Goal: Task Accomplishment & Management: Use online tool/utility

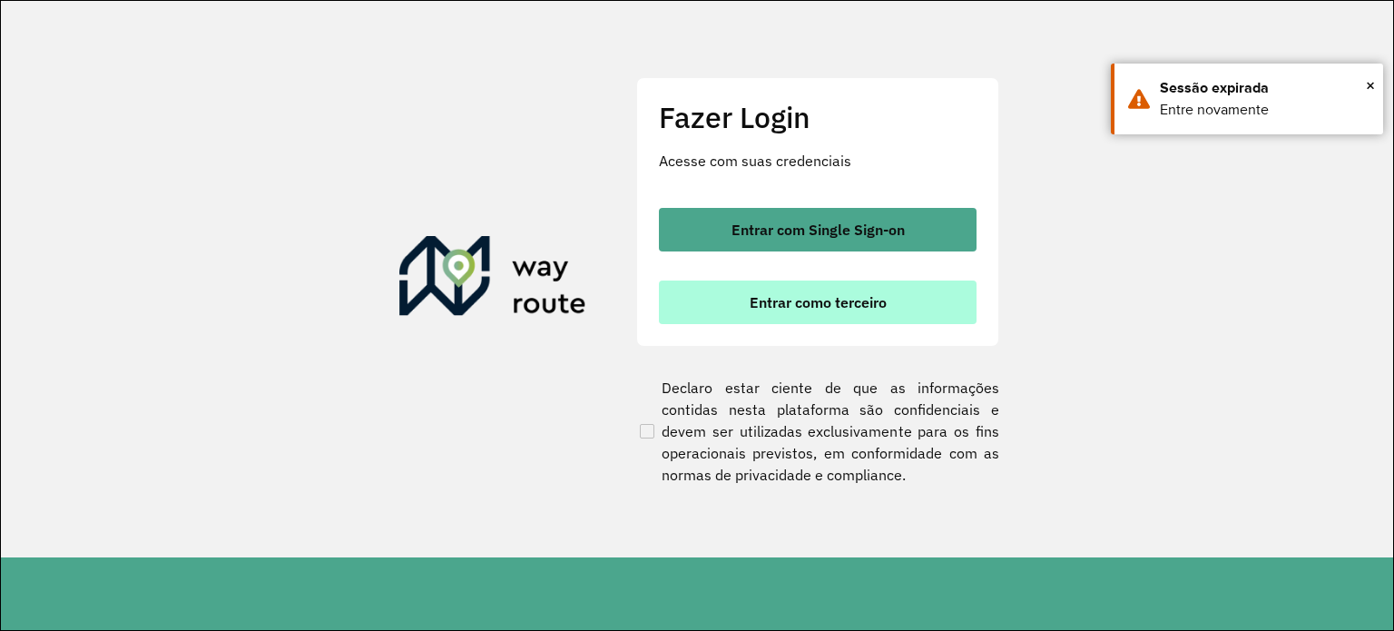
click at [780, 281] on button "Entrar como terceiro" at bounding box center [818, 302] width 318 height 44
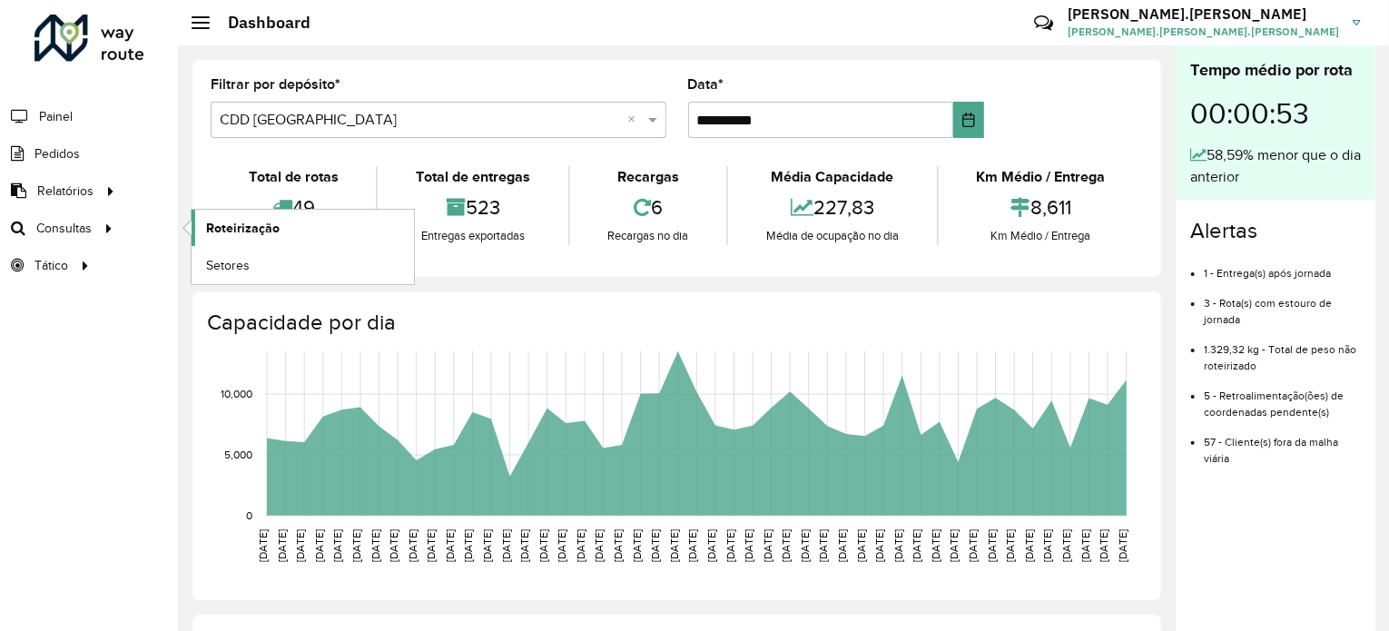
click at [229, 223] on span "Roteirização" at bounding box center [243, 228] width 74 height 19
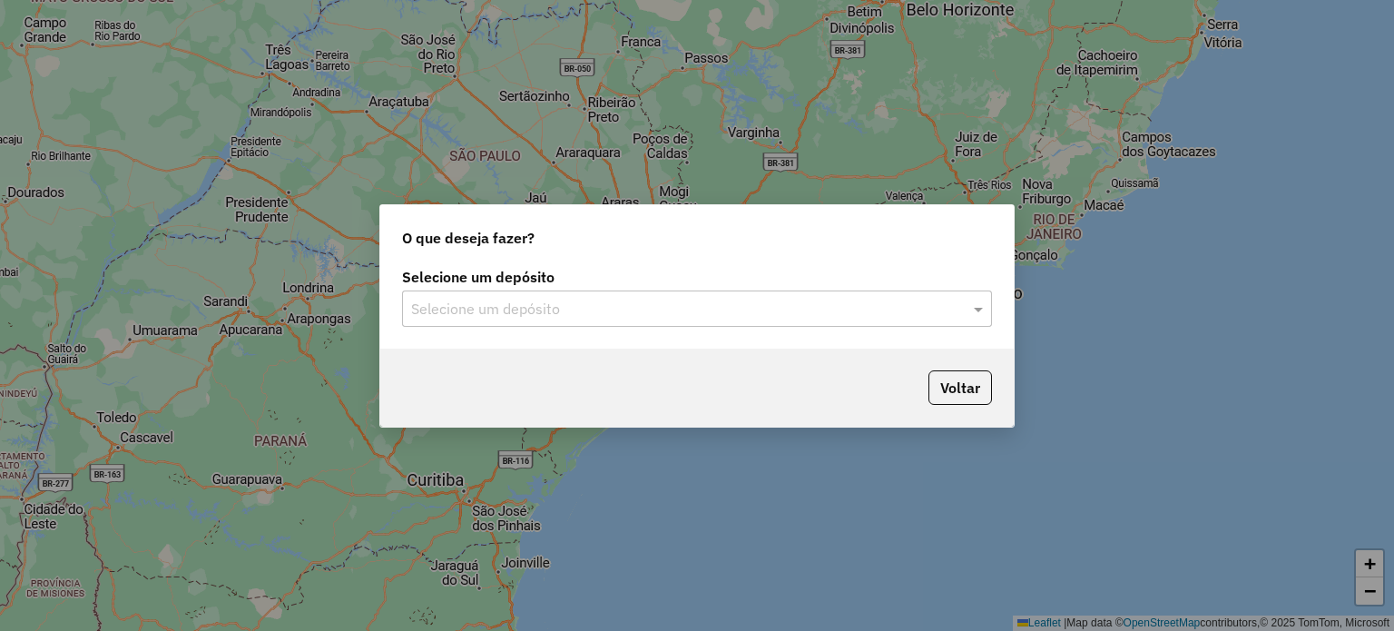
click at [565, 316] on input "text" at bounding box center [679, 310] width 536 height 22
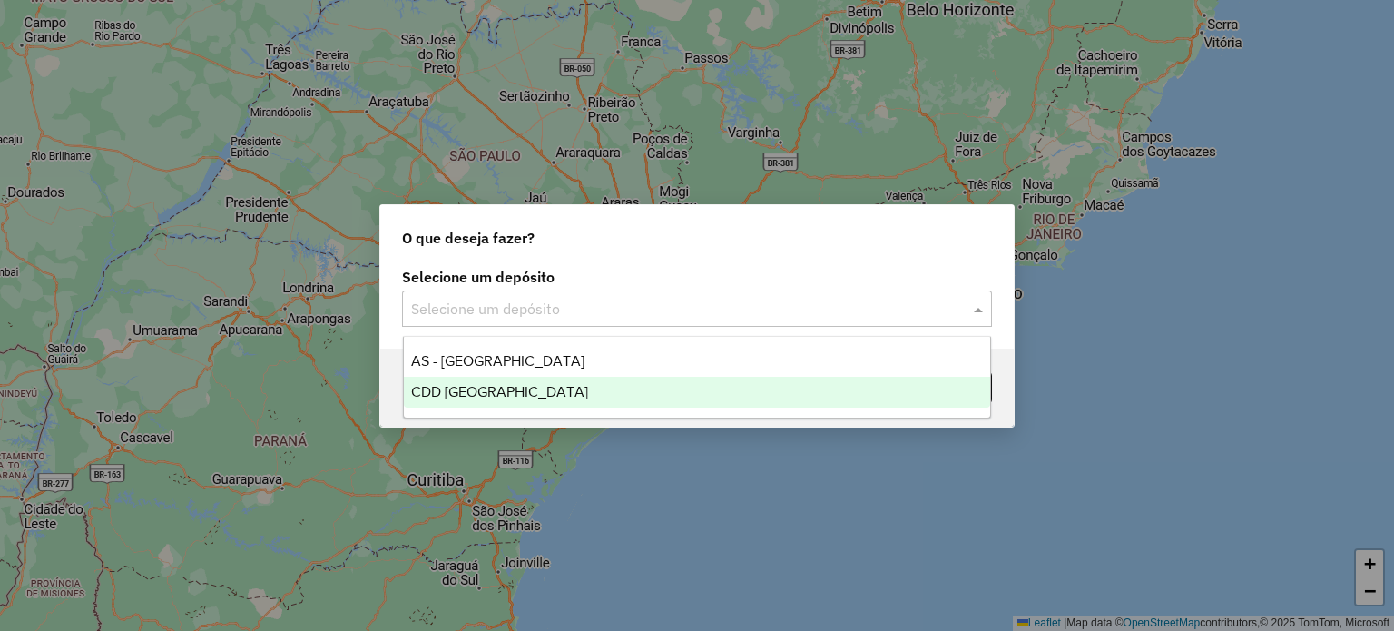
click at [541, 384] on div "CDD Florianópolis" at bounding box center [697, 392] width 587 height 31
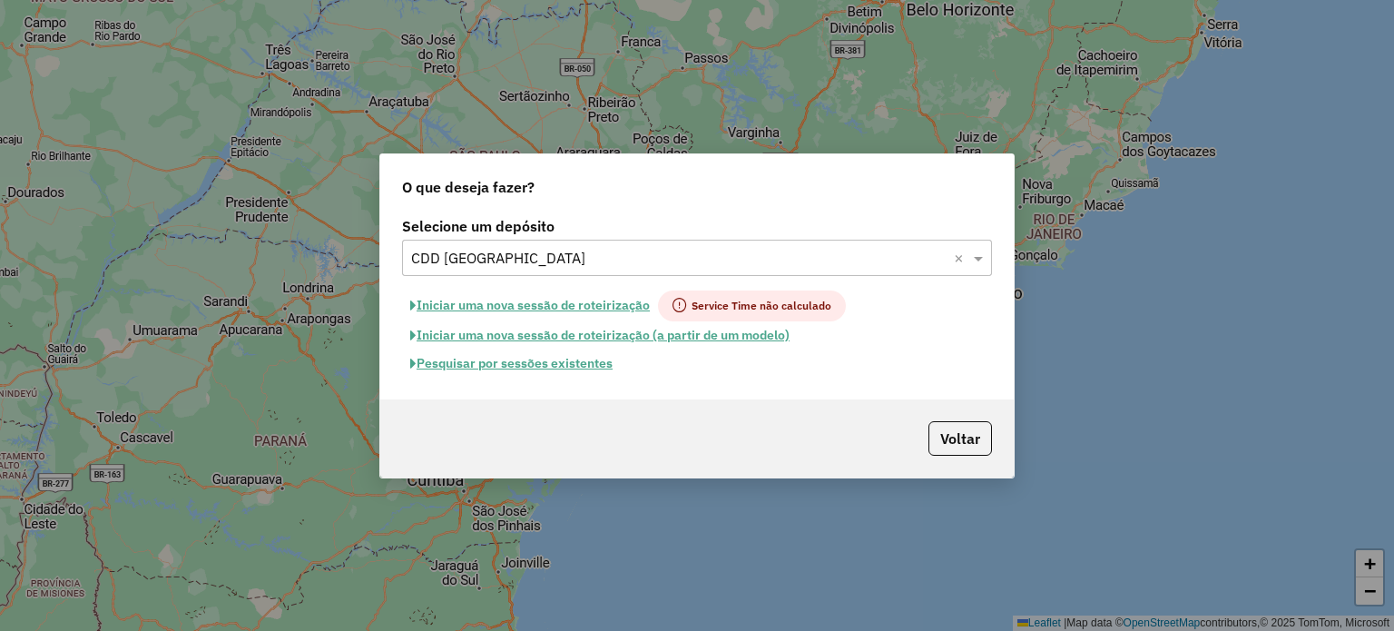
click at [588, 366] on button "Pesquisar por sessões existentes" at bounding box center [511, 363] width 219 height 28
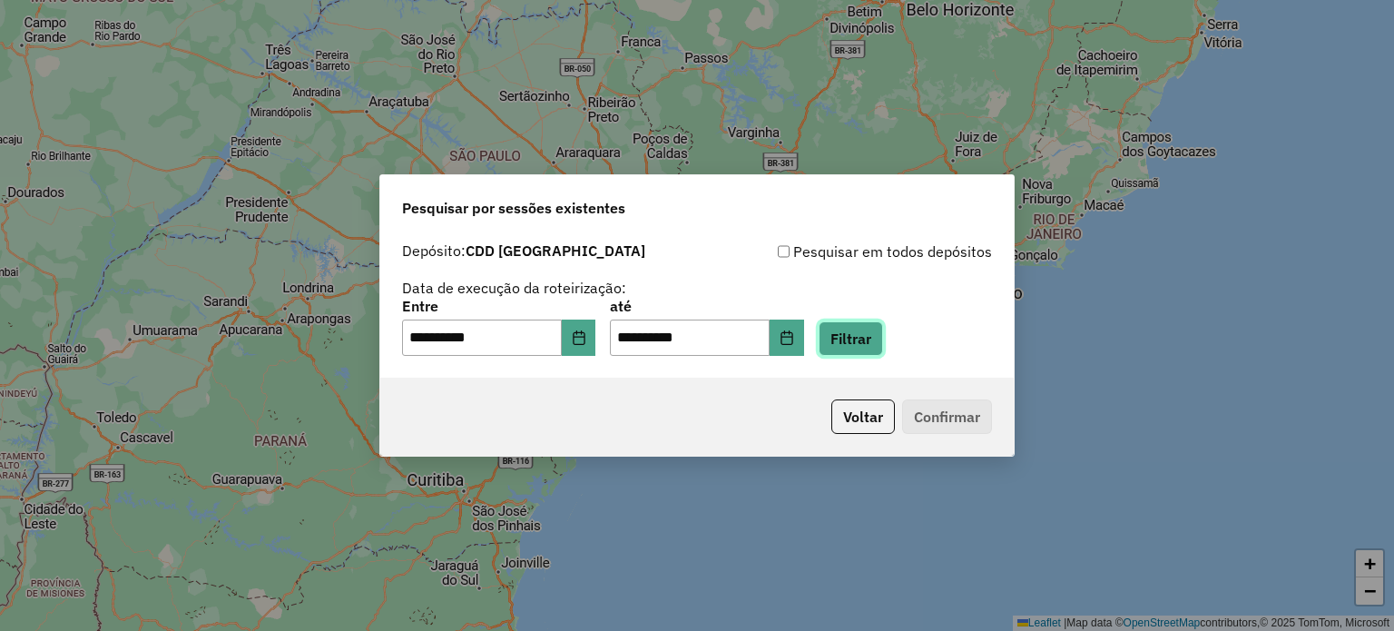
click at [849, 337] on button "Filtrar" at bounding box center [851, 338] width 64 height 34
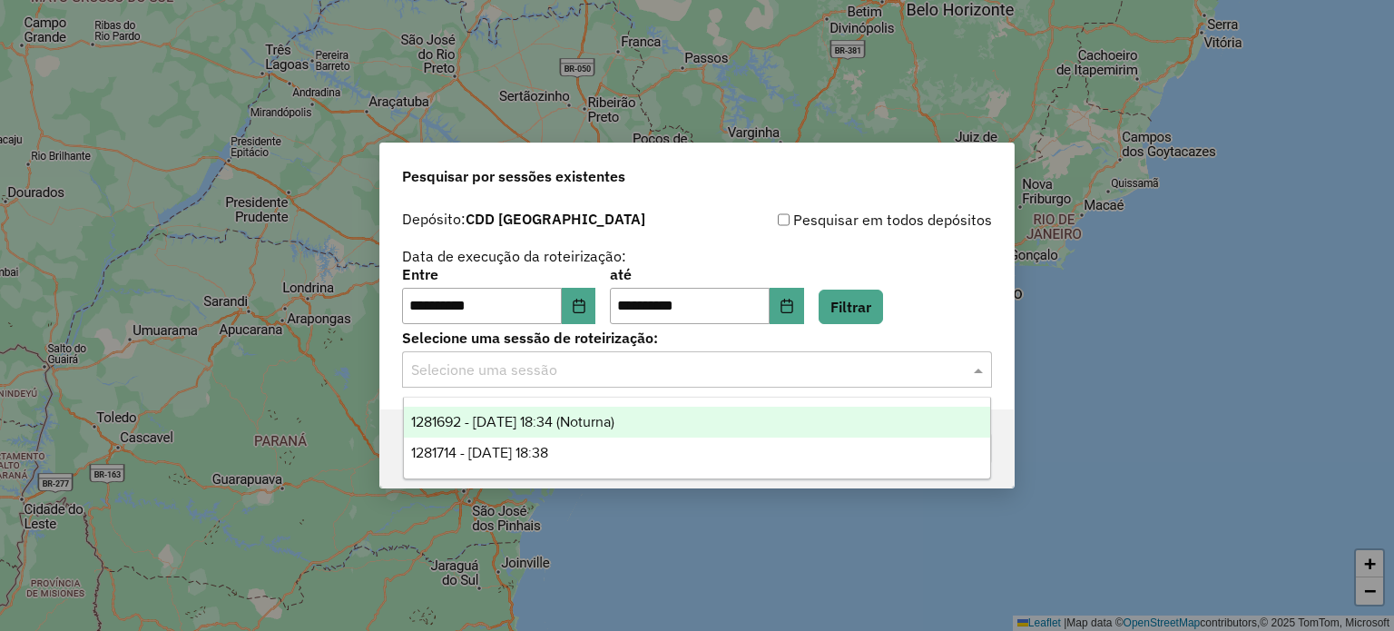
click at [777, 371] on input "text" at bounding box center [679, 370] width 536 height 22
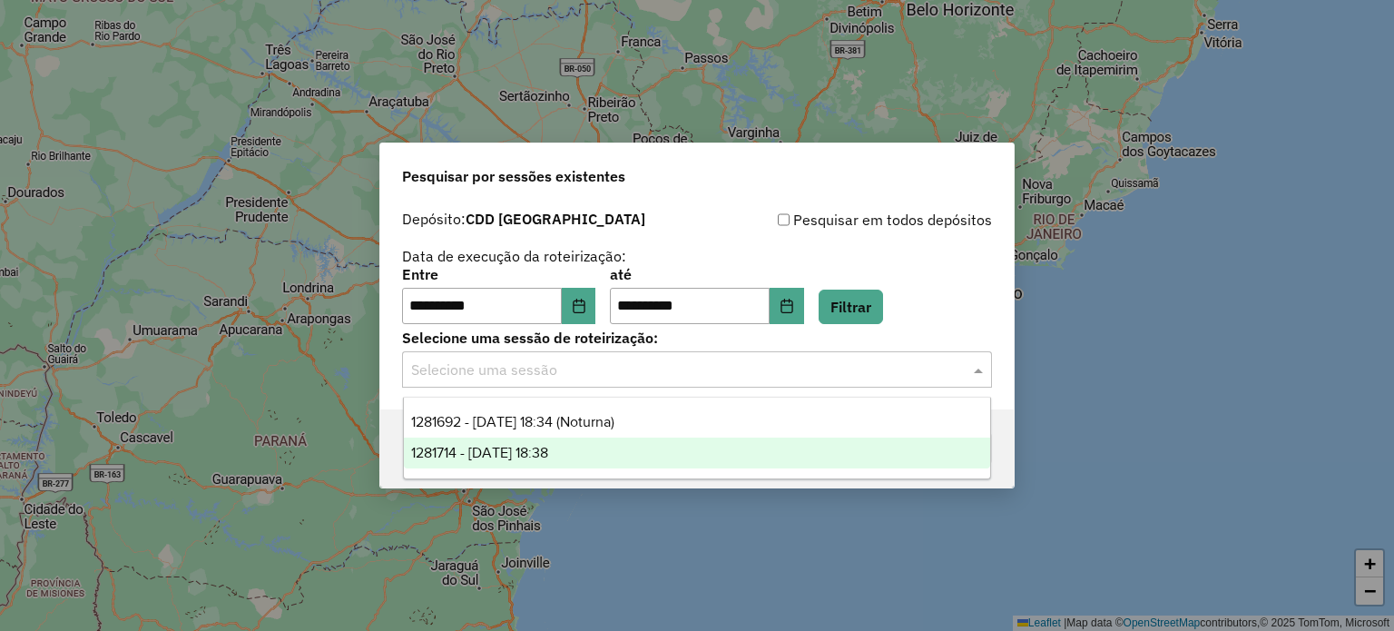
click at [603, 447] on div "1281714 - 24/09/2025 18:38" at bounding box center [697, 452] width 587 height 31
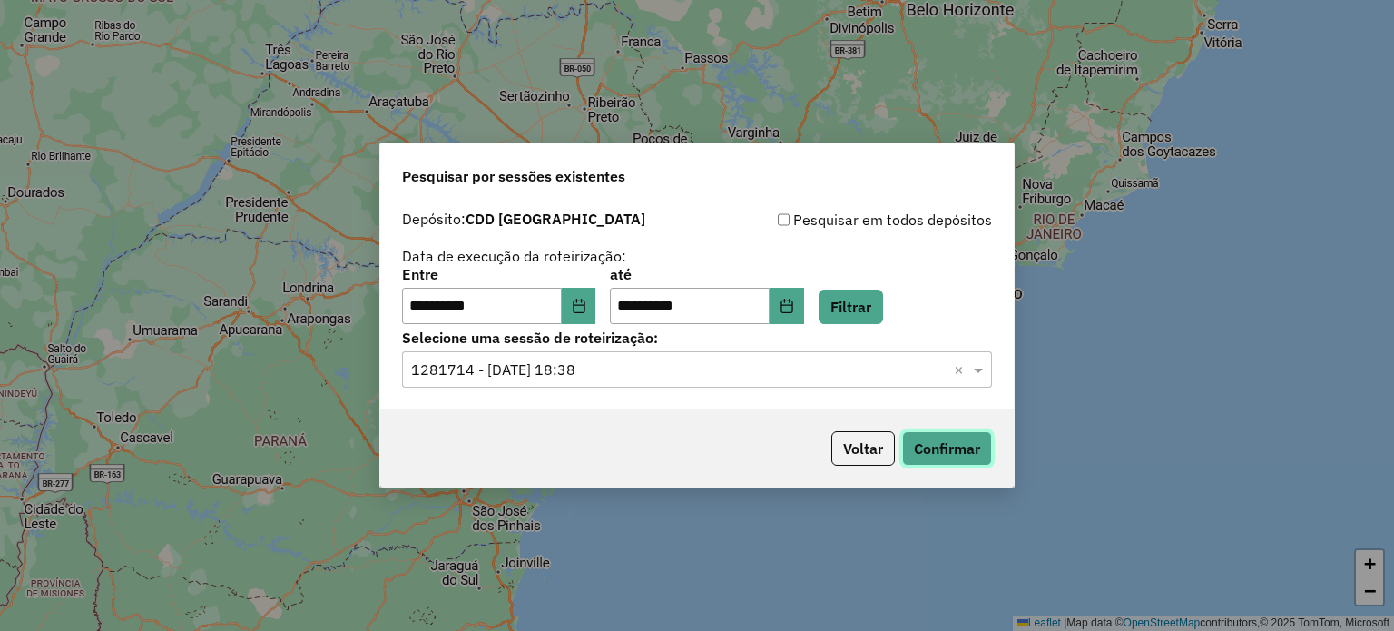
click at [925, 453] on button "Confirmar" at bounding box center [947, 448] width 90 height 34
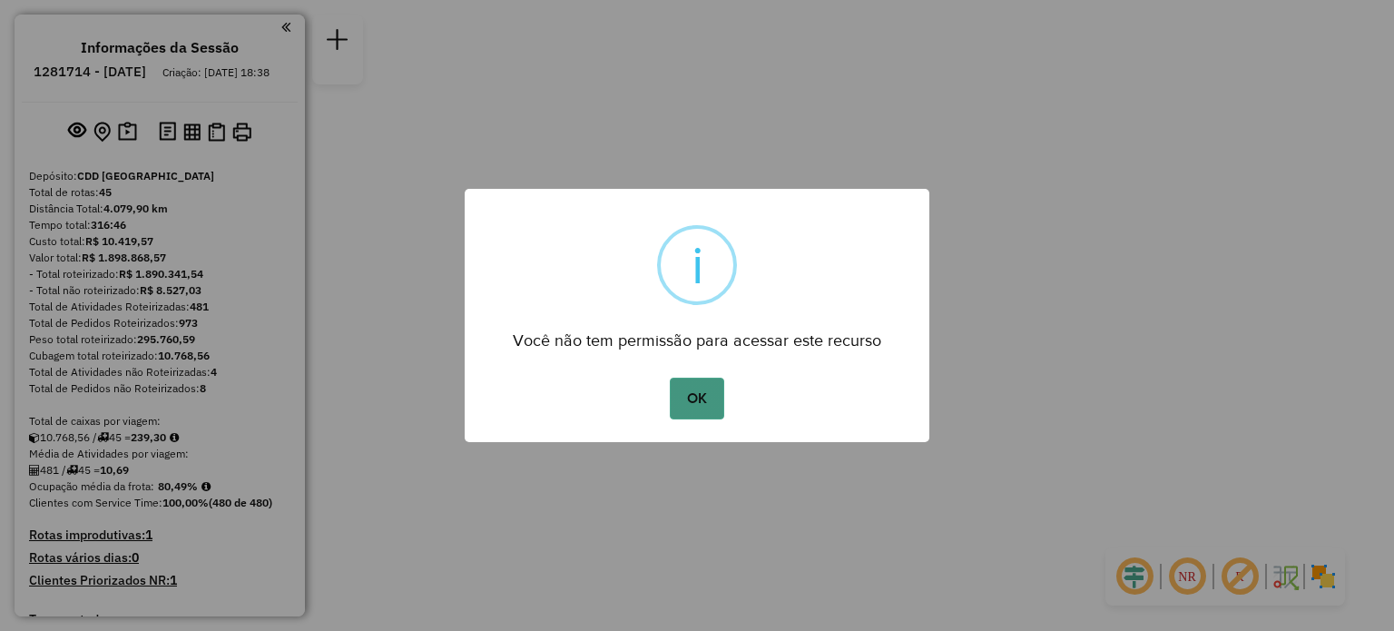
click at [703, 393] on button "OK" at bounding box center [697, 399] width 54 height 42
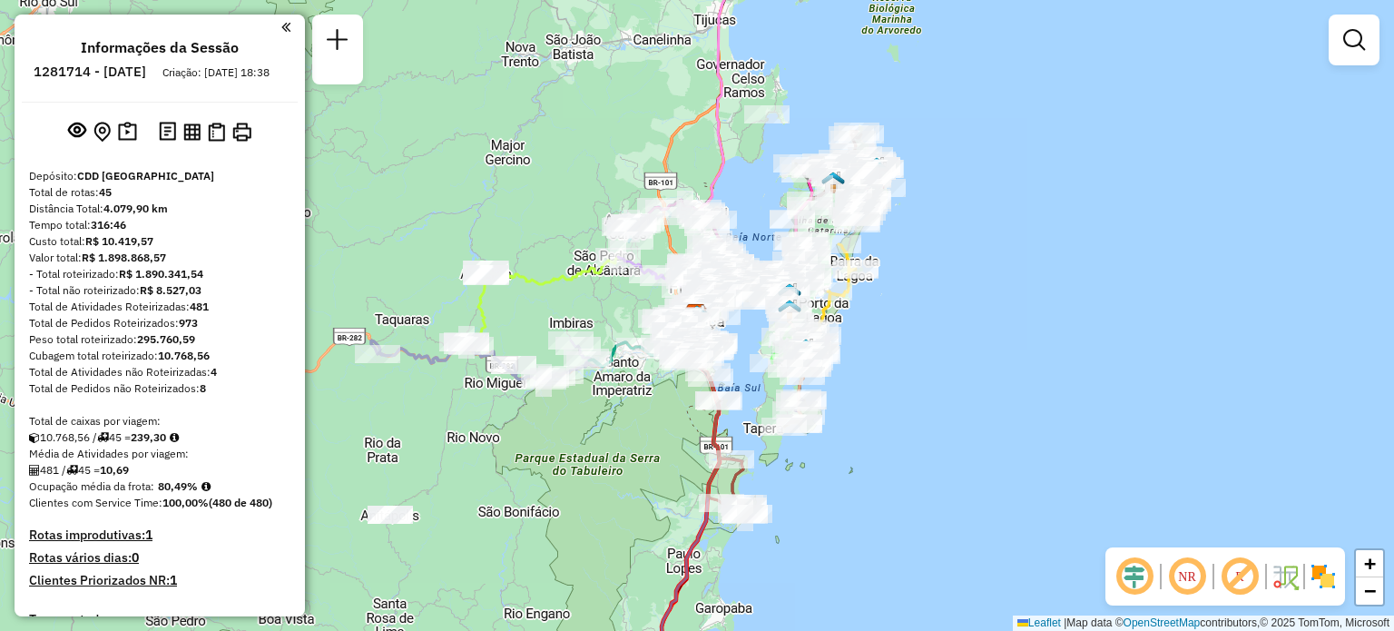
click at [1186, 591] on em at bounding box center [1187, 577] width 44 height 44
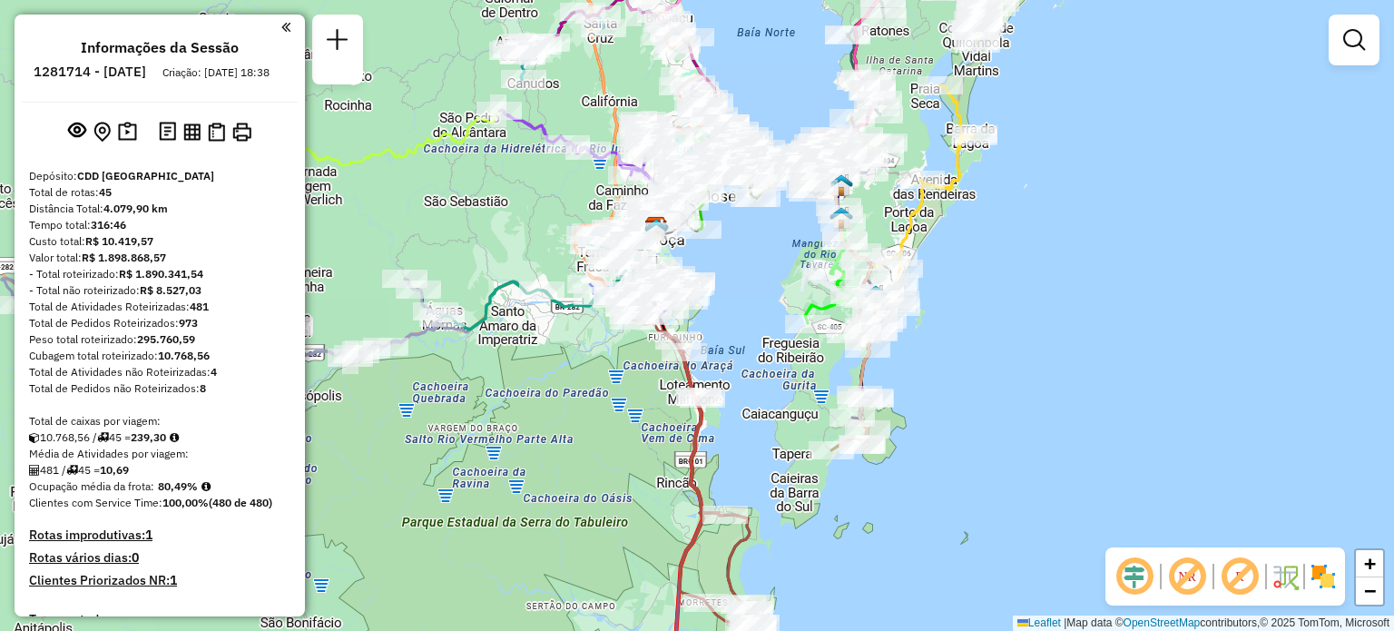
drag, startPoint x: 646, startPoint y: 331, endPoint x: 748, endPoint y: 355, distance: 104.4
click at [748, 355] on div "Janela de atendimento Grade de atendimento Capacidade Transportadoras Veículos …" at bounding box center [697, 315] width 1394 height 631
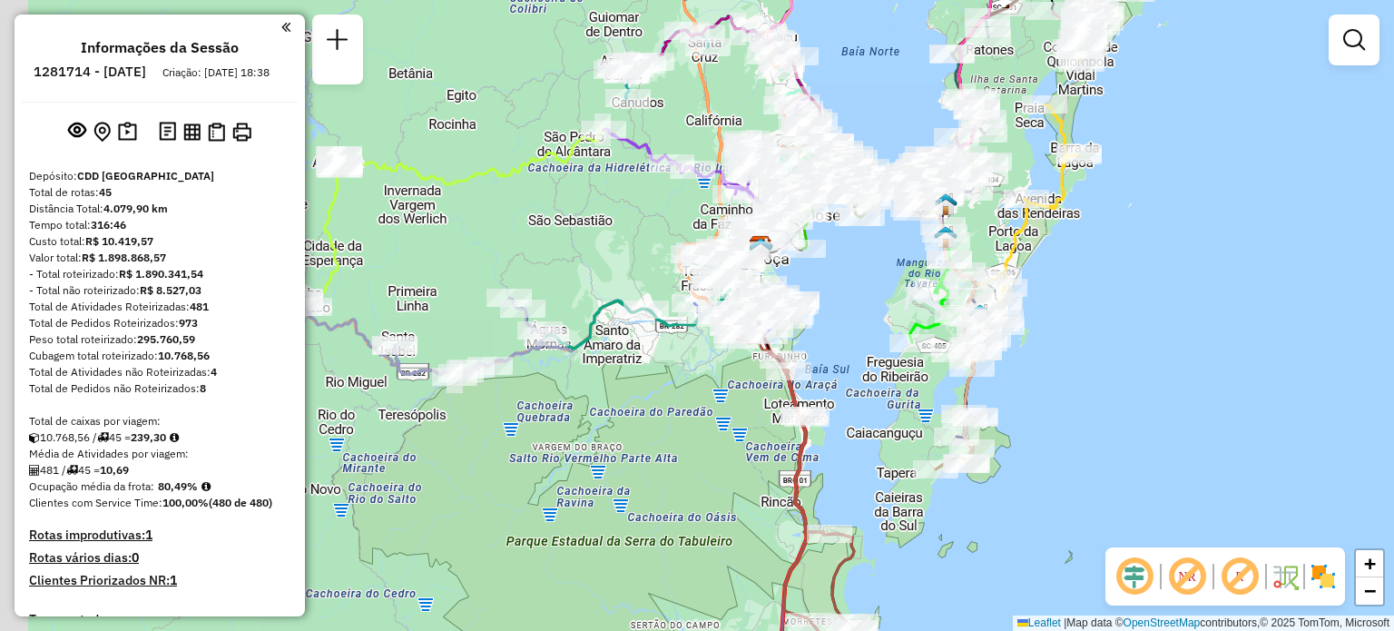
drag, startPoint x: 451, startPoint y: 447, endPoint x: 613, endPoint y: 481, distance: 165.2
click at [599, 480] on div "Janela de atendimento Grade de atendimento Capacidade Transportadoras Veículos …" at bounding box center [697, 315] width 1394 height 631
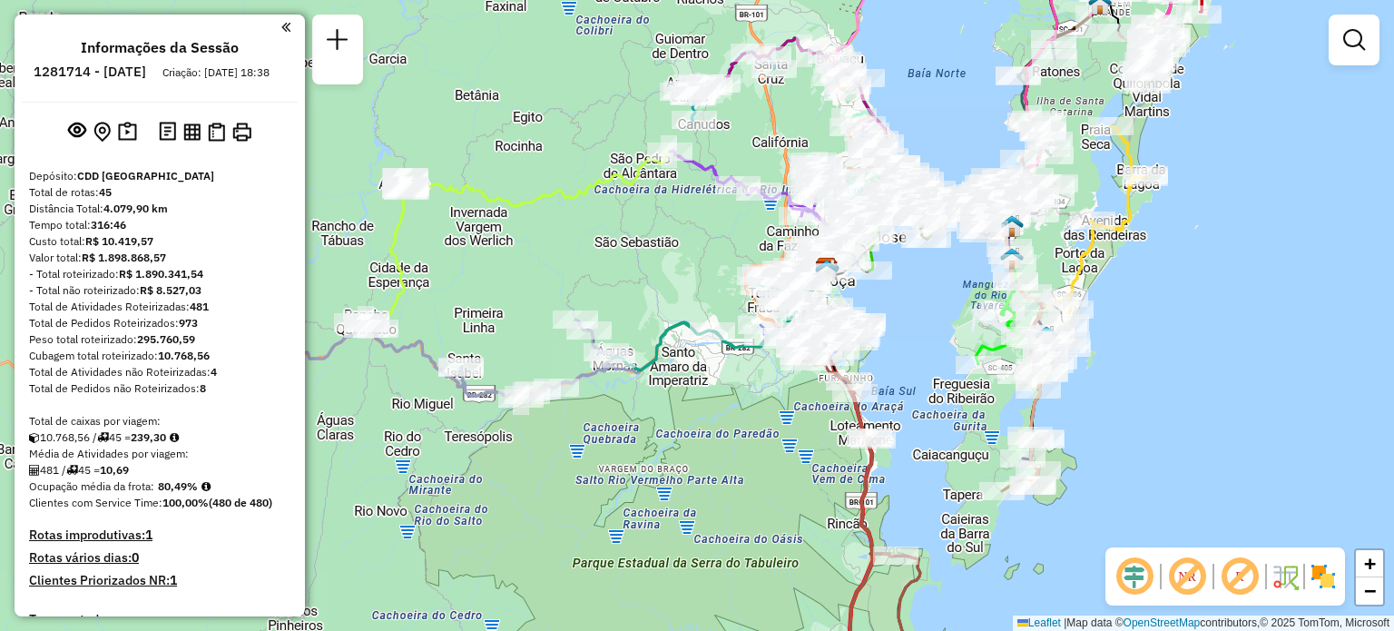
drag, startPoint x: 505, startPoint y: 308, endPoint x: 668, endPoint y: 395, distance: 185.2
click at [668, 395] on div "Janela de atendimento Grade de atendimento Capacidade Transportadoras Veículos …" at bounding box center [697, 315] width 1394 height 631
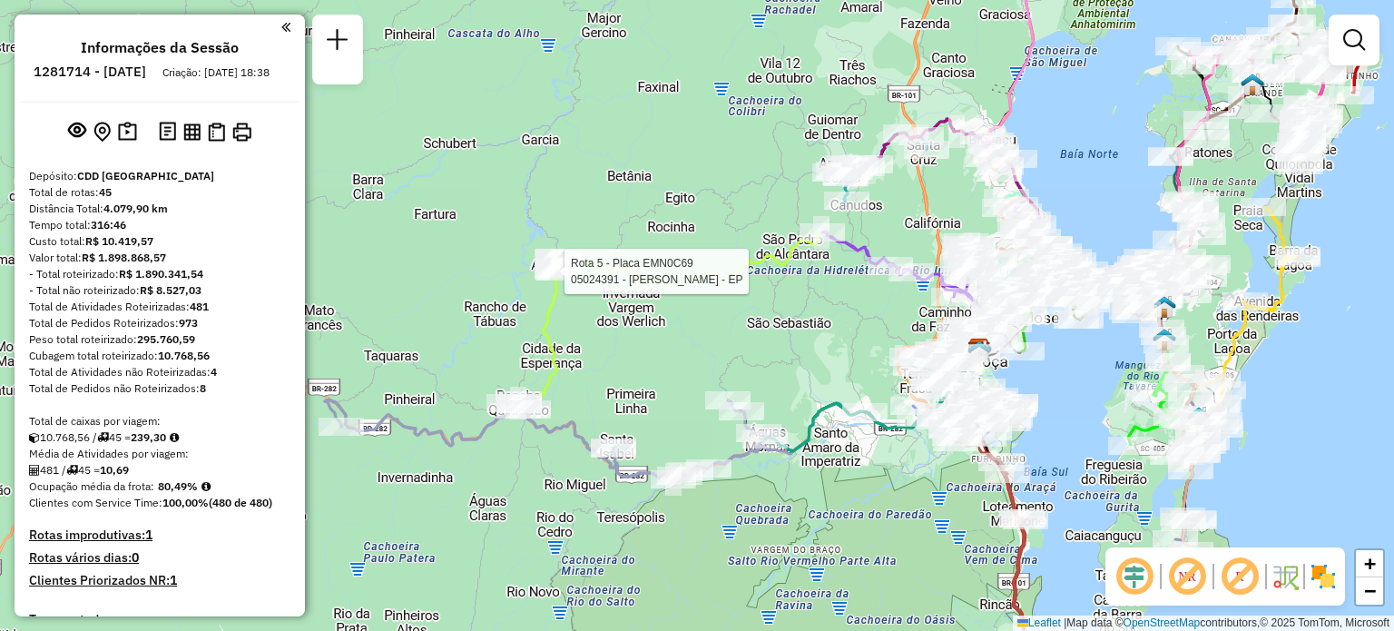
select select "**********"
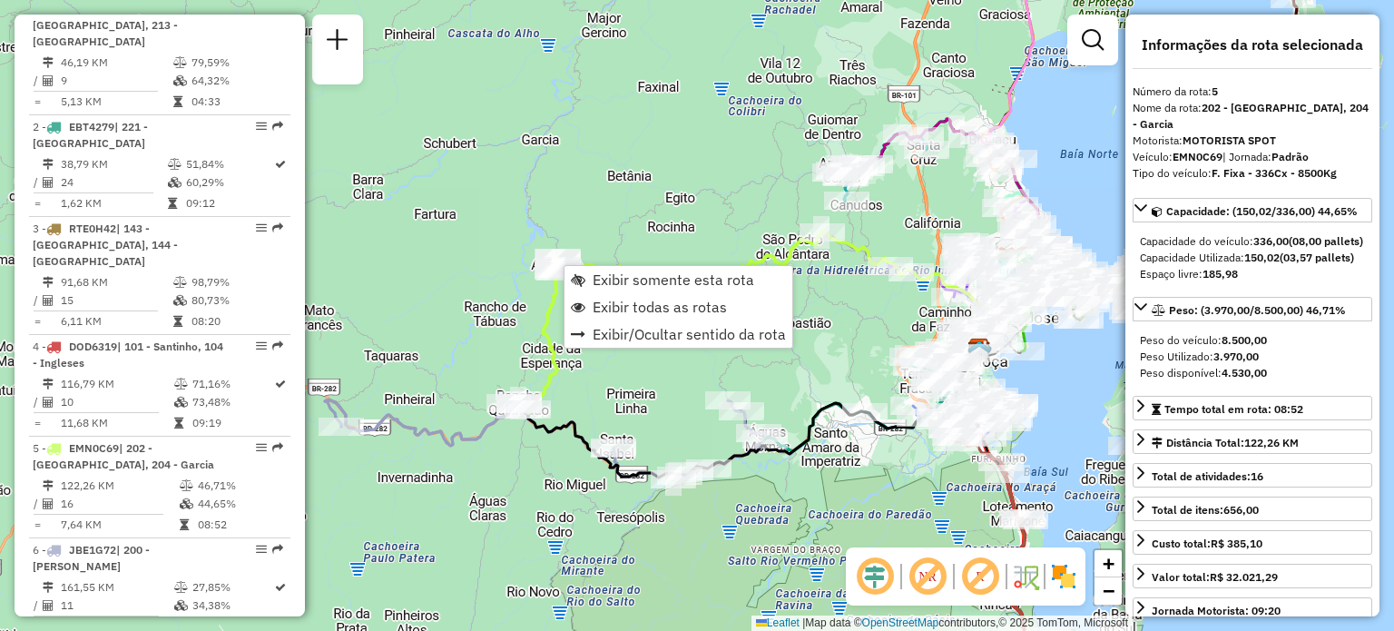
scroll to position [1150, 0]
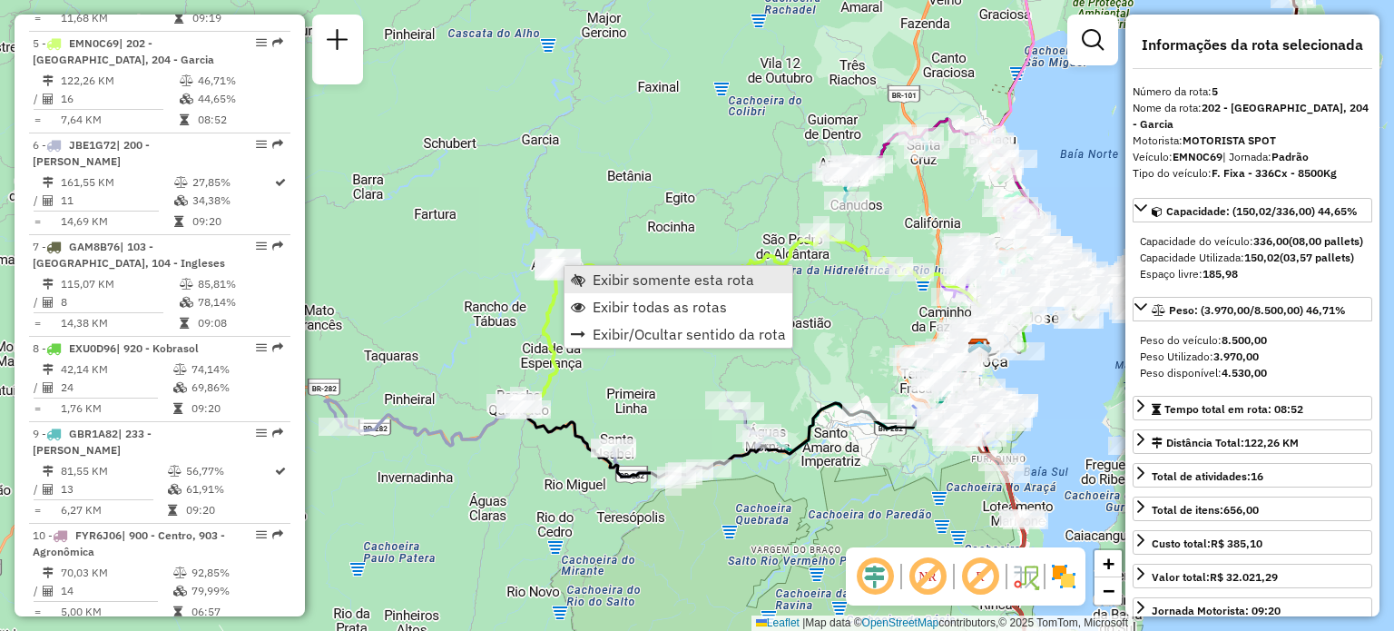
click at [599, 282] on span "Exibir somente esta rota" at bounding box center [674, 279] width 162 height 15
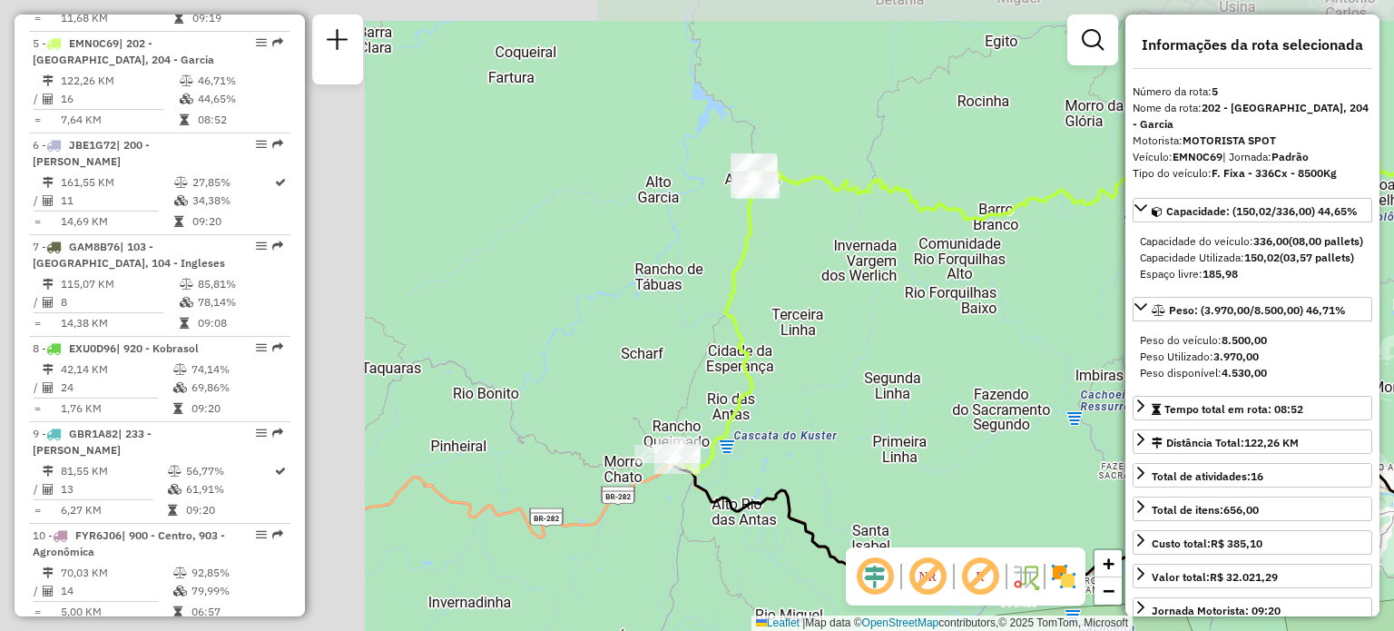
drag, startPoint x: 529, startPoint y: 325, endPoint x: 984, endPoint y: 366, distance: 456.6
click at [984, 366] on div "Janela de atendimento Grade de atendimento Capacidade Transportadoras Veículos …" at bounding box center [697, 315] width 1394 height 631
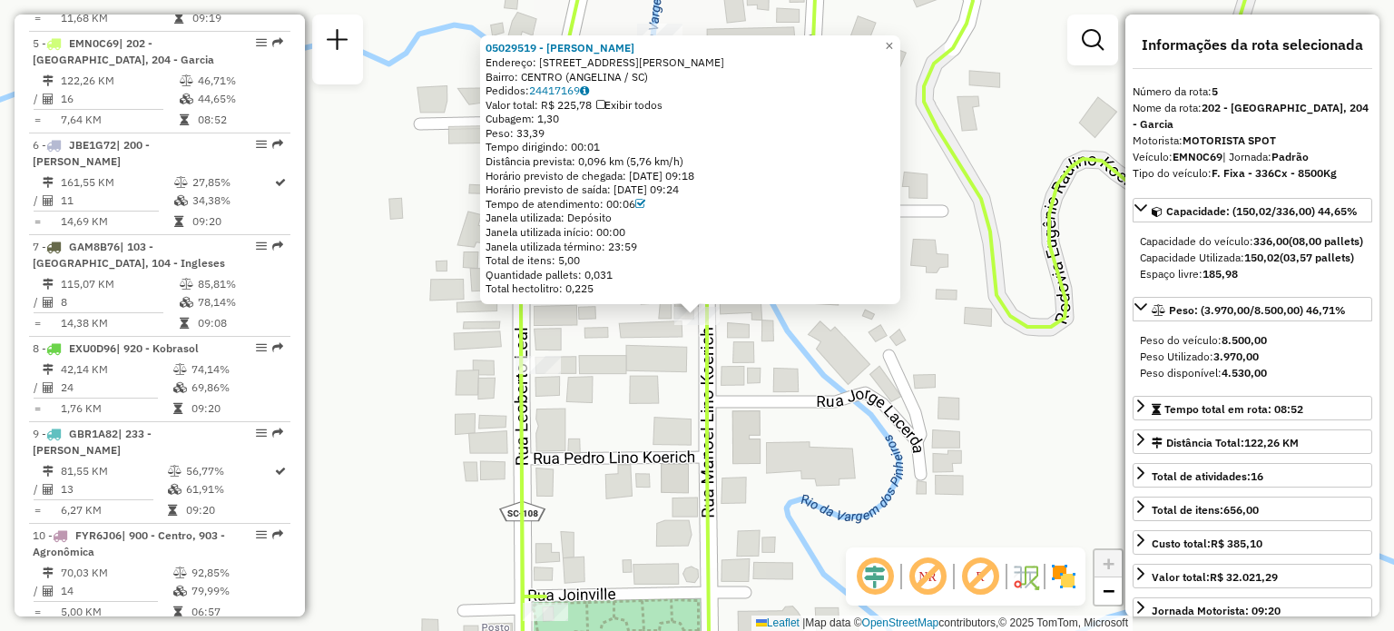
click at [810, 407] on div "05029519 - ADAIR FRANCISCO POSS Endereço: 081 MANOEL LINO KOERICH 163 Bairro: C…" at bounding box center [697, 315] width 1394 height 631
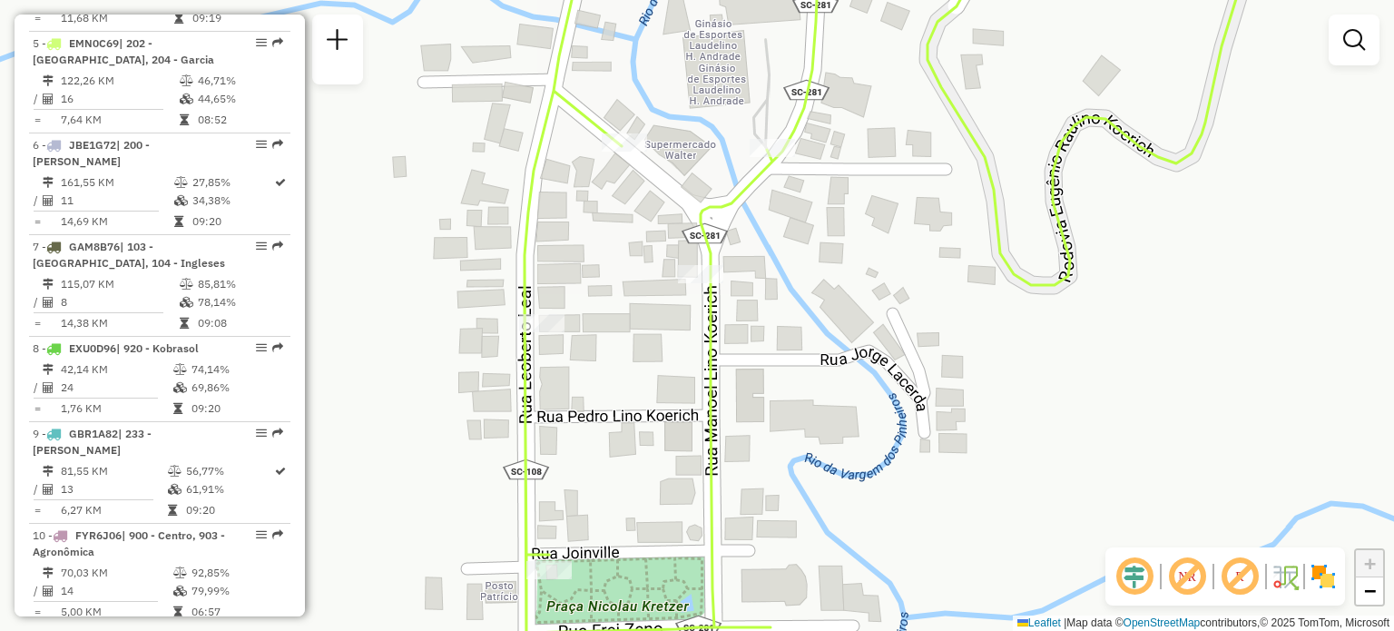
drag, startPoint x: 617, startPoint y: 406, endPoint x: 610, endPoint y: 319, distance: 87.4
click at [610, 319] on div "Janela de atendimento Grade de atendimento Capacidade Transportadoras Veículos …" at bounding box center [697, 315] width 1394 height 631
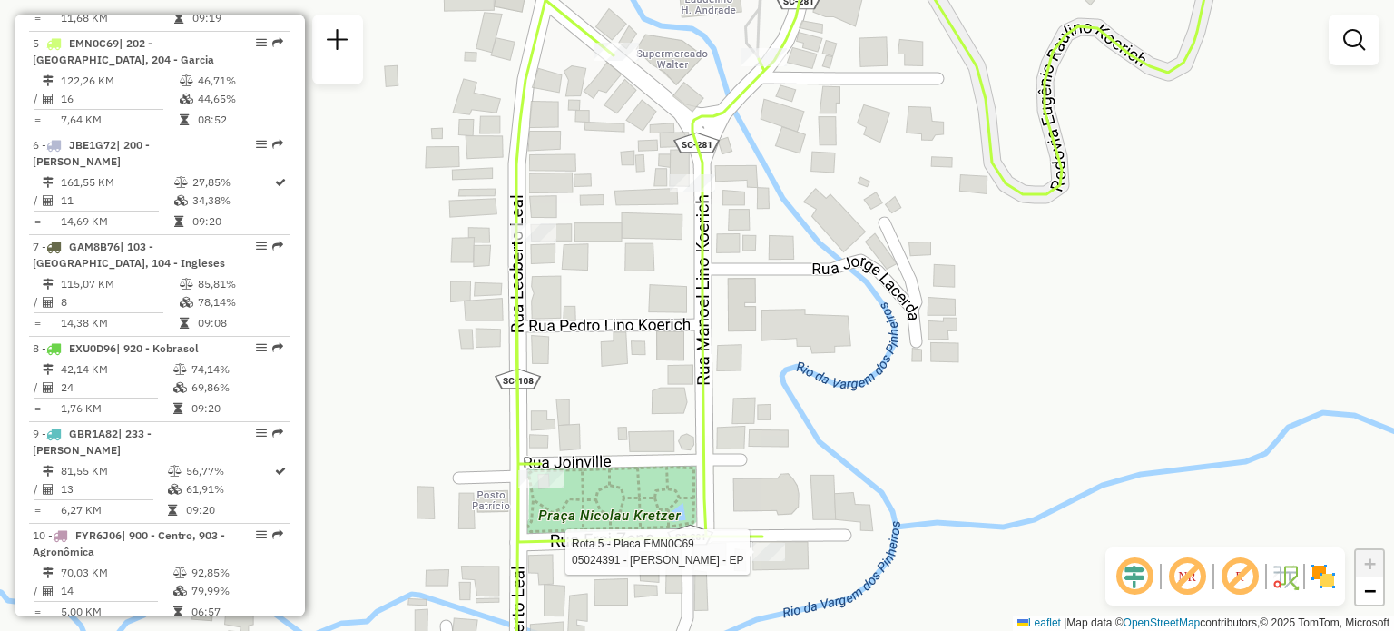
select select "**********"
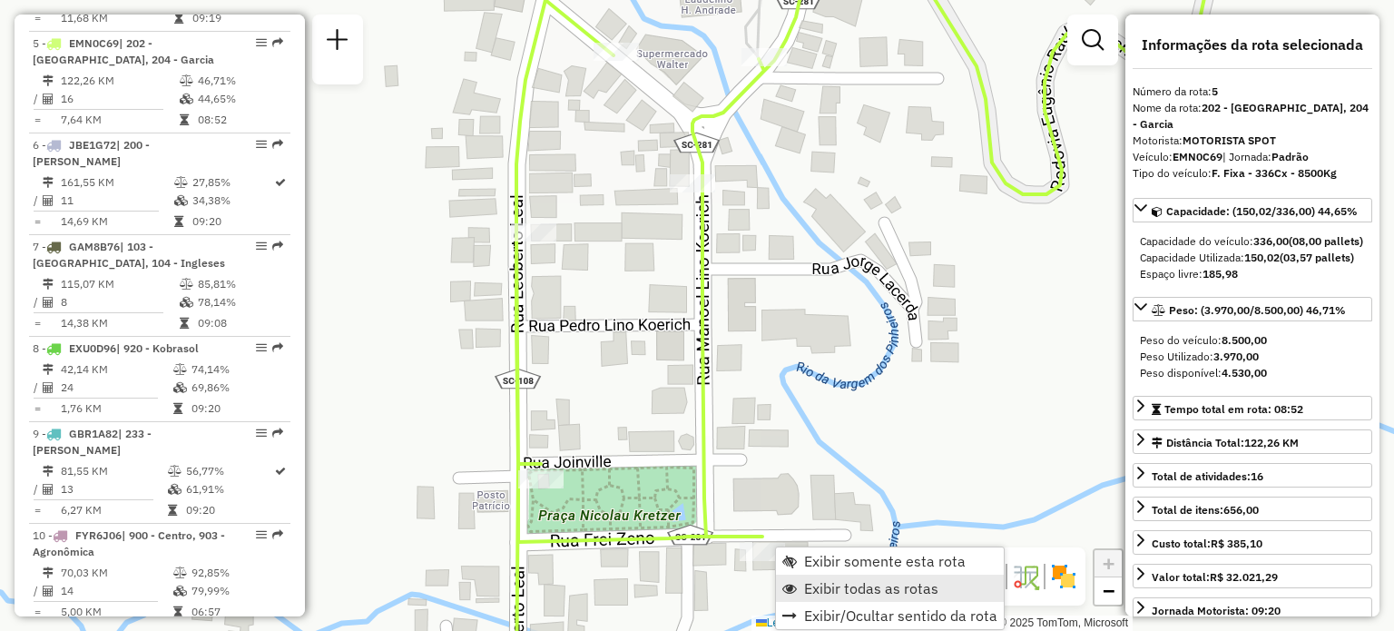
click at [852, 590] on span "Exibir todas as rotas" at bounding box center [871, 588] width 134 height 15
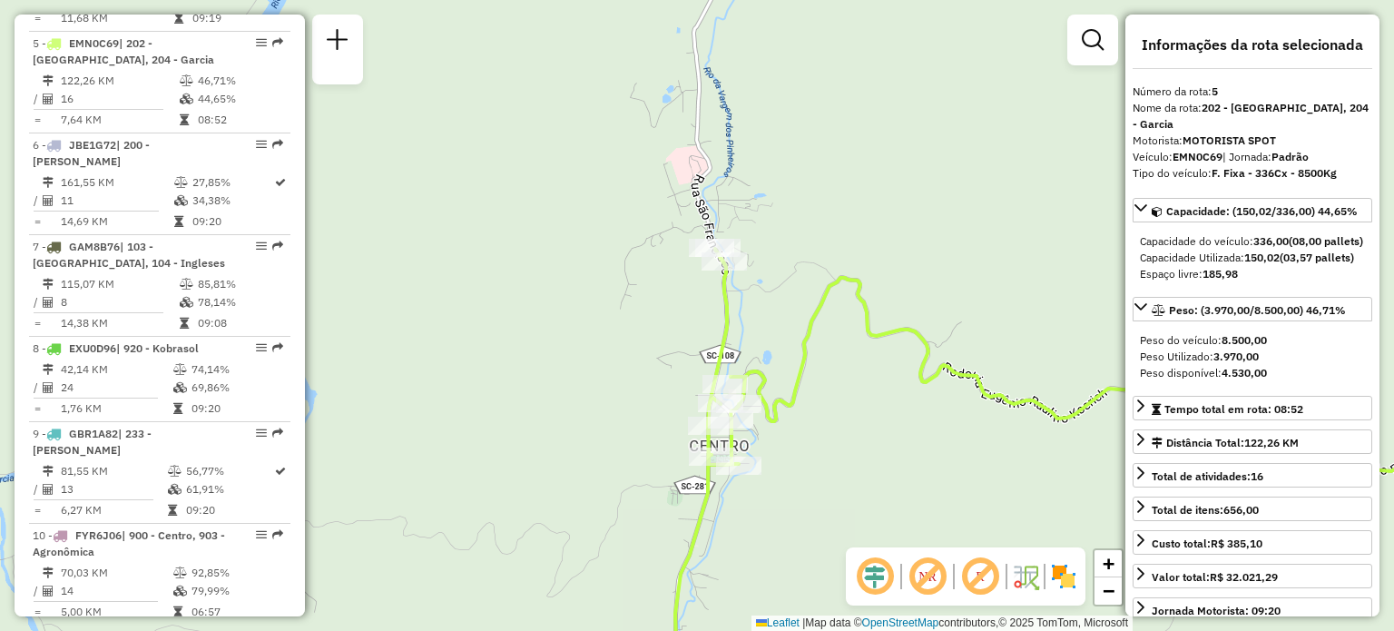
drag, startPoint x: 839, startPoint y: 359, endPoint x: 810, endPoint y: 394, distance: 45.8
click at [829, 408] on div "Janela de atendimento Grade de atendimento Capacidade Transportadoras Veículos …" at bounding box center [697, 315] width 1394 height 631
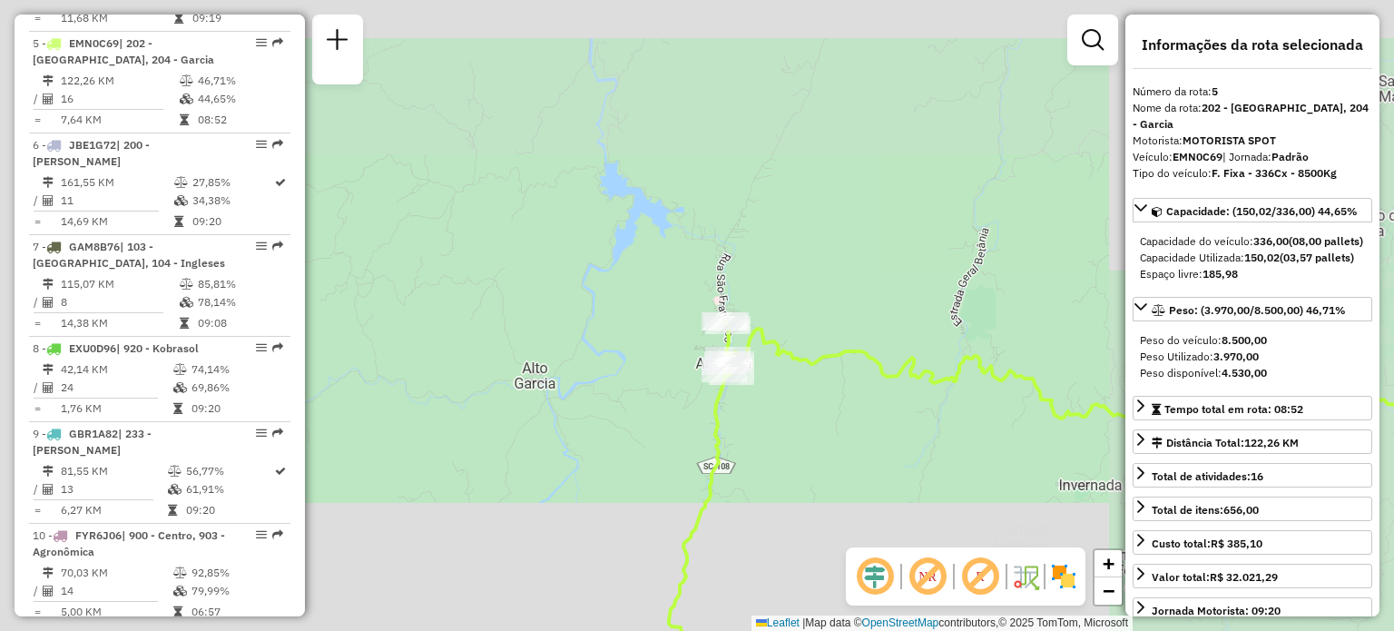
drag, startPoint x: 860, startPoint y: 351, endPoint x: 695, endPoint y: 351, distance: 165.2
click at [737, 345] on icon at bounding box center [1131, 383] width 803 height 108
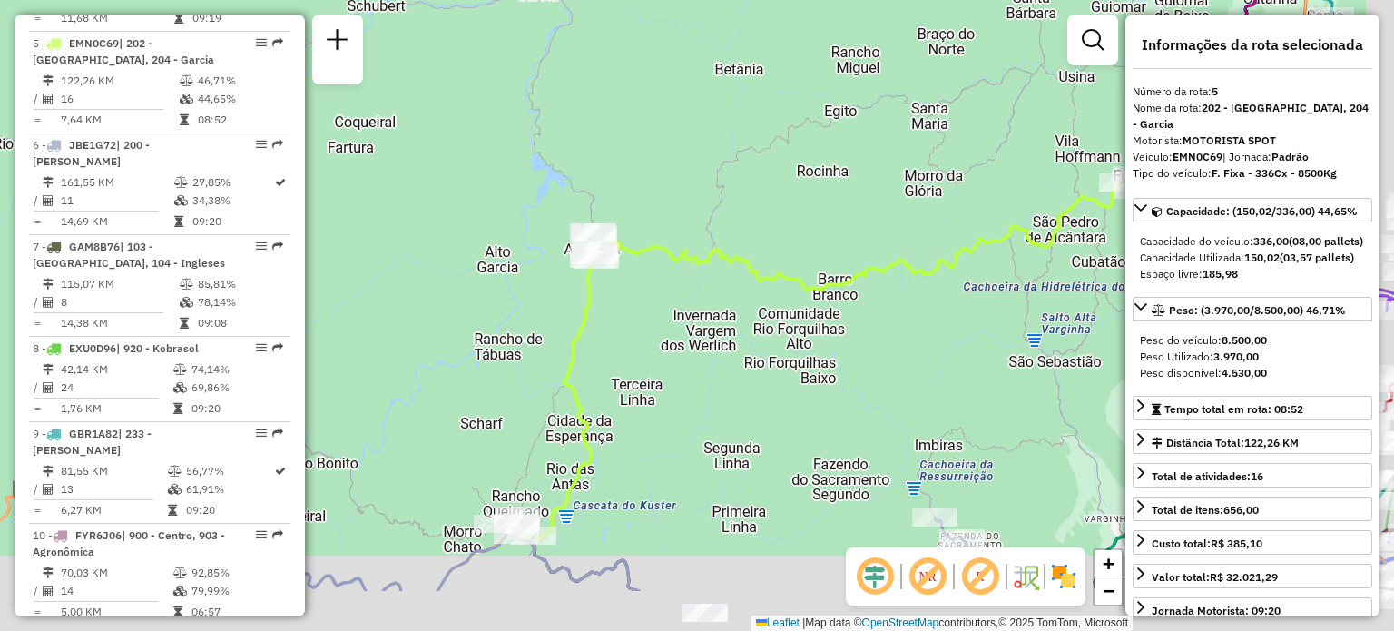
drag, startPoint x: 839, startPoint y: 405, endPoint x: 779, endPoint y: 286, distance: 133.1
click at [781, 295] on div "Janela de atendimento Grade de atendimento Capacidade Transportadoras Veículos …" at bounding box center [697, 315] width 1394 height 631
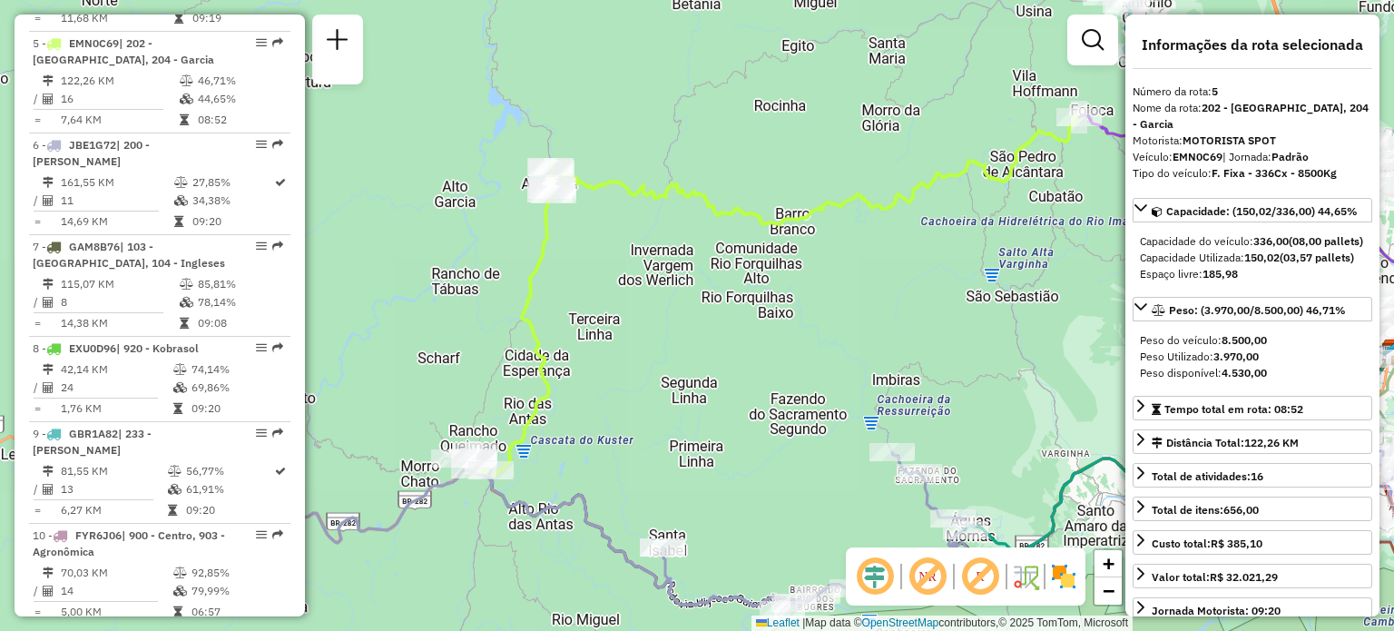
drag, startPoint x: 772, startPoint y: 359, endPoint x: 704, endPoint y: 269, distance: 112.7
click at [708, 268] on div "Janela de atendimento Grade de atendimento Capacidade Transportadoras Veículos …" at bounding box center [697, 315] width 1394 height 631
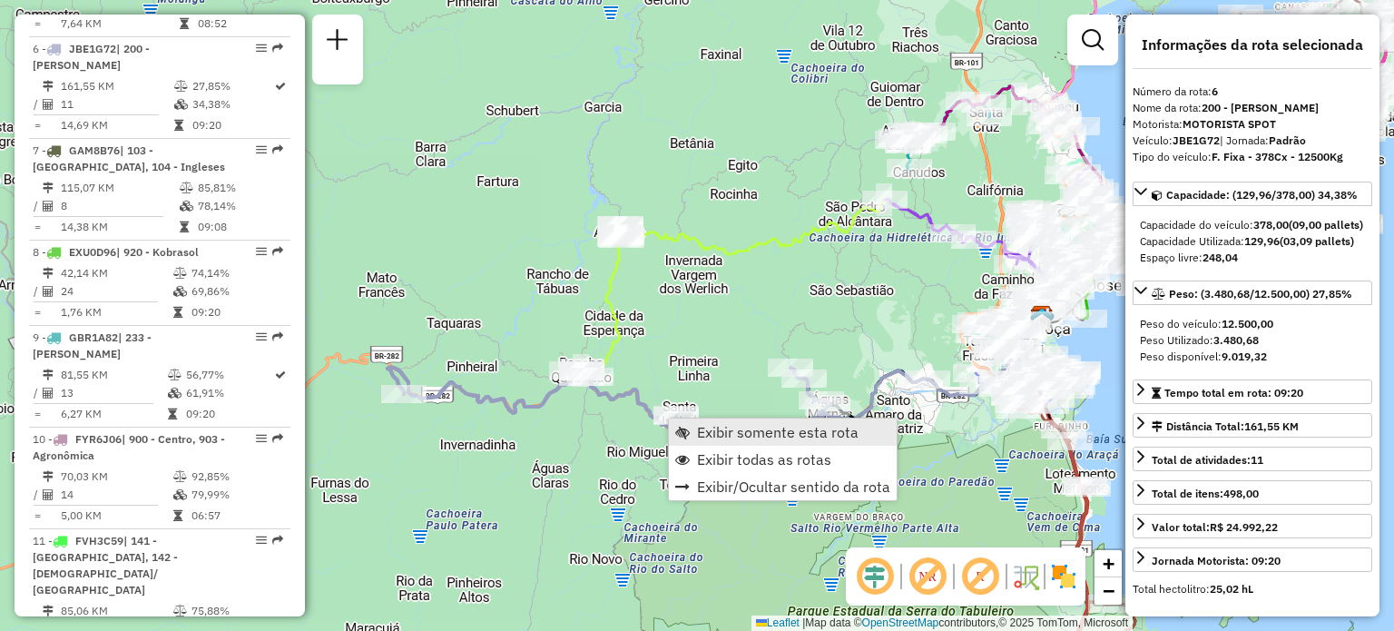
scroll to position [1252, 0]
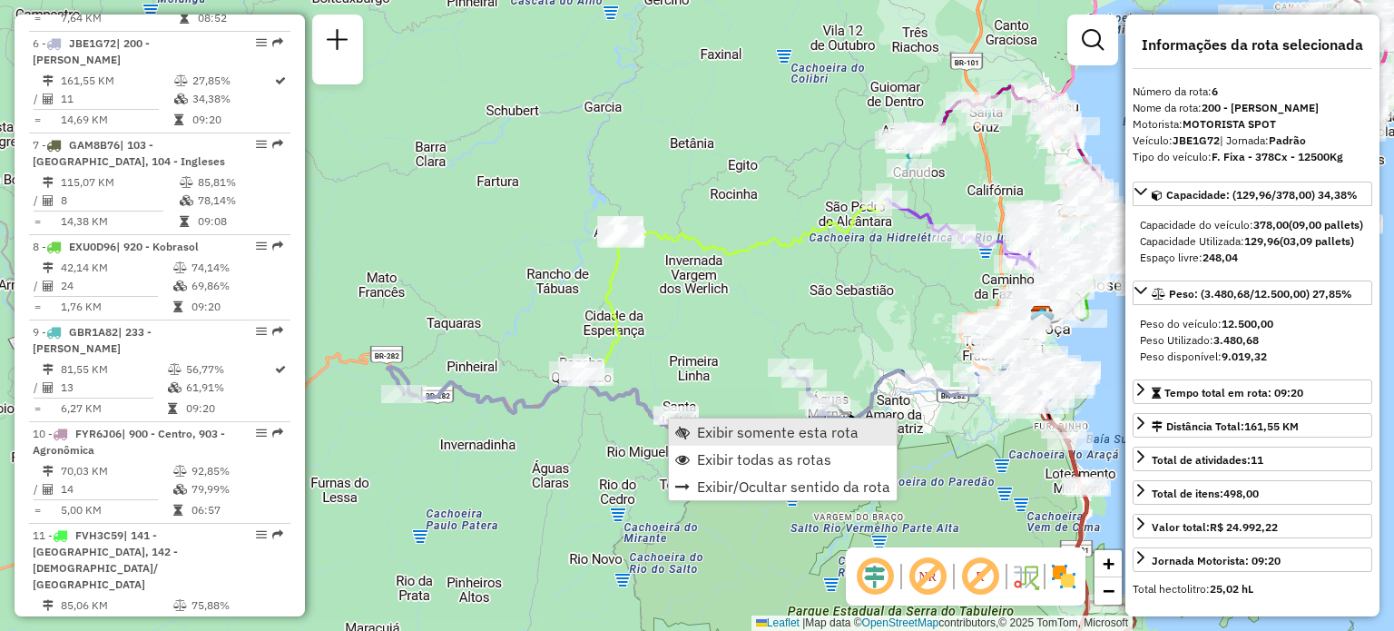
click at [683, 427] on span "Exibir somente esta rota" at bounding box center [682, 432] width 15 height 15
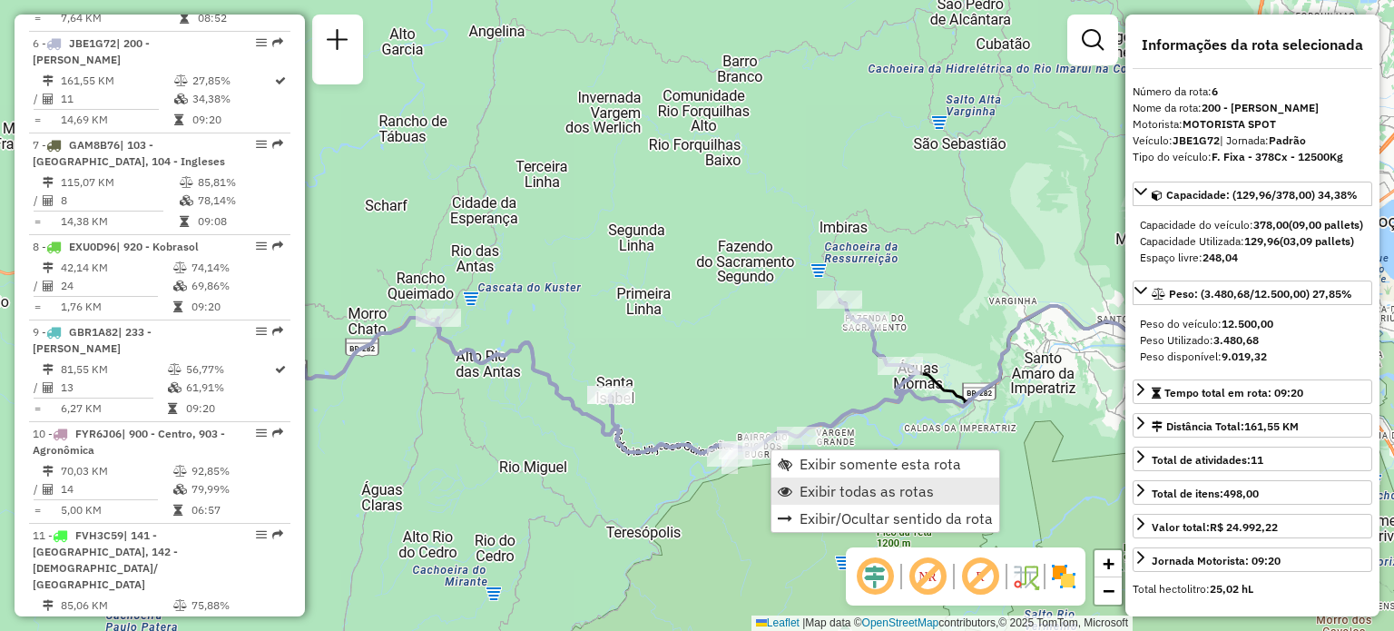
click at [828, 488] on span "Exibir todas as rotas" at bounding box center [867, 491] width 134 height 15
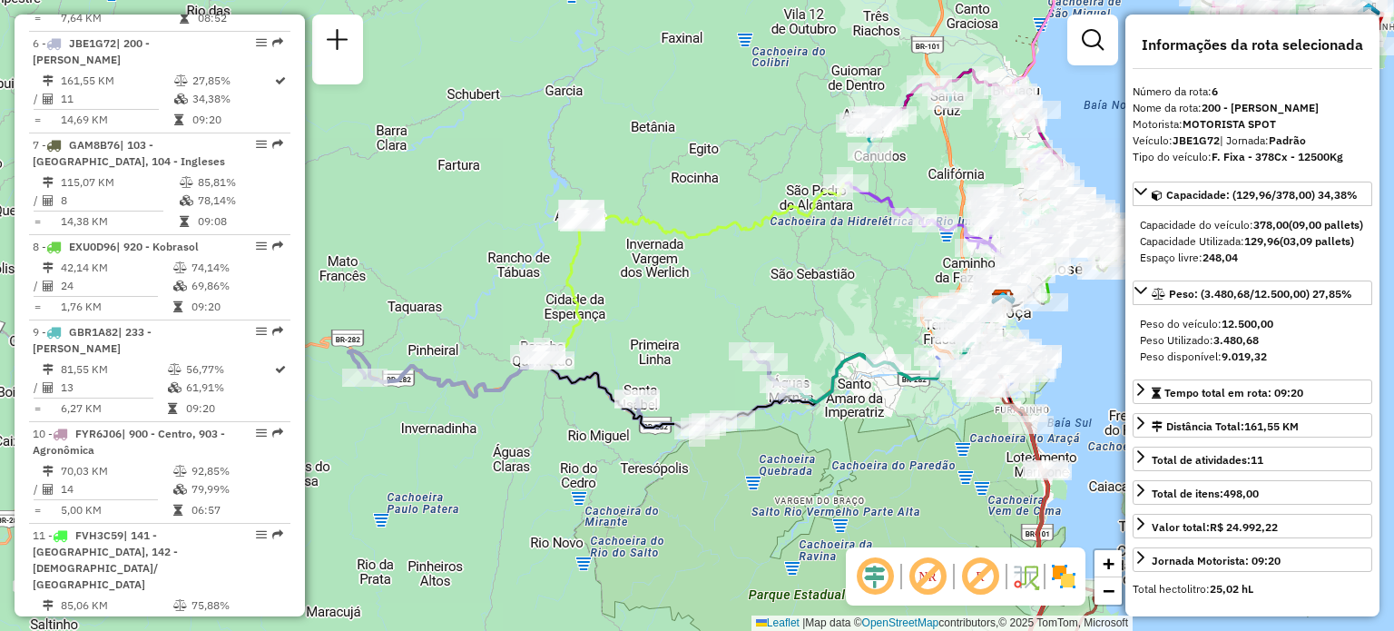
drag, startPoint x: 880, startPoint y: 436, endPoint x: 795, endPoint y: 462, distance: 88.4
click at [796, 462] on div "Janela de atendimento Grade de atendimento Capacidade Transportadoras Veículos …" at bounding box center [697, 315] width 1394 height 631
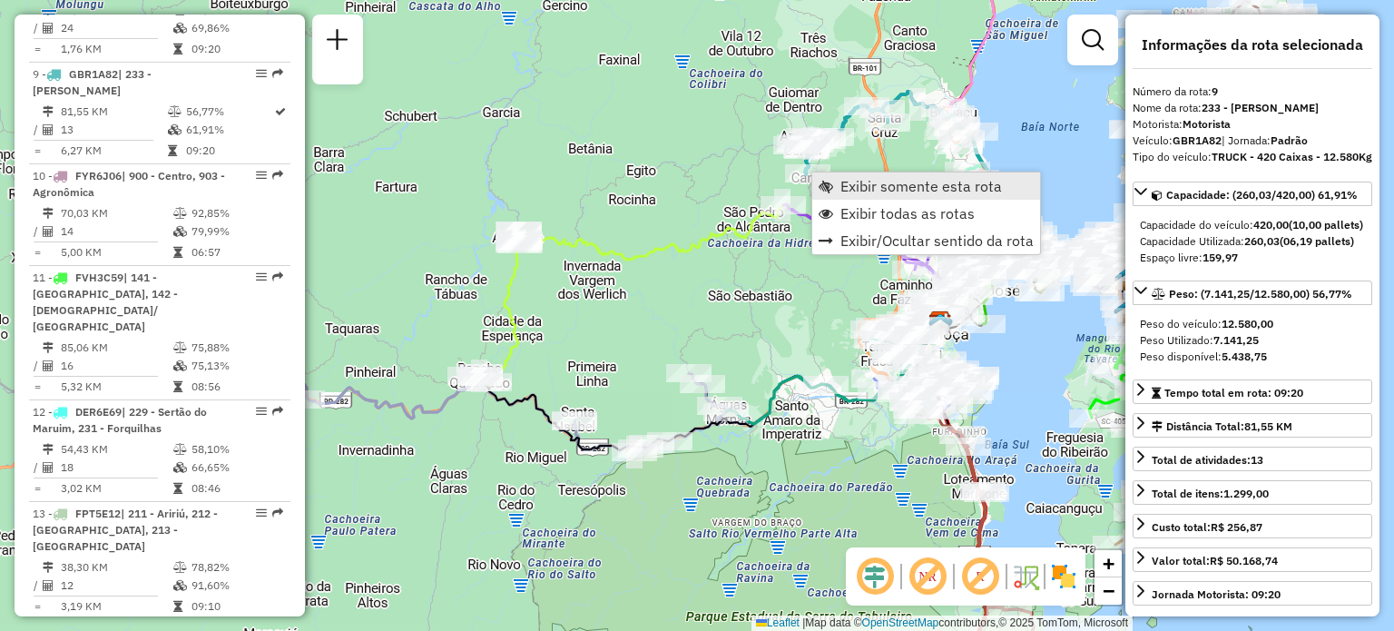
scroll to position [1523, 0]
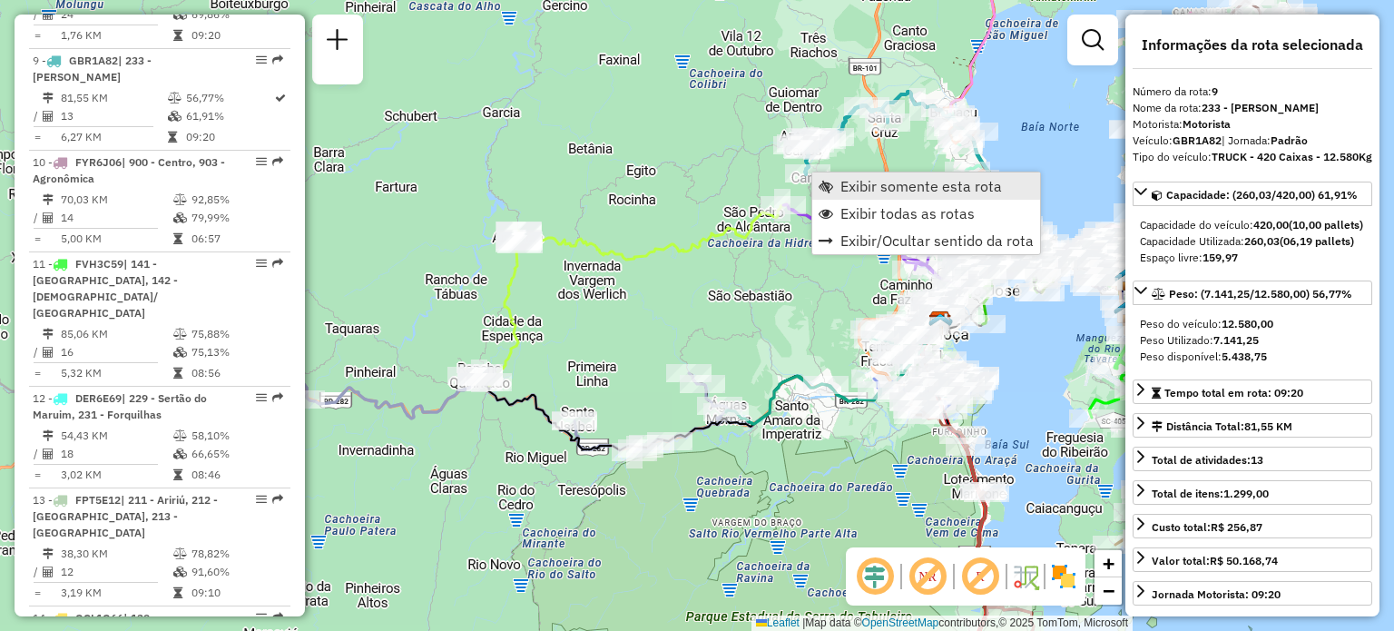
click at [838, 187] on link "Exibir somente esta rota" at bounding box center [926, 185] width 228 height 27
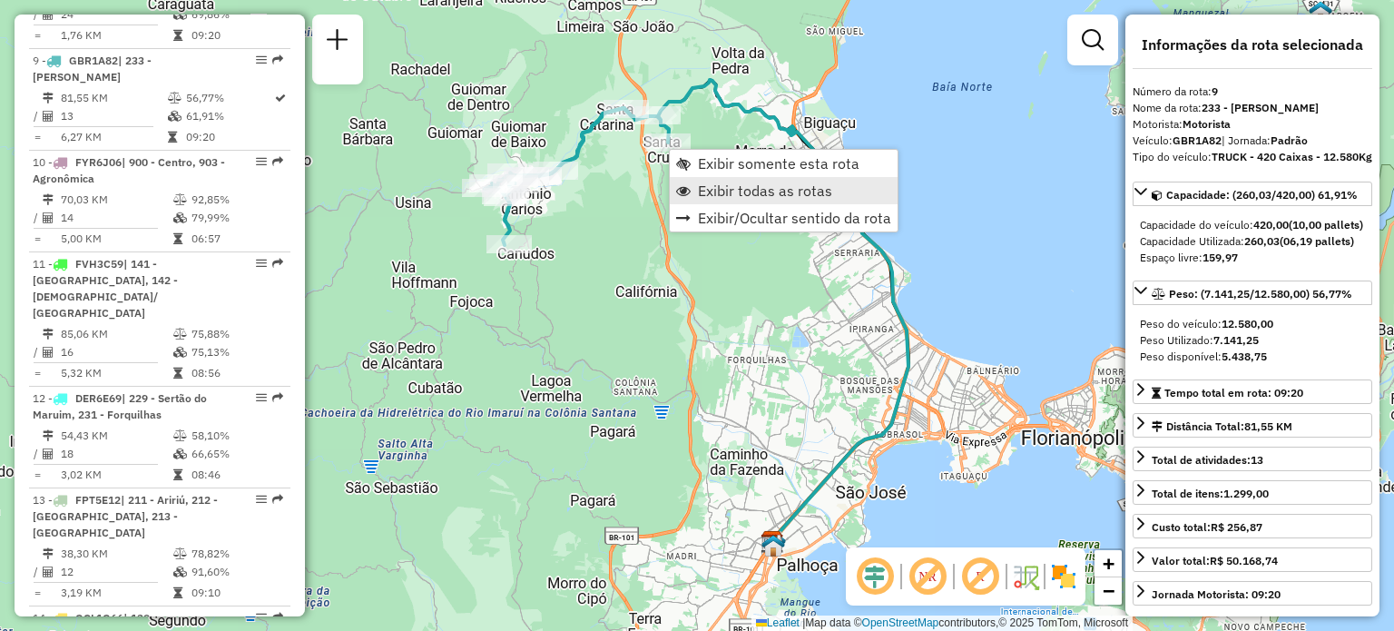
click at [747, 193] on span "Exibir todas as rotas" at bounding box center [765, 190] width 134 height 15
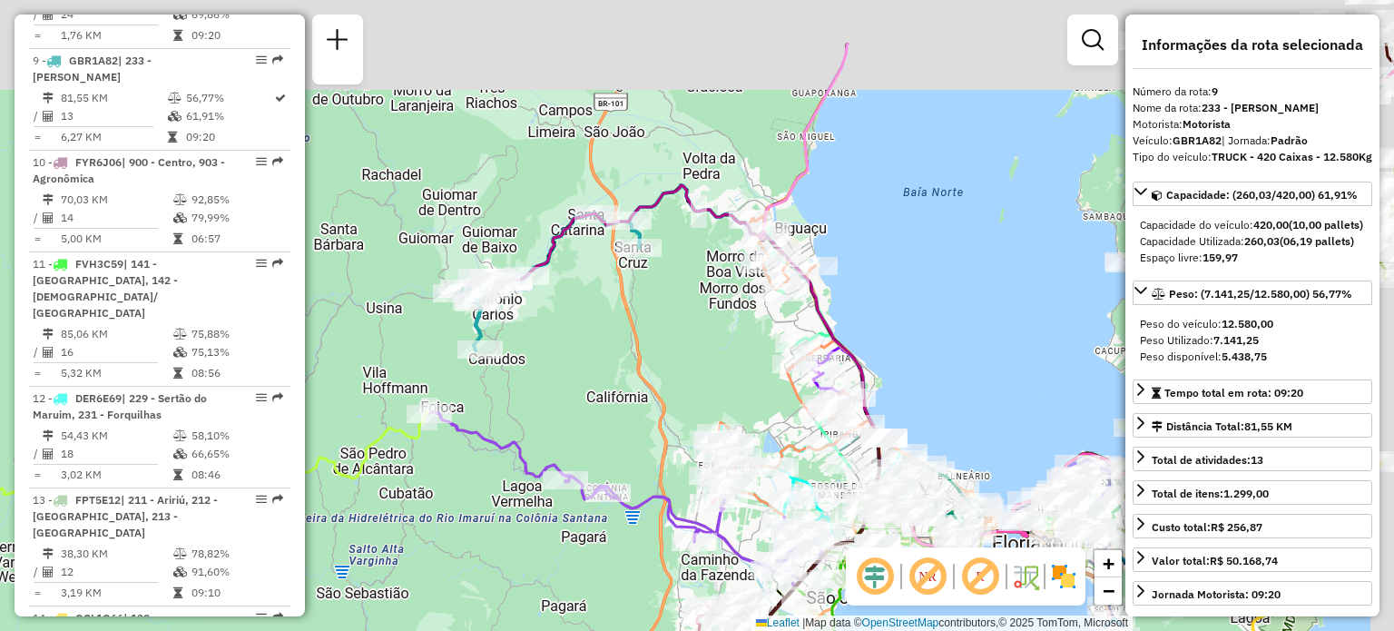
drag, startPoint x: 813, startPoint y: 54, endPoint x: 715, endPoint y: 335, distance: 298.0
click at [720, 333] on div "Janela de atendimento Grade de atendimento Capacidade Transportadoras Veículos …" at bounding box center [697, 315] width 1394 height 631
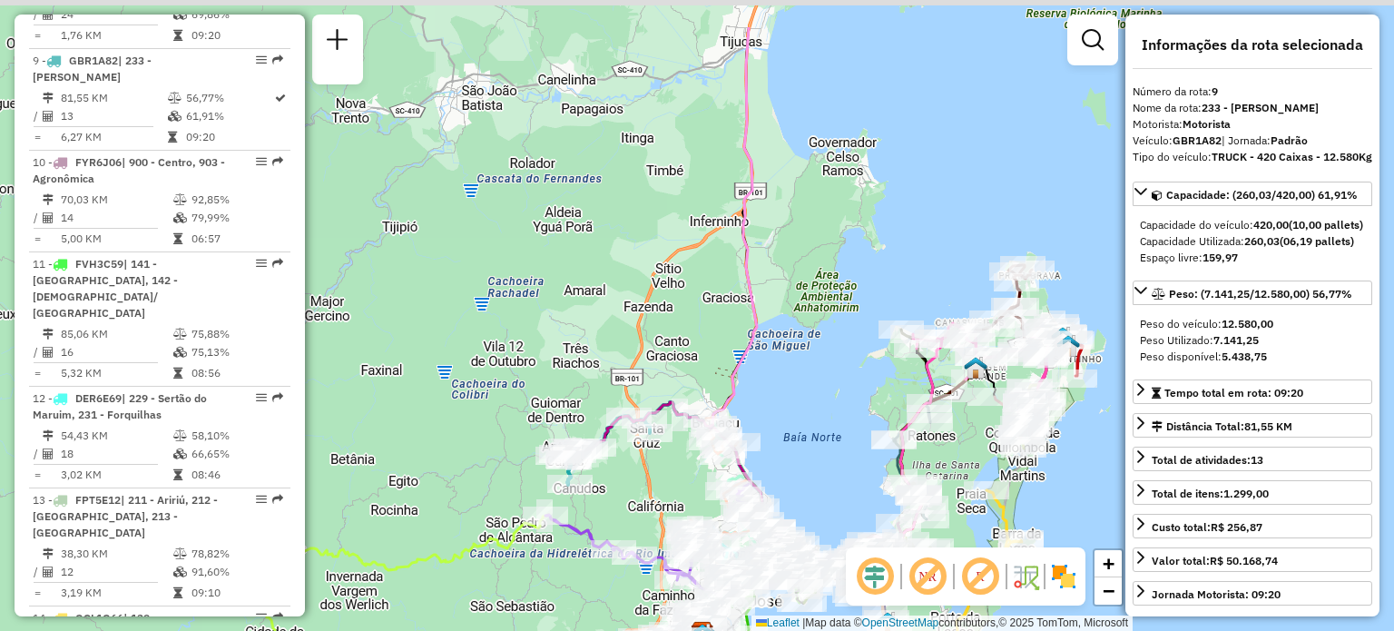
drag, startPoint x: 785, startPoint y: 212, endPoint x: 764, endPoint y: 293, distance: 83.4
click at [776, 344] on div "Janela de atendimento Grade de atendimento Capacidade Transportadoras Veículos …" at bounding box center [697, 315] width 1394 height 631
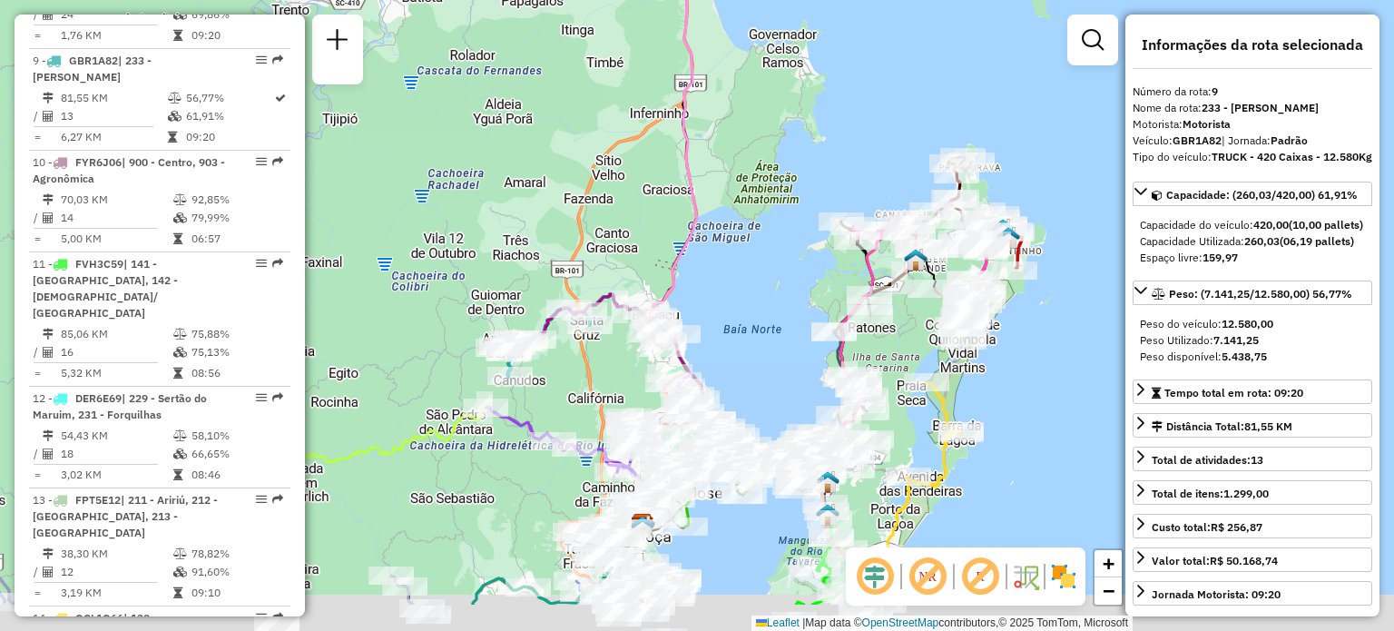
drag, startPoint x: 707, startPoint y: 350, endPoint x: 722, endPoint y: 281, distance: 70.7
click at [721, 286] on div "Janela de atendimento Grade de atendimento Capacidade Transportadoras Veículos …" at bounding box center [697, 315] width 1394 height 631
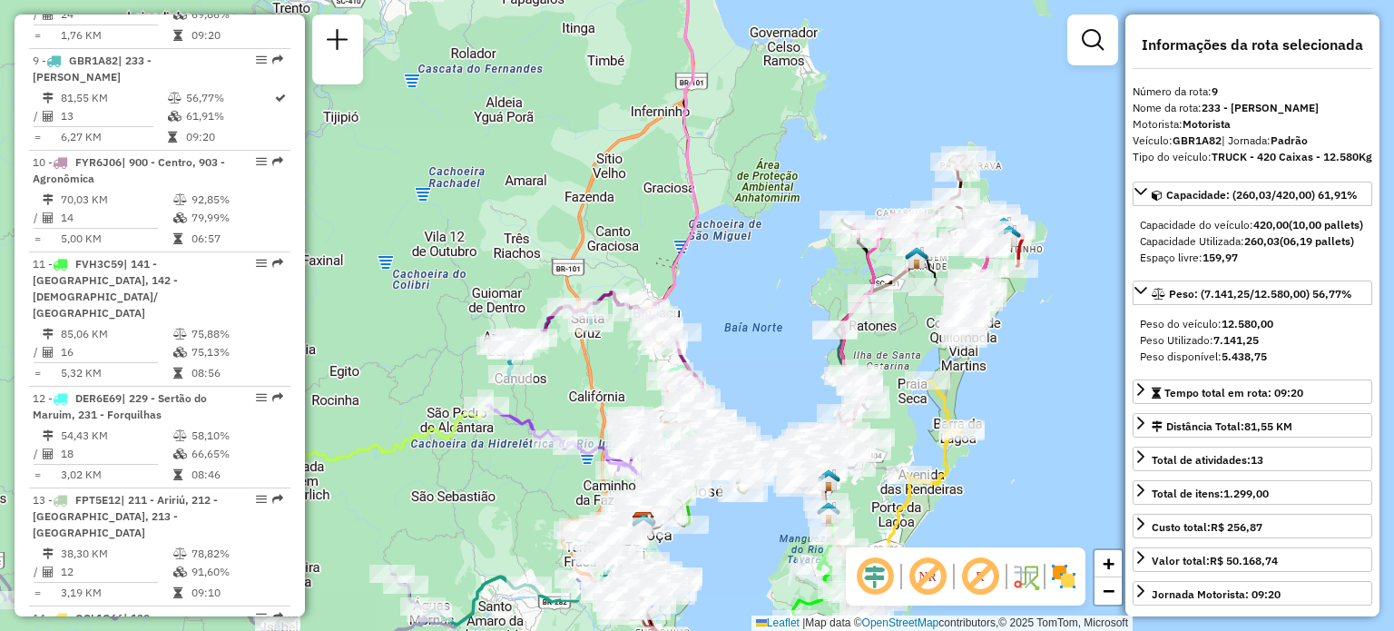
drag, startPoint x: 725, startPoint y: 398, endPoint x: 754, endPoint y: 293, distance: 108.3
click at [756, 294] on div "Janela de atendimento Grade de atendimento Capacidade Transportadoras Veículos …" at bounding box center [697, 315] width 1394 height 631
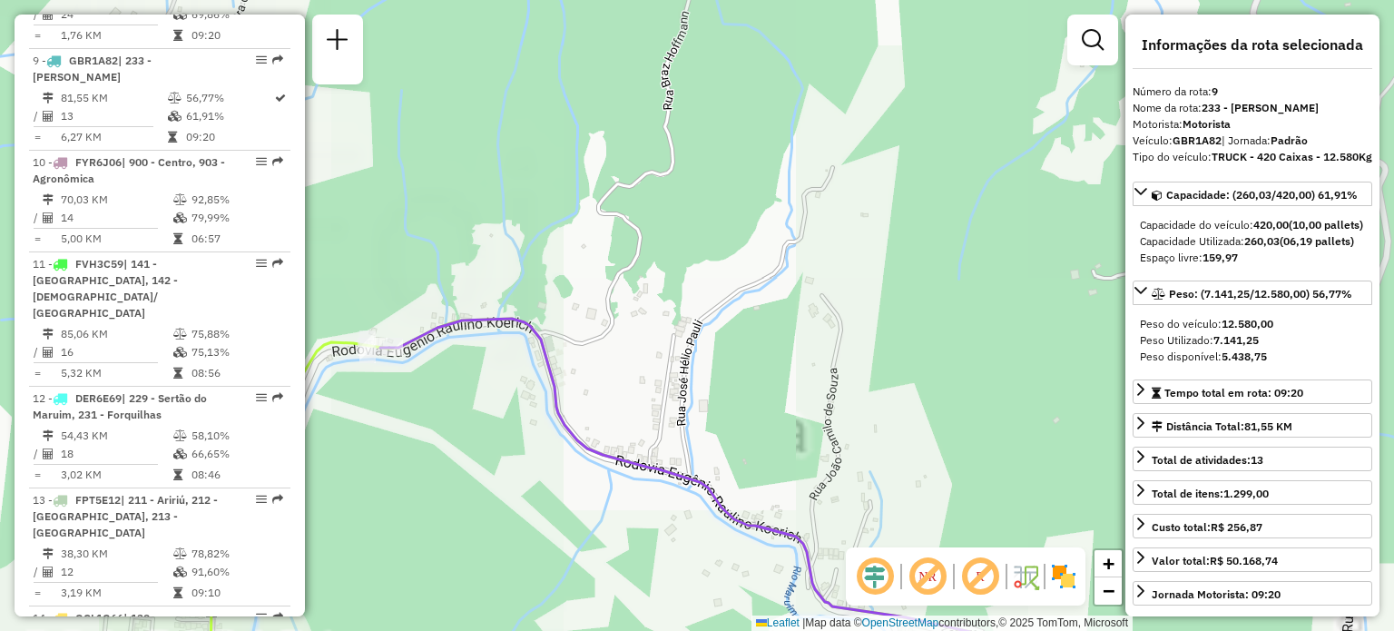
drag, startPoint x: 493, startPoint y: 327, endPoint x: 667, endPoint y: 329, distance: 174.3
click at [667, 329] on icon at bounding box center [780, 508] width 800 height 378
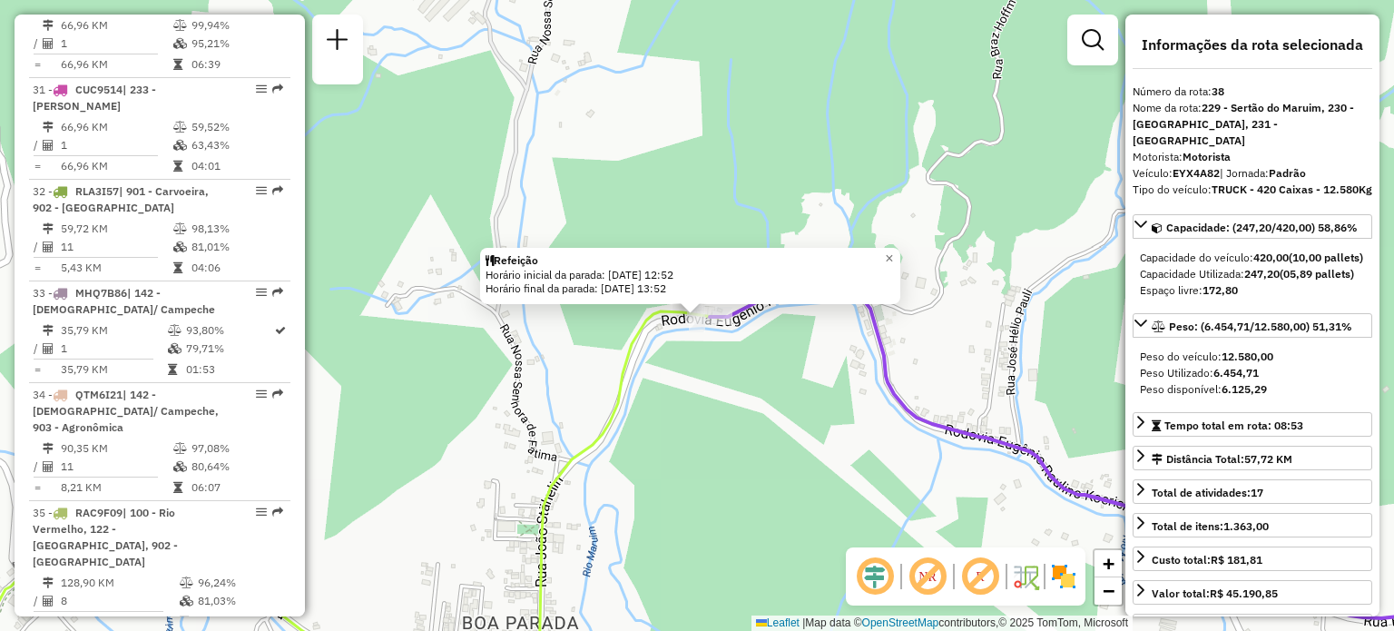
scroll to position [4596, 0]
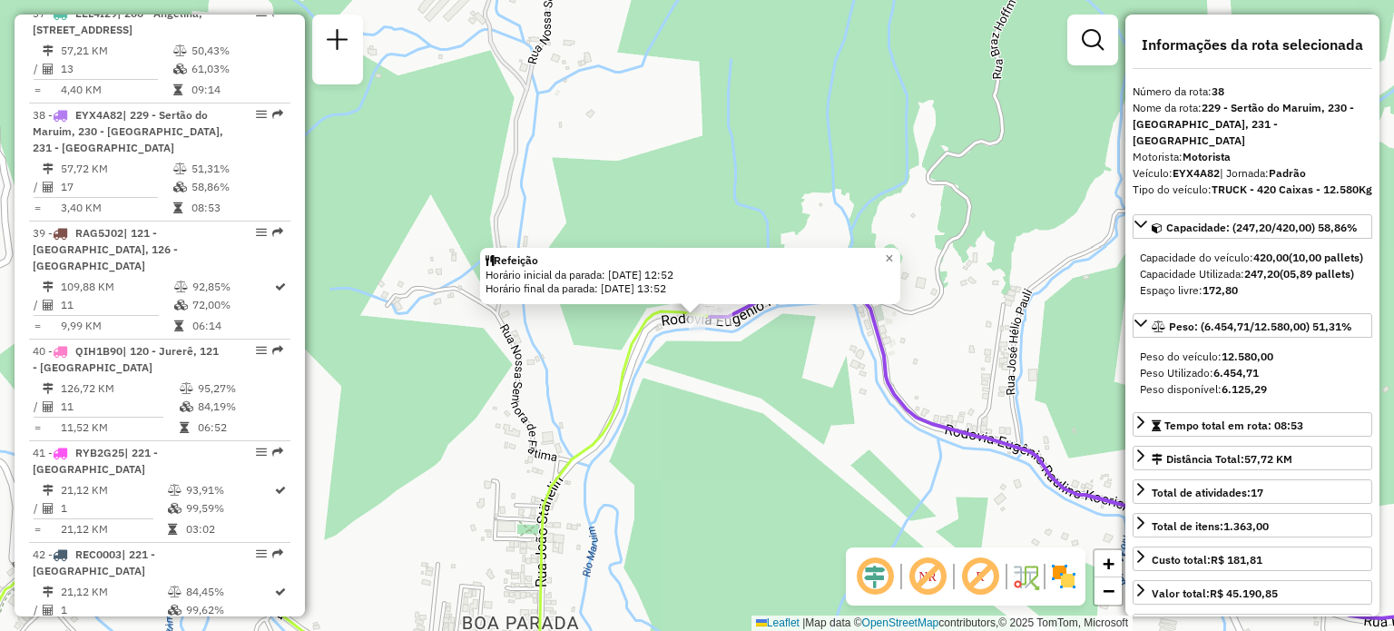
click at [675, 391] on div "Refeição Horário inicial da parada: 24/09/2025 12:52 Horário final da parada: 2…" at bounding box center [697, 315] width 1394 height 631
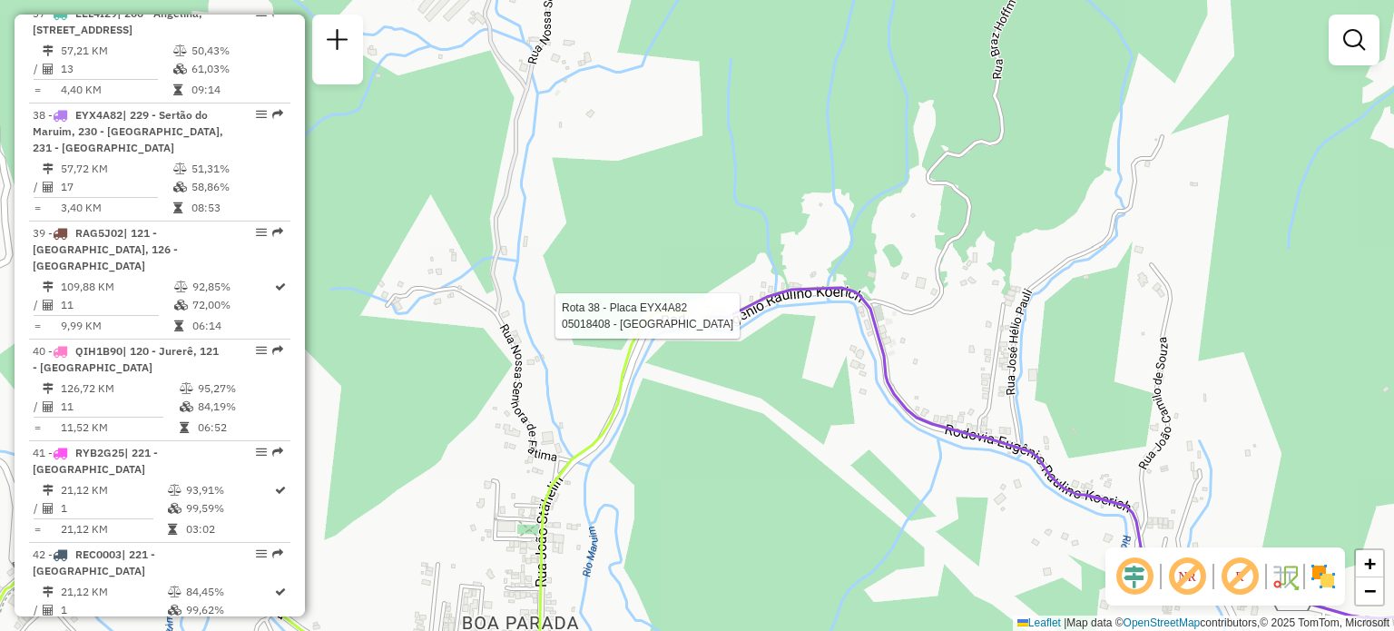
select select "**********"
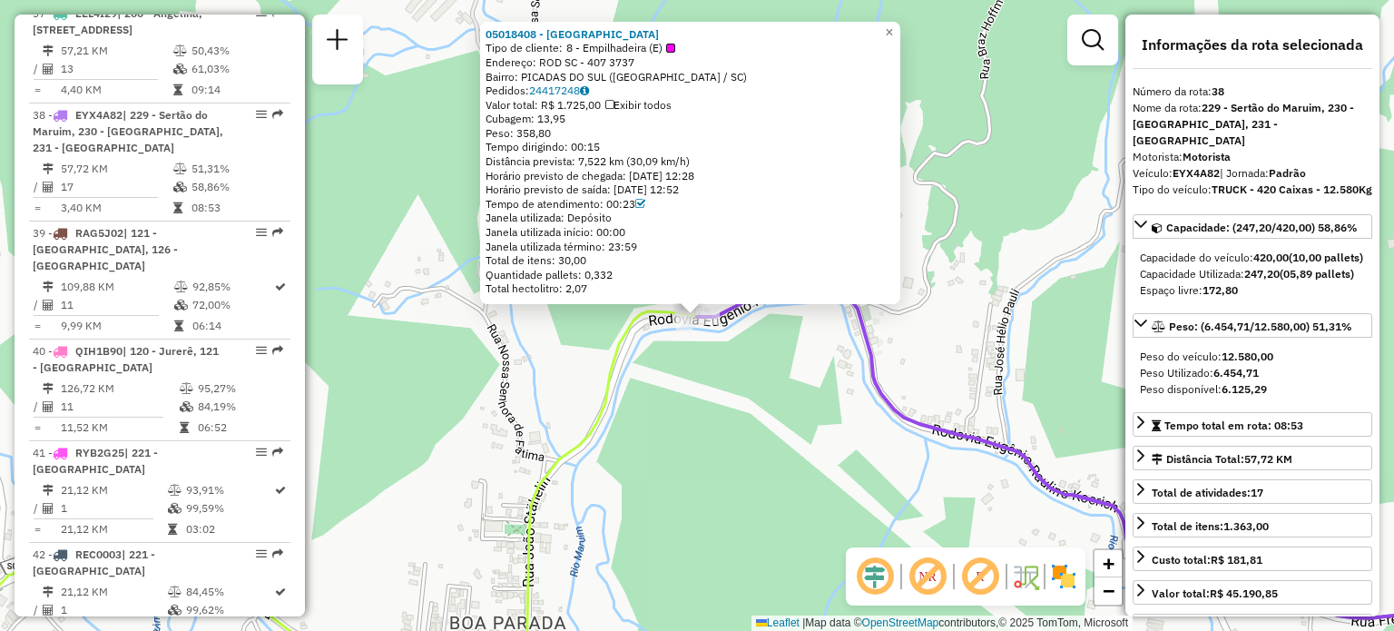
click at [800, 418] on div "05018408 - ADRIANO RIOS Tipo de cliente: 8 - Empilhadeira (E) Endereço: ROD SC …" at bounding box center [697, 315] width 1394 height 631
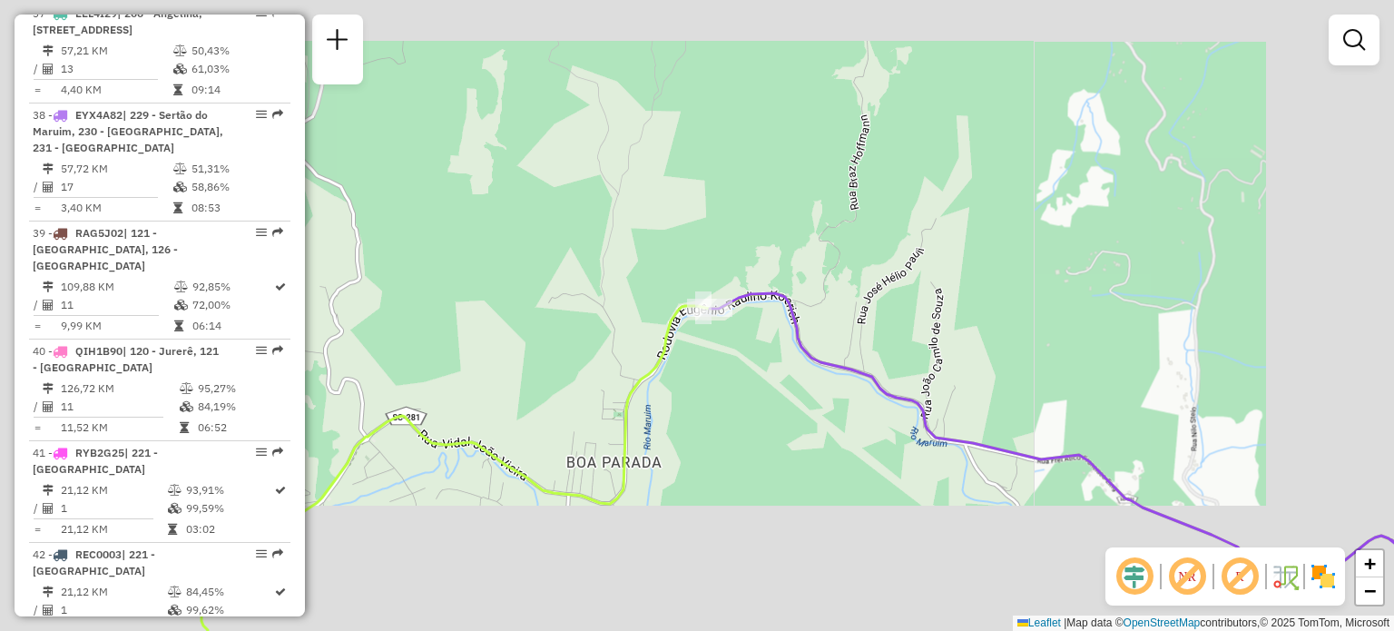
drag, startPoint x: 835, startPoint y: 352, endPoint x: 773, endPoint y: 294, distance: 84.8
click at [778, 299] on div "Janela de atendimento Grade de atendimento Capacidade Transportadoras Veículos …" at bounding box center [697, 315] width 1394 height 631
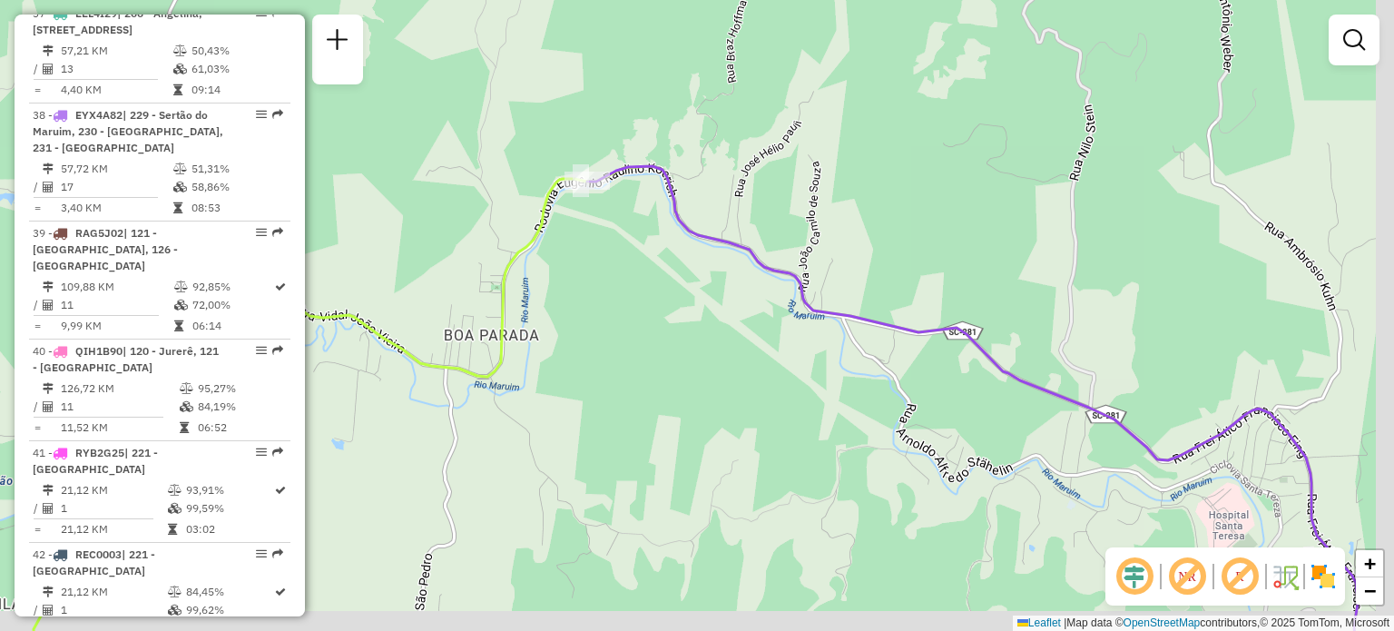
drag, startPoint x: 806, startPoint y: 378, endPoint x: 719, endPoint y: 297, distance: 119.4
click at [730, 300] on div "Janela de atendimento Grade de atendimento Capacidade Transportadoras Veículos …" at bounding box center [697, 315] width 1394 height 631
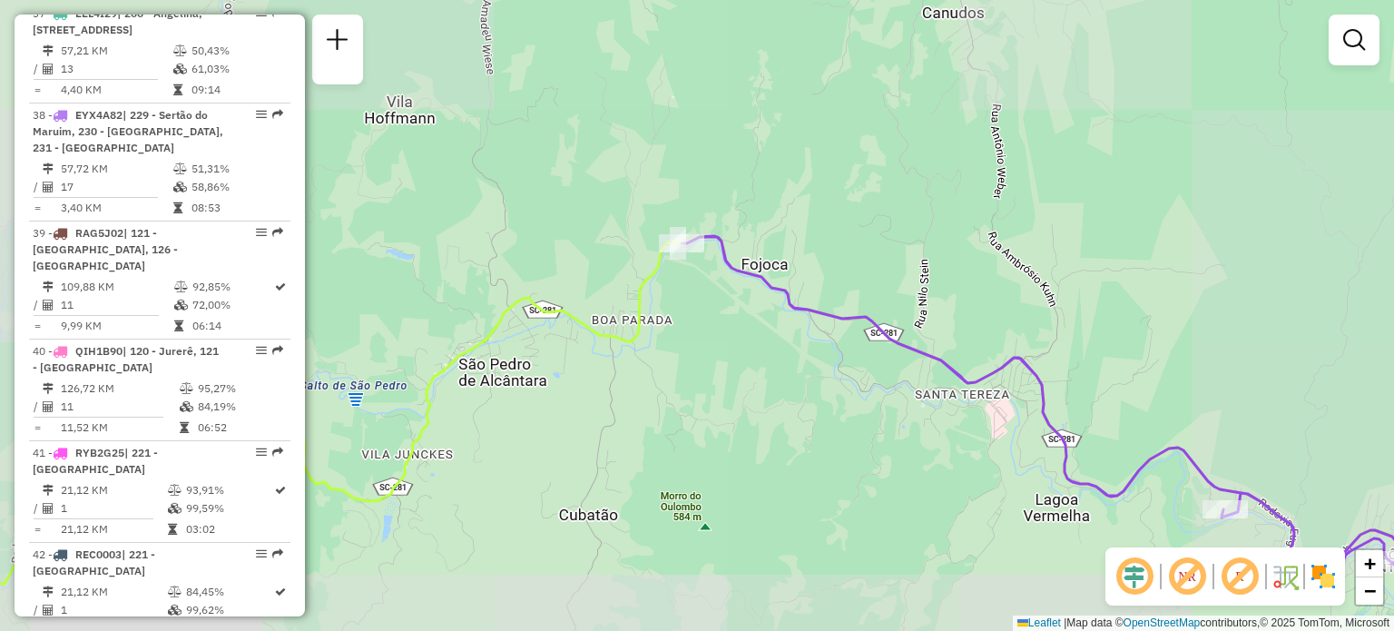
drag, startPoint x: 929, startPoint y: 354, endPoint x: 781, endPoint y: 317, distance: 152.6
click at [786, 319] on icon at bounding box center [1097, 429] width 831 height 386
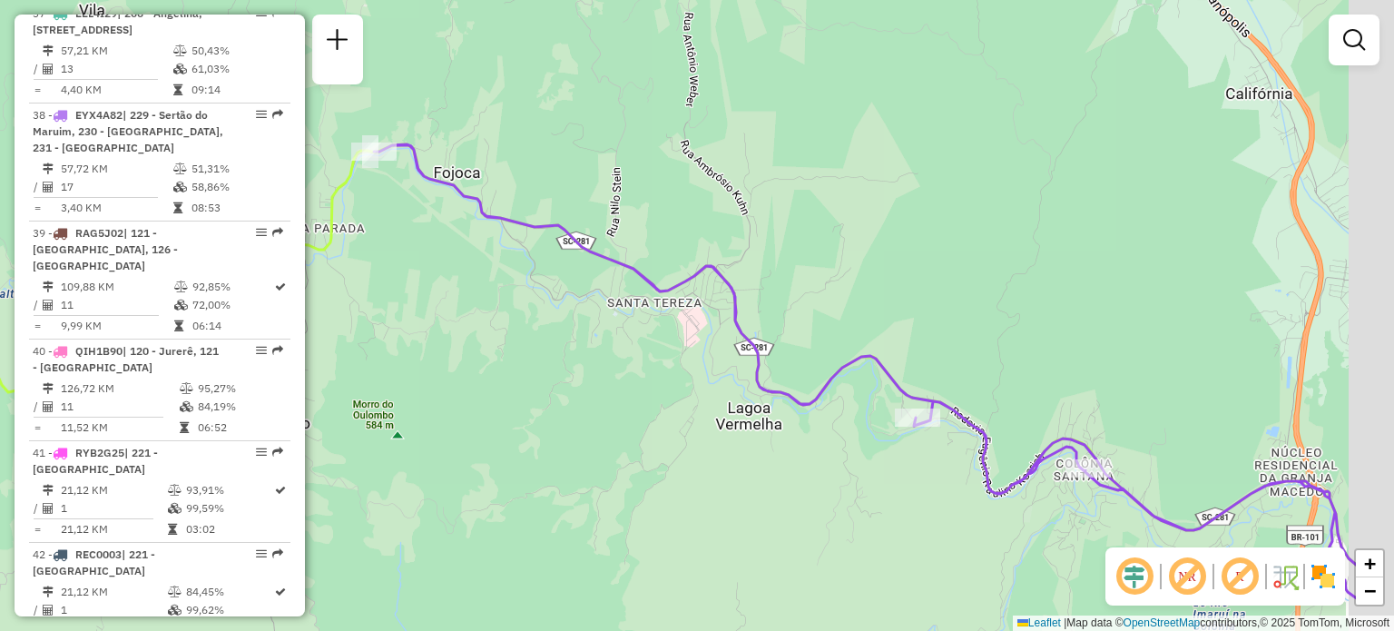
drag, startPoint x: 814, startPoint y: 334, endPoint x: 730, endPoint y: 293, distance: 93.8
click at [741, 299] on div "Janela de atendimento Grade de atendimento Capacidade Transportadoras Veículos …" at bounding box center [697, 315] width 1394 height 631
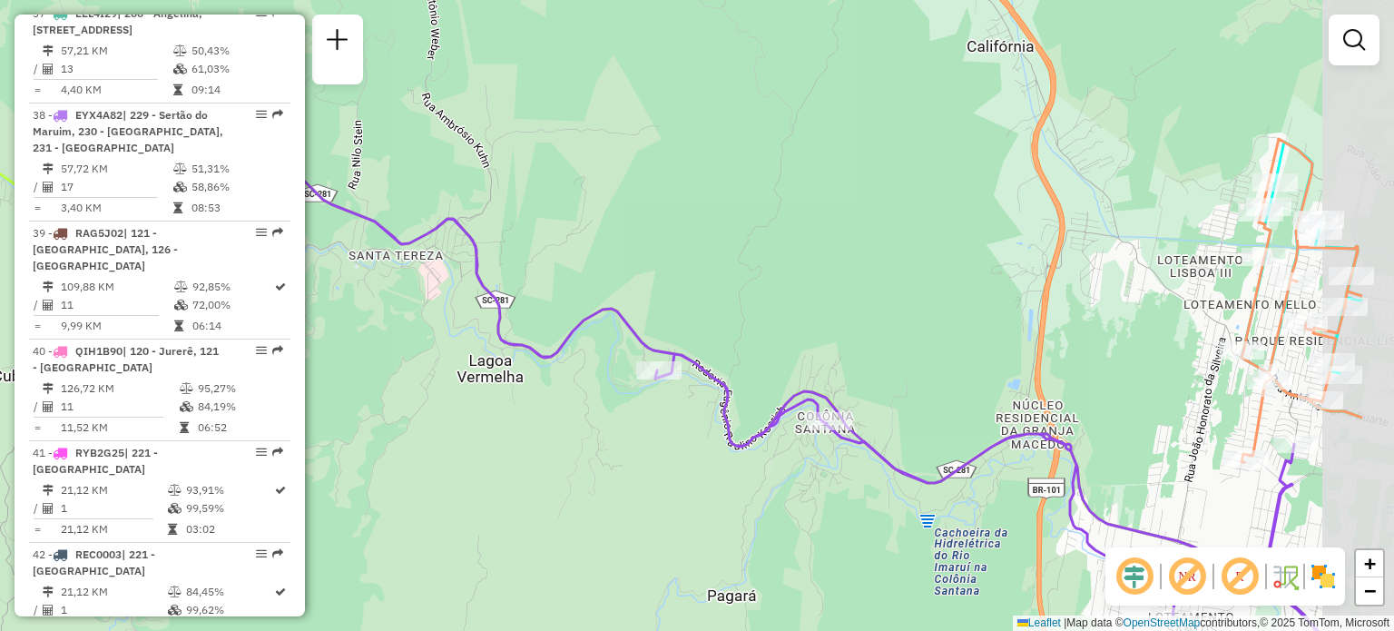
drag, startPoint x: 1013, startPoint y: 366, endPoint x: 842, endPoint y: 362, distance: 170.7
click at [842, 362] on div "Janela de atendimento Grade de atendimento Capacidade Transportadoras Veículos …" at bounding box center [697, 315] width 1394 height 631
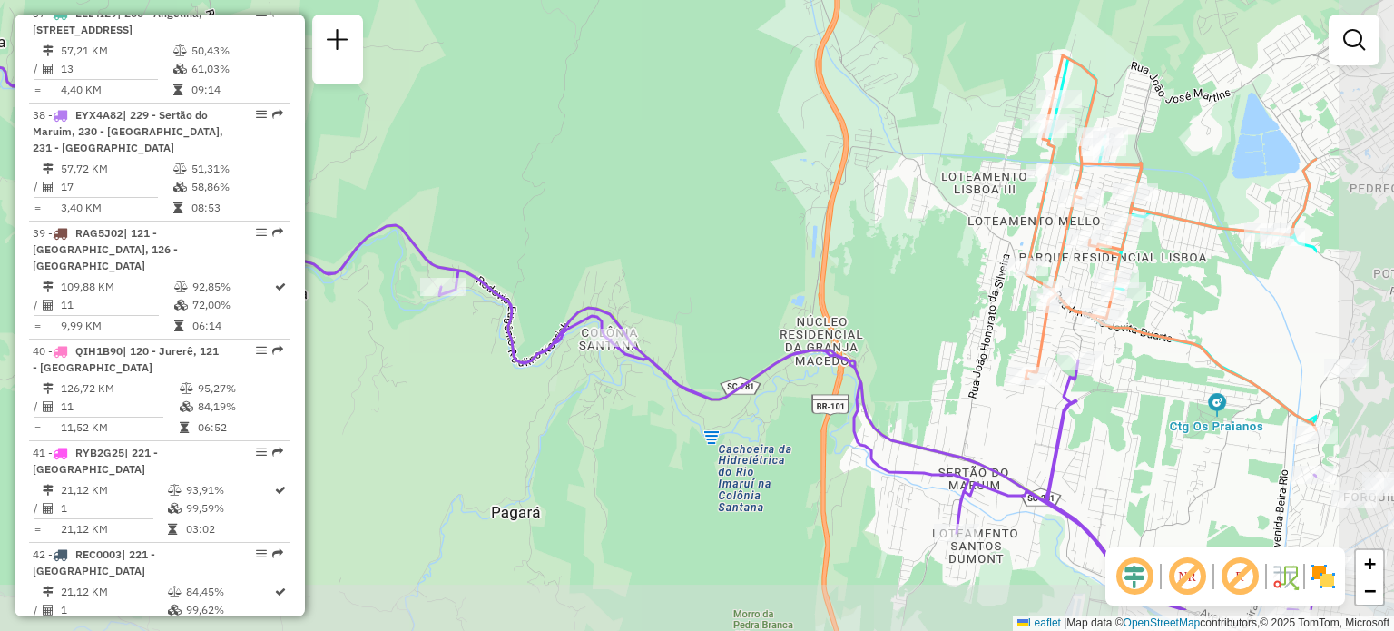
drag, startPoint x: 890, startPoint y: 417, endPoint x: 673, endPoint y: 333, distance: 231.6
click at [673, 333] on div "Janela de atendimento Grade de atendimento Capacidade Transportadoras Veículos …" at bounding box center [697, 315] width 1394 height 631
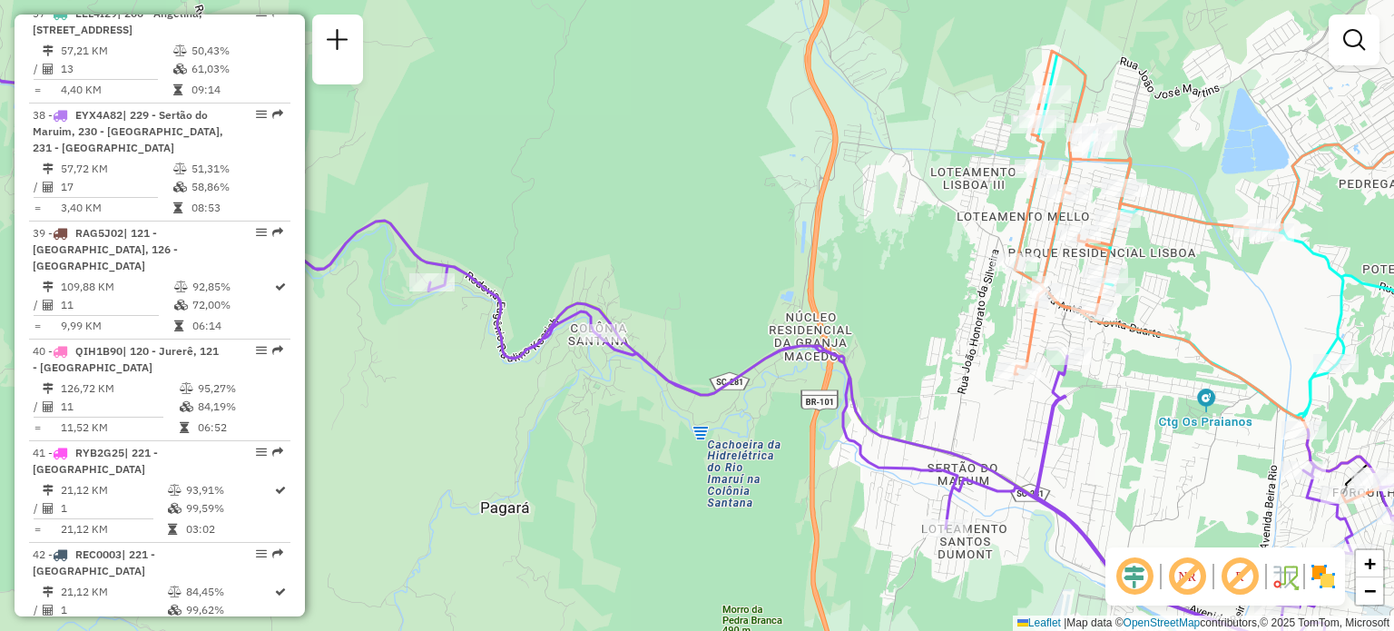
drag, startPoint x: 890, startPoint y: 447, endPoint x: 716, endPoint y: 359, distance: 195.7
click at [712, 355] on icon at bounding box center [676, 349] width 1576 height 680
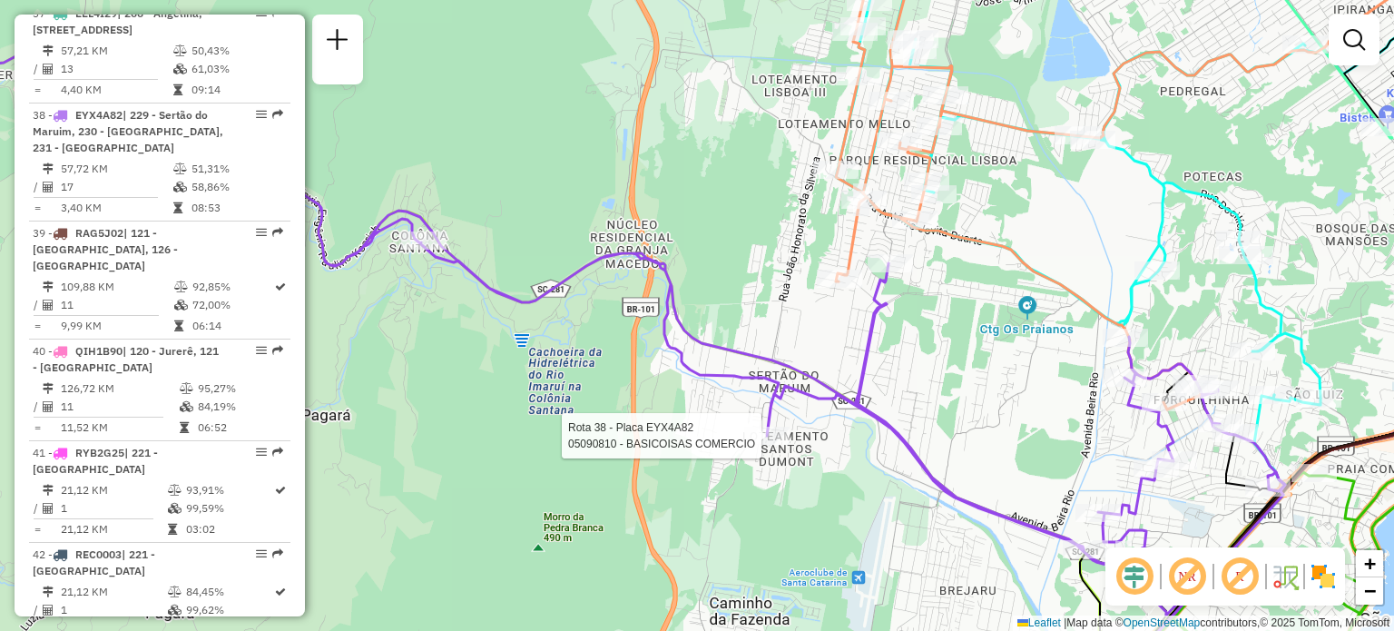
select select "**********"
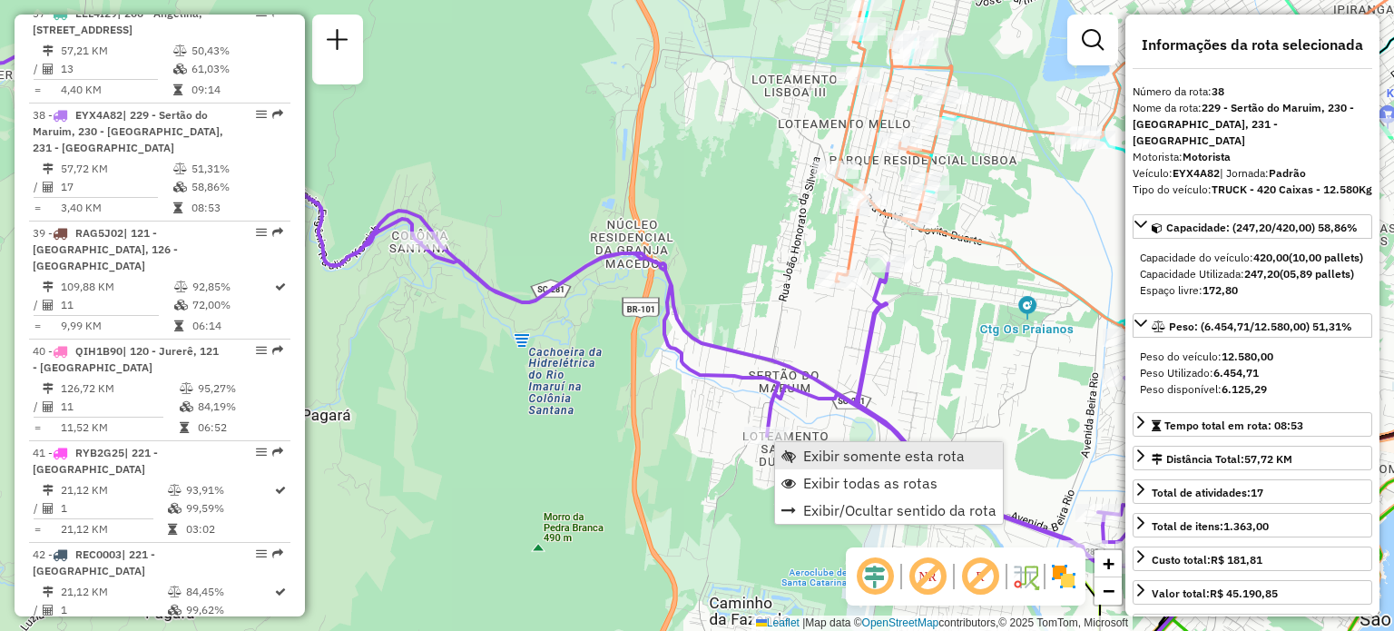
click at [813, 457] on span "Exibir somente esta rota" at bounding box center [884, 455] width 162 height 15
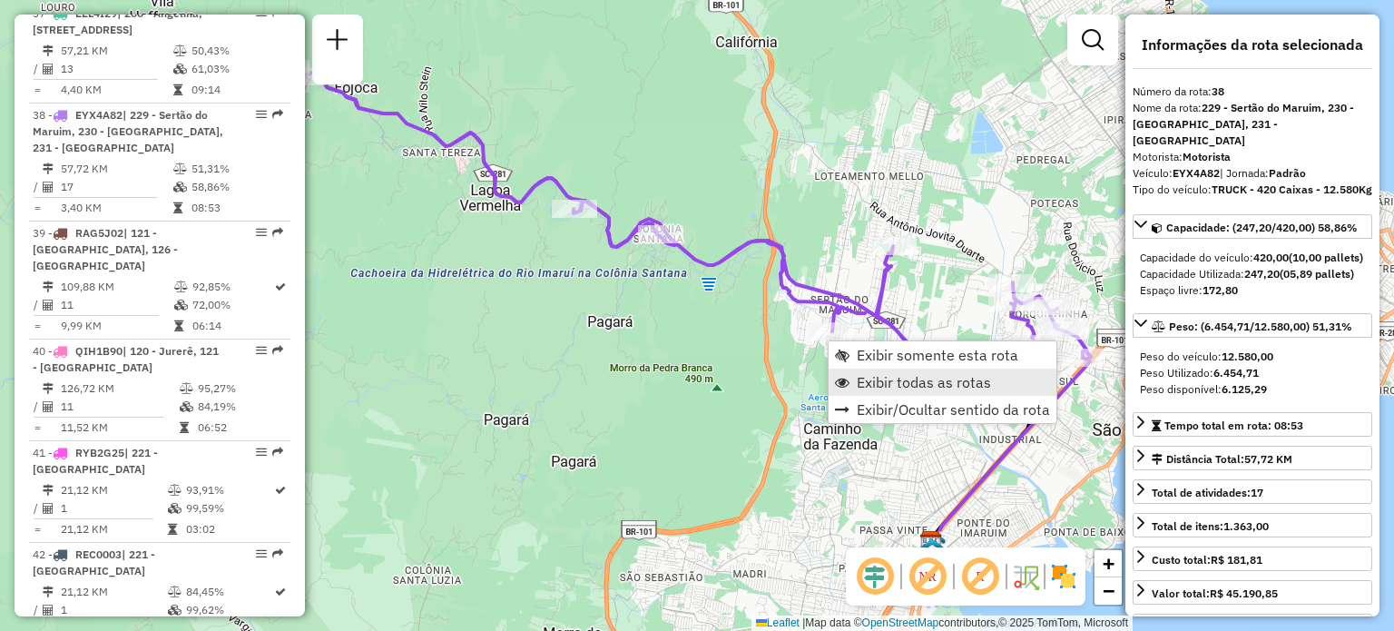
click at [875, 375] on span "Exibir todas as rotas" at bounding box center [924, 382] width 134 height 15
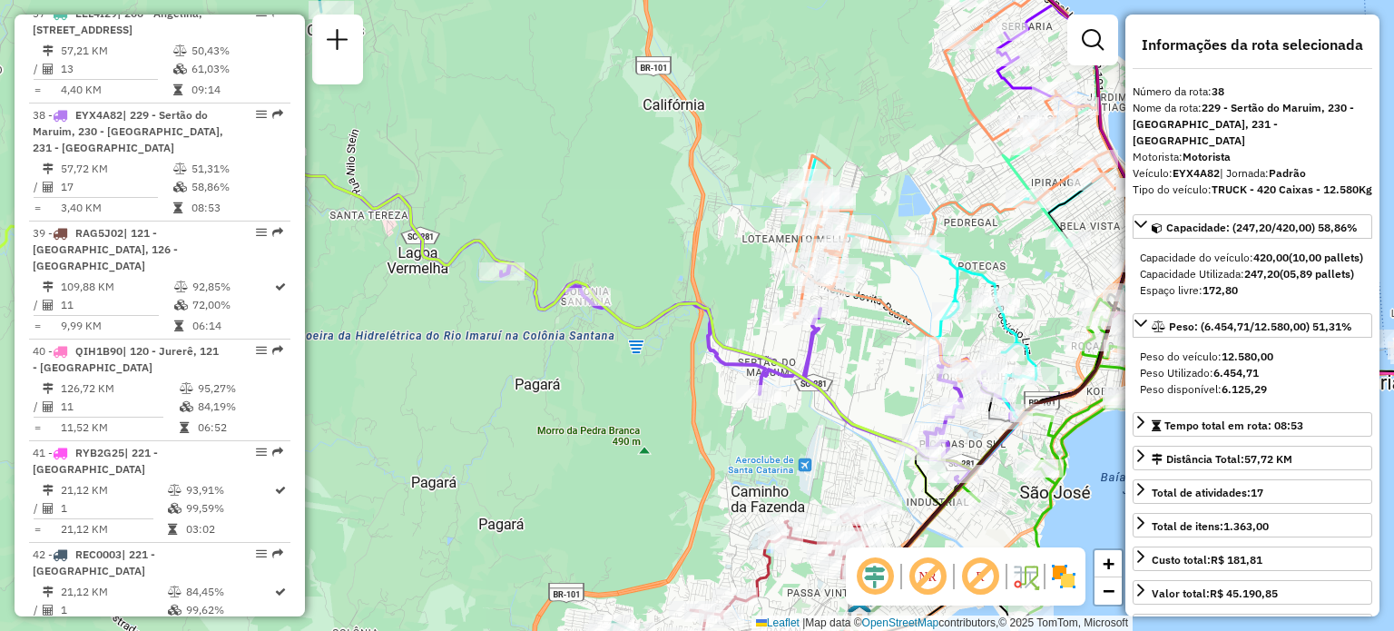
drag, startPoint x: 908, startPoint y: 319, endPoint x: 755, endPoint y: 453, distance: 203.2
click at [756, 453] on div "Janela de atendimento Grade de atendimento Capacidade Transportadoras Veículos …" at bounding box center [697, 315] width 1394 height 631
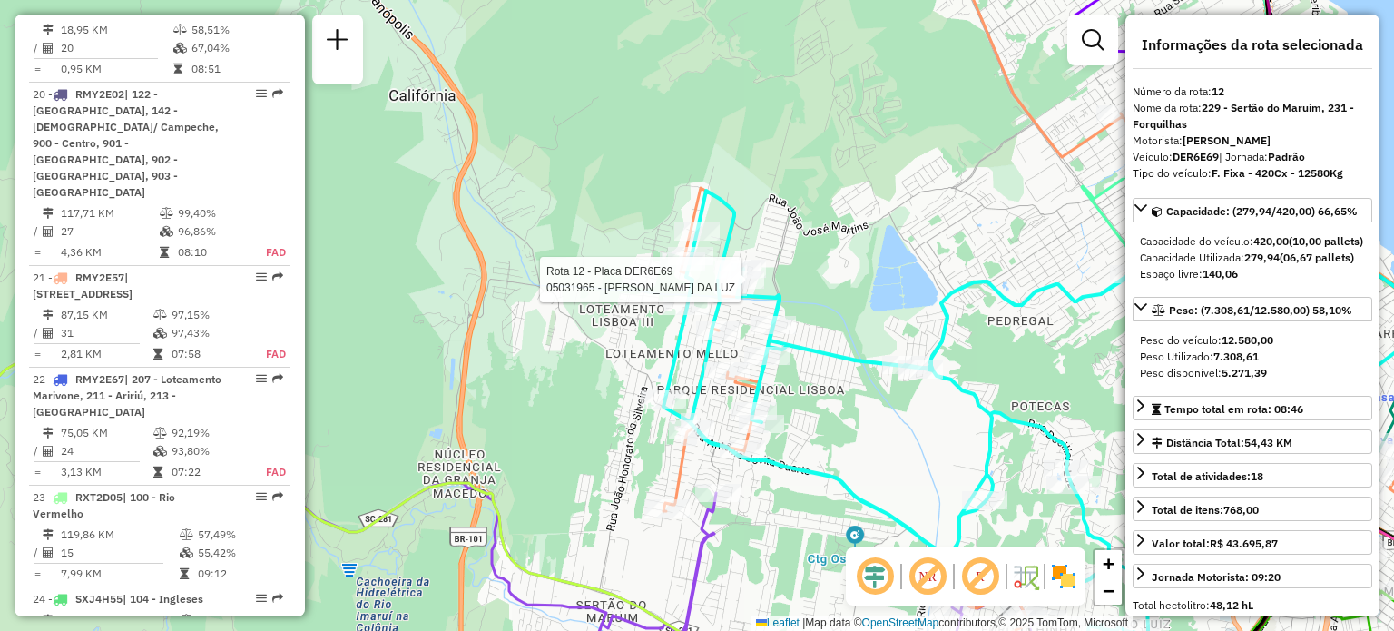
scroll to position [1826, 0]
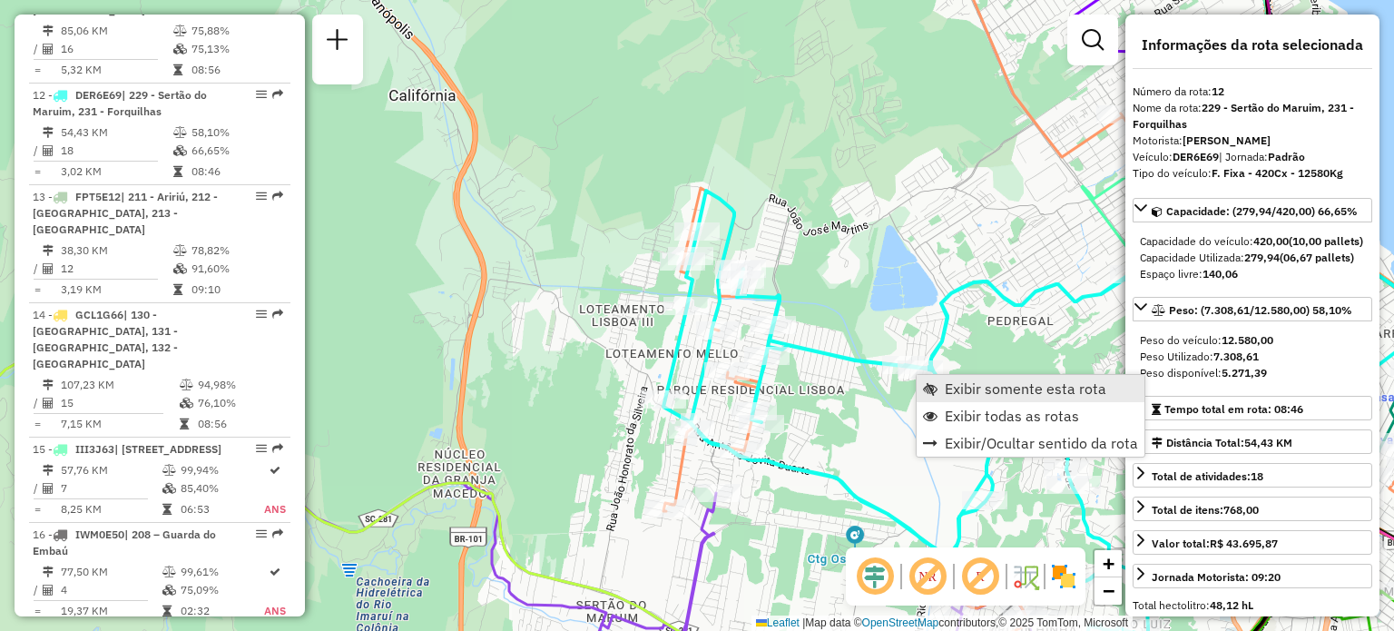
click at [945, 384] on span "Exibir somente esta rota" at bounding box center [1026, 388] width 162 height 15
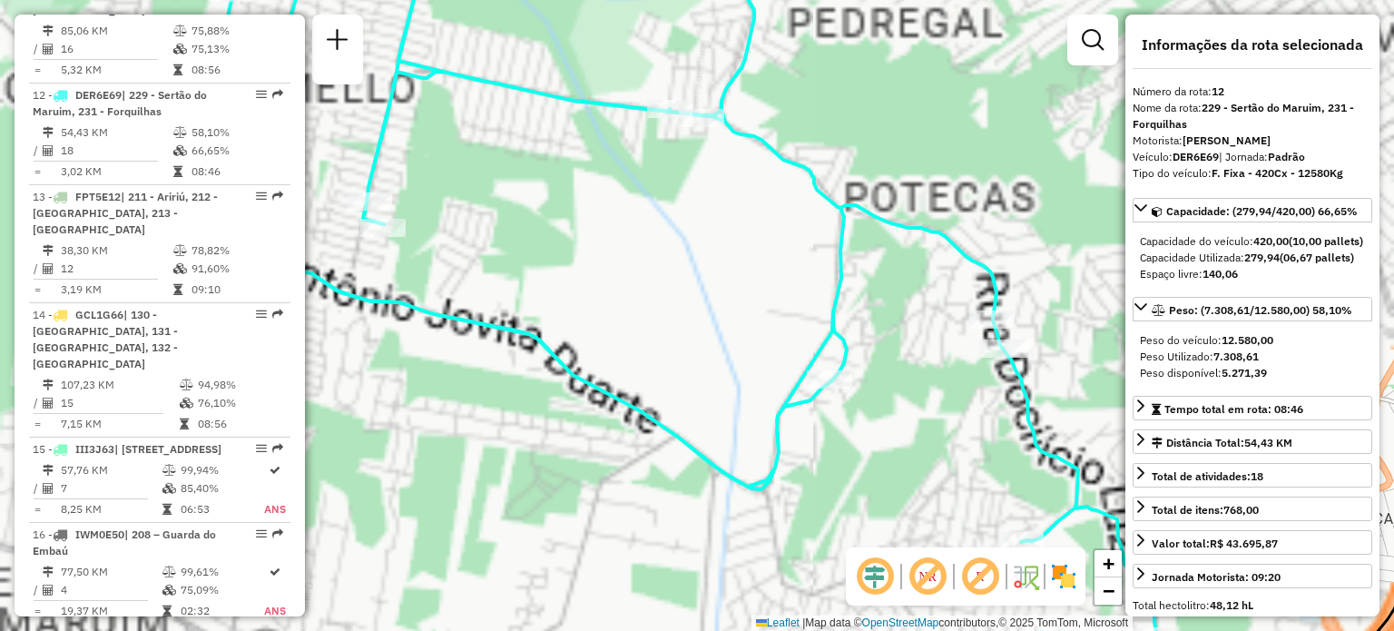
drag, startPoint x: 599, startPoint y: 194, endPoint x: 840, endPoint y: 290, distance: 258.7
click at [840, 290] on div "Janela de atendimento Grade de atendimento Capacidade Transportadoras Veículos …" at bounding box center [697, 315] width 1394 height 631
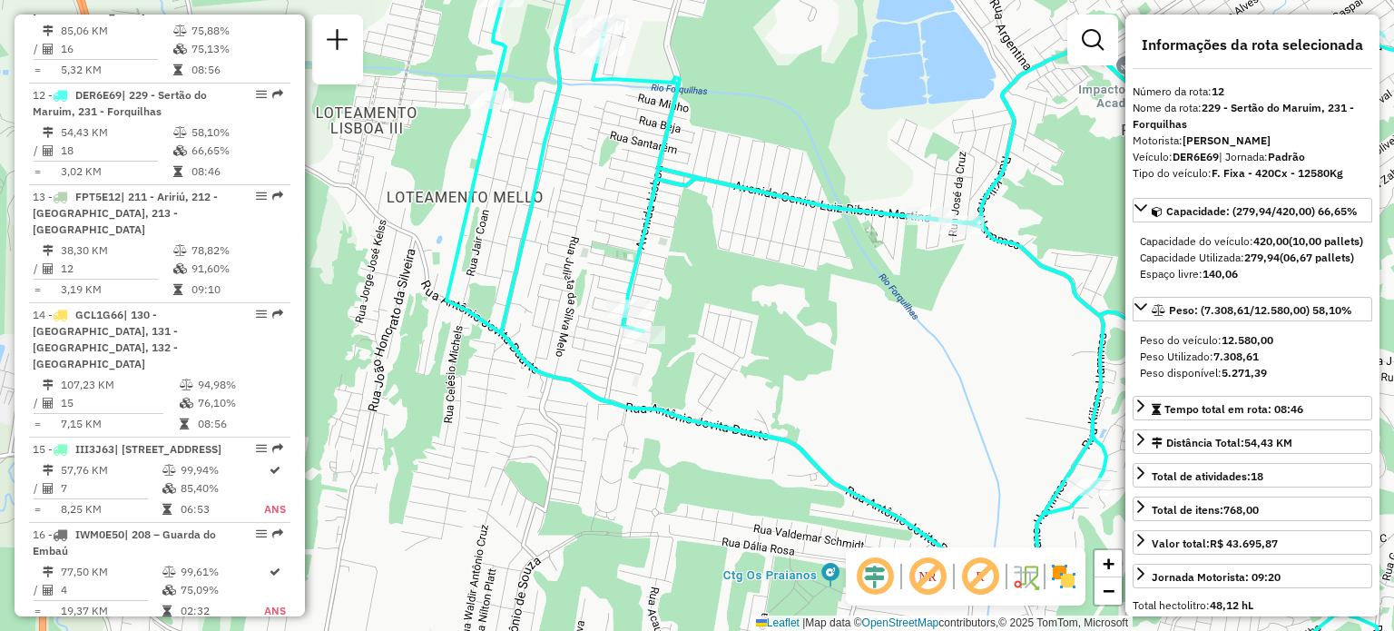
drag, startPoint x: 599, startPoint y: 243, endPoint x: 810, endPoint y: 330, distance: 227.9
click at [809, 330] on div "Janela de atendimento Grade de atendimento Capacidade Transportadoras Veículos …" at bounding box center [697, 315] width 1394 height 631
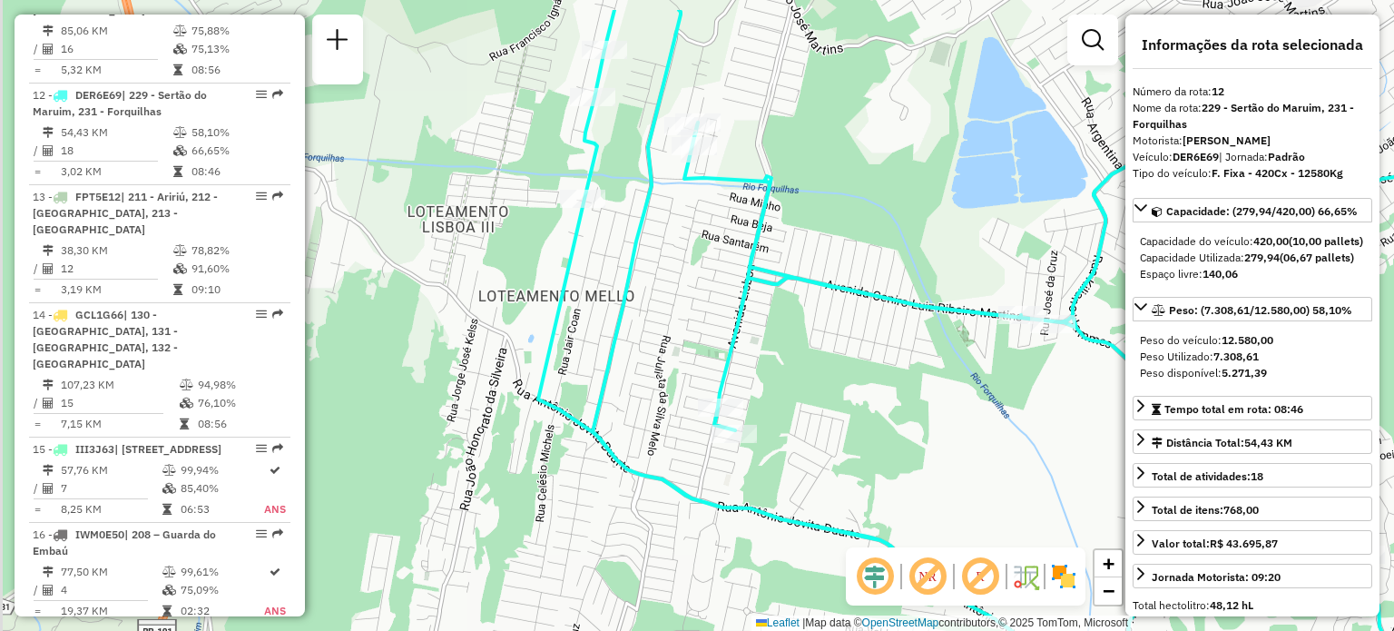
drag, startPoint x: 546, startPoint y: 242, endPoint x: 593, endPoint y: 337, distance: 105.1
click at [575, 364] on icon at bounding box center [1041, 388] width 1007 height 757
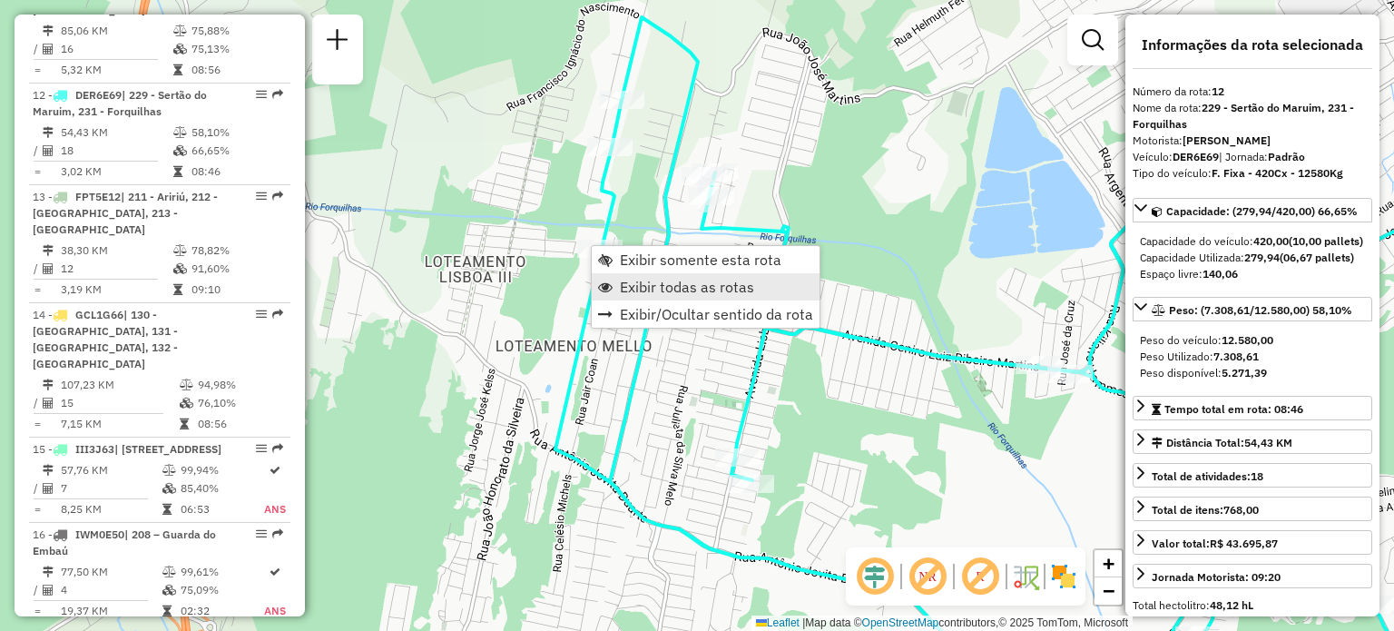
click at [663, 288] on span "Exibir todas as rotas" at bounding box center [687, 287] width 134 height 15
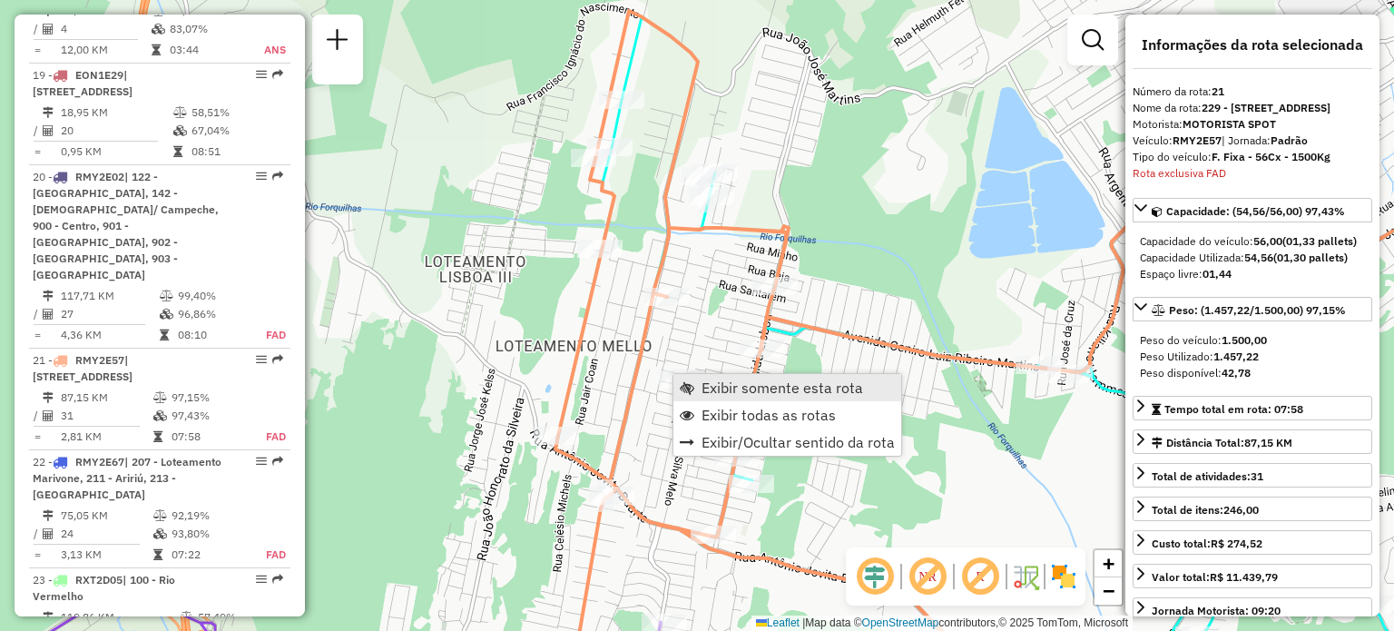
scroll to position [2823, 0]
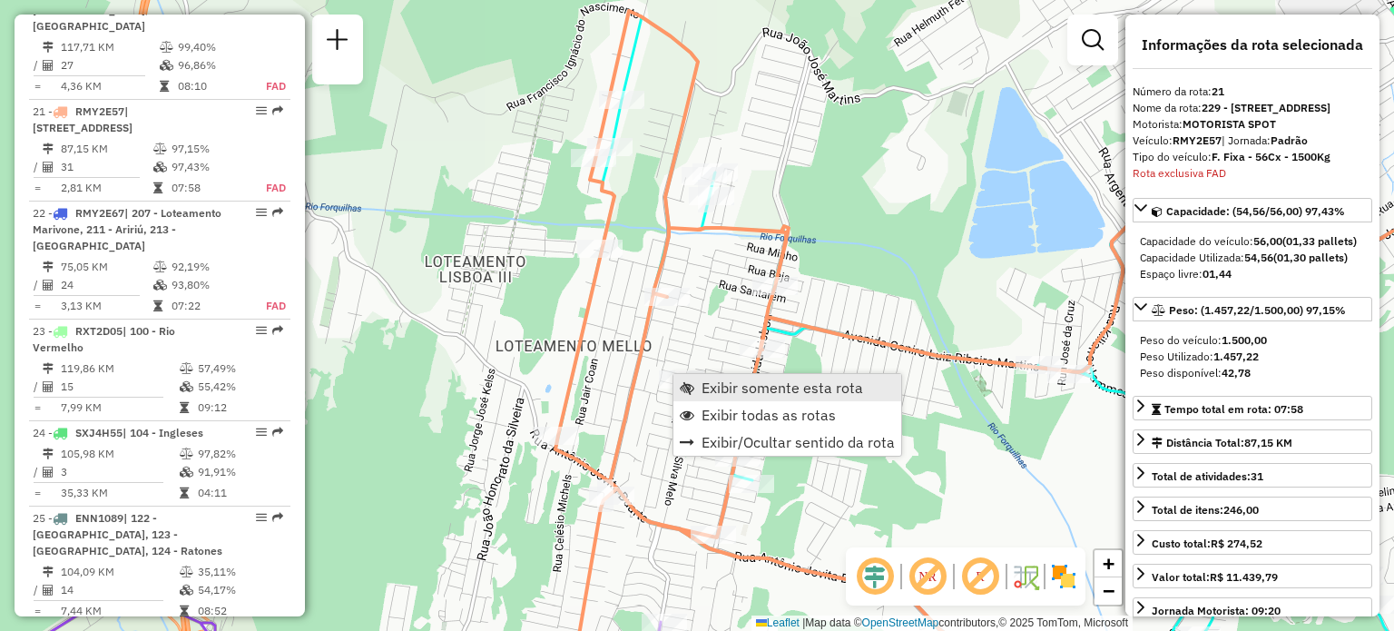
click at [697, 379] on link "Exibir somente esta rota" at bounding box center [787, 387] width 228 height 27
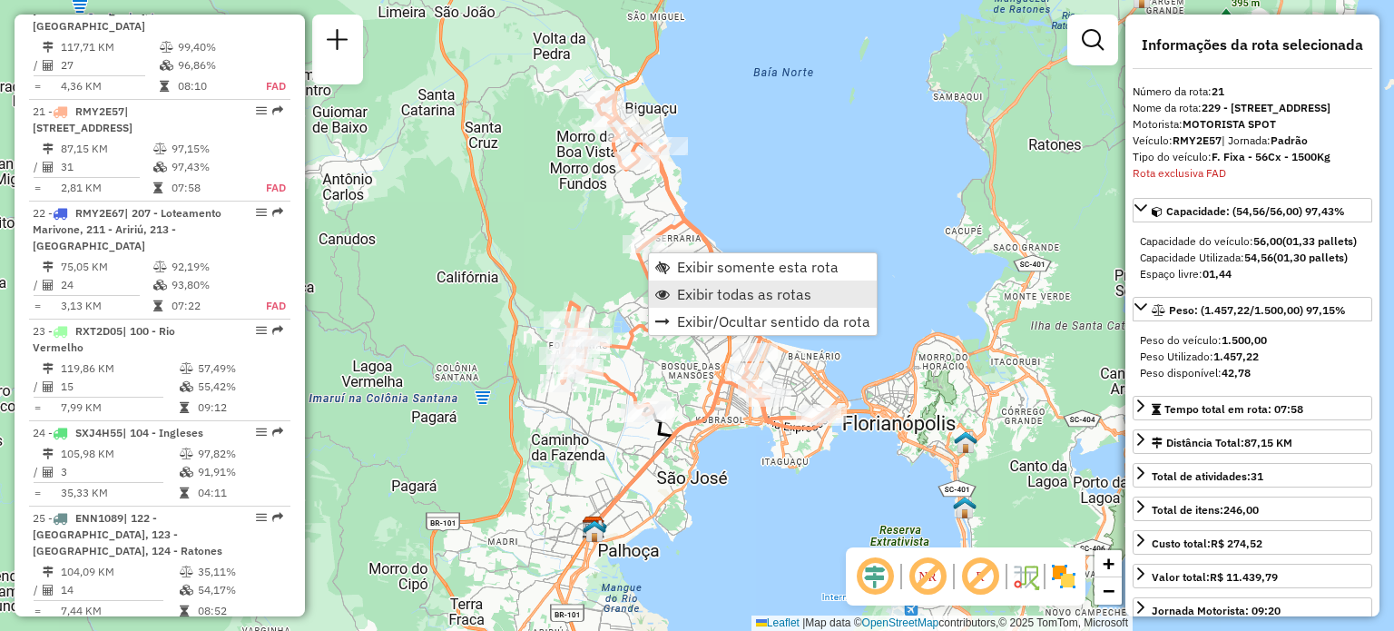
click at [690, 290] on span "Exibir todas as rotas" at bounding box center [744, 294] width 134 height 15
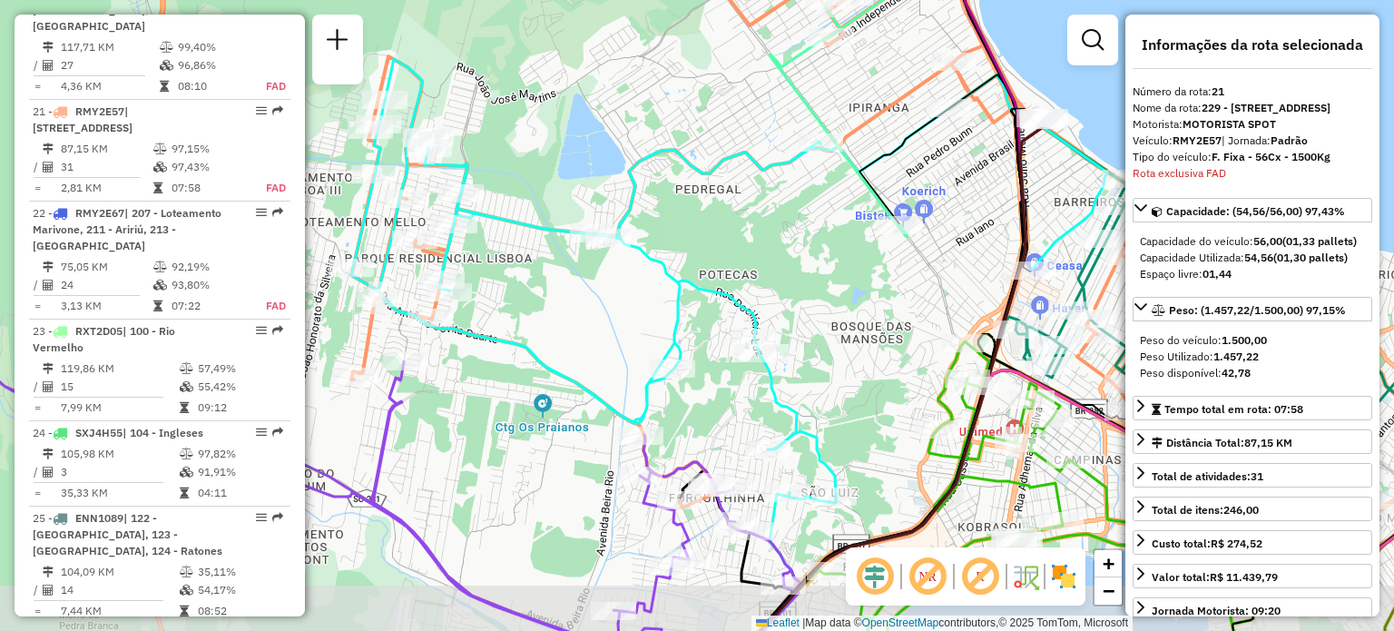
drag, startPoint x: 650, startPoint y: 449, endPoint x: 637, endPoint y: 359, distance: 91.7
click at [638, 359] on icon at bounding box center [729, 281] width 756 height 444
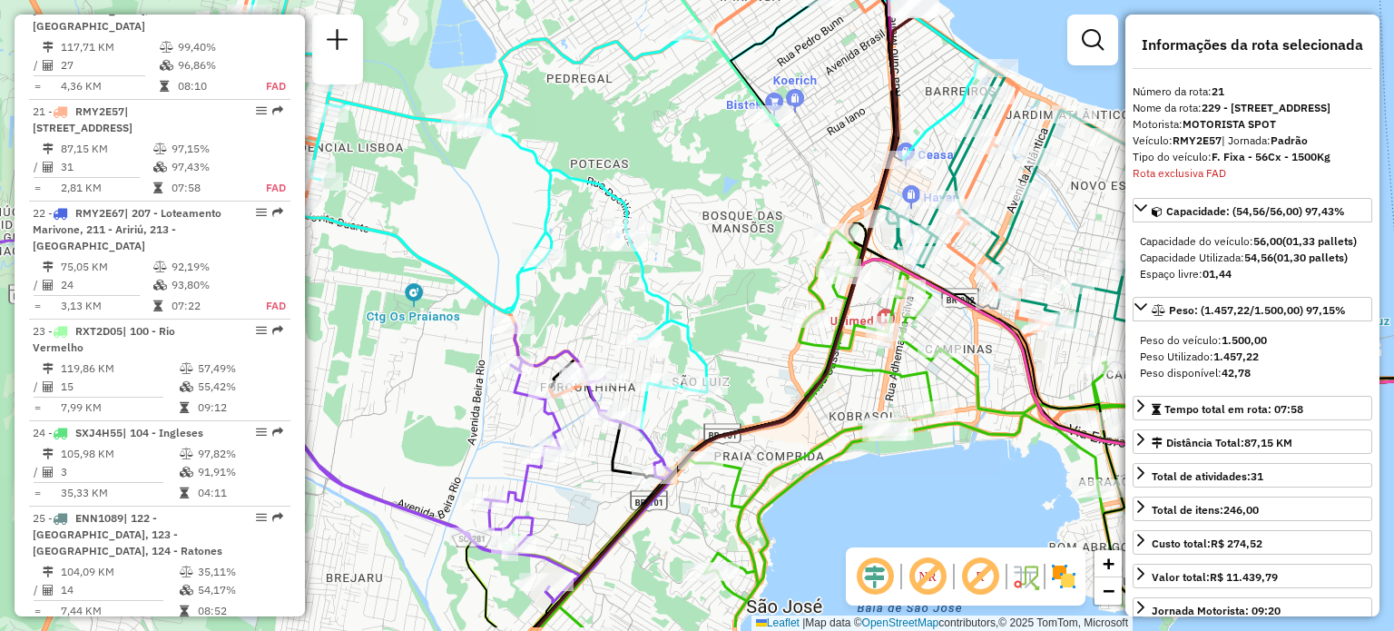
drag, startPoint x: 808, startPoint y: 496, endPoint x: 686, endPoint y: 431, distance: 138.1
click at [686, 429] on div "Janela de atendimento Grade de atendimento Capacidade Transportadoras Veículos …" at bounding box center [697, 315] width 1394 height 631
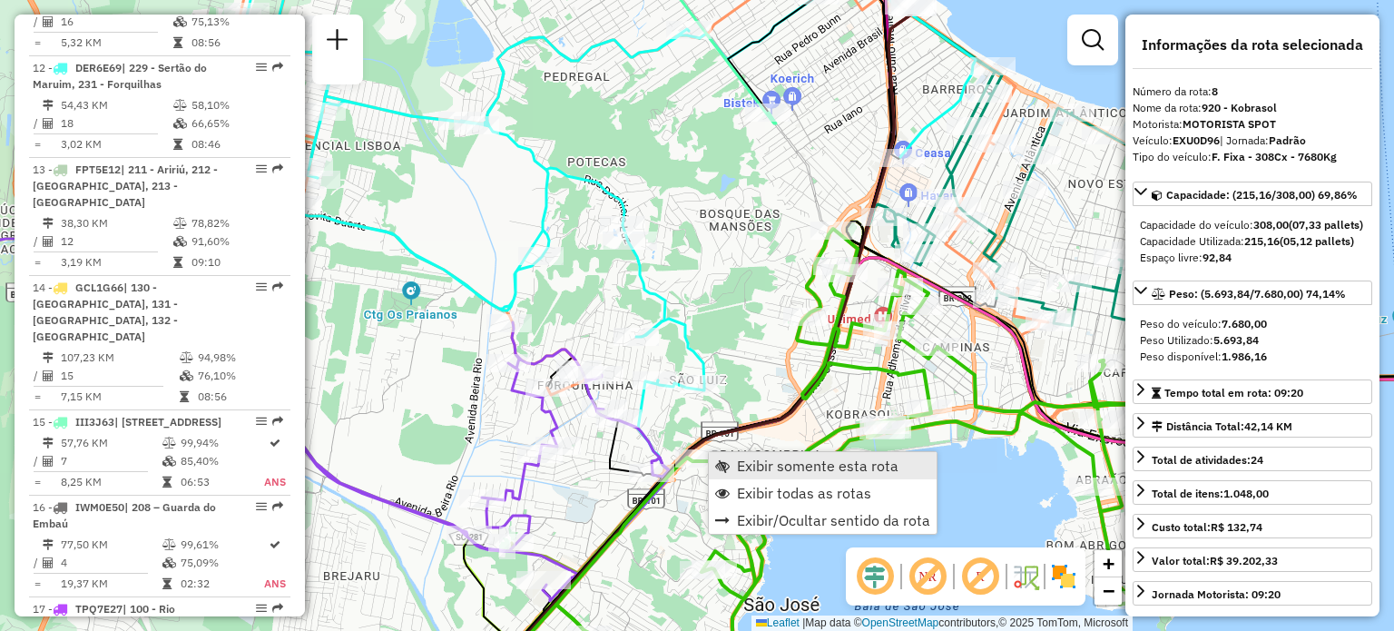
scroll to position [1438, 0]
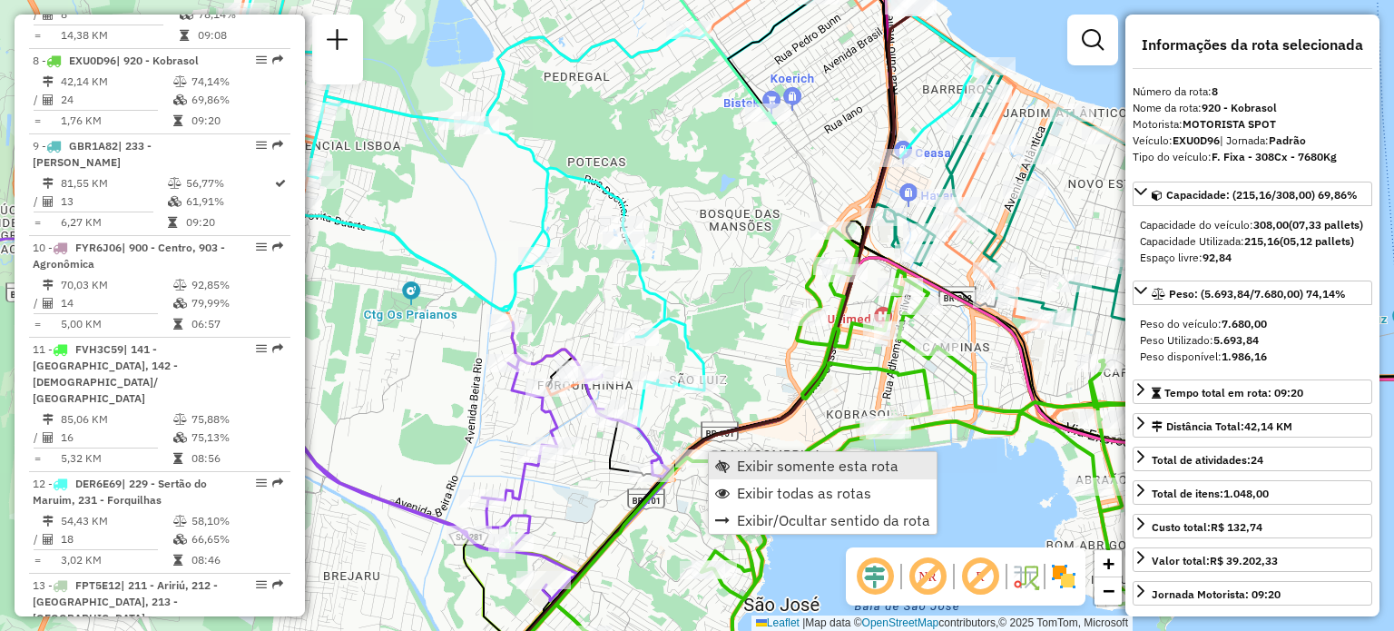
click at [737, 459] on span "Exibir somente esta rota" at bounding box center [818, 465] width 162 height 15
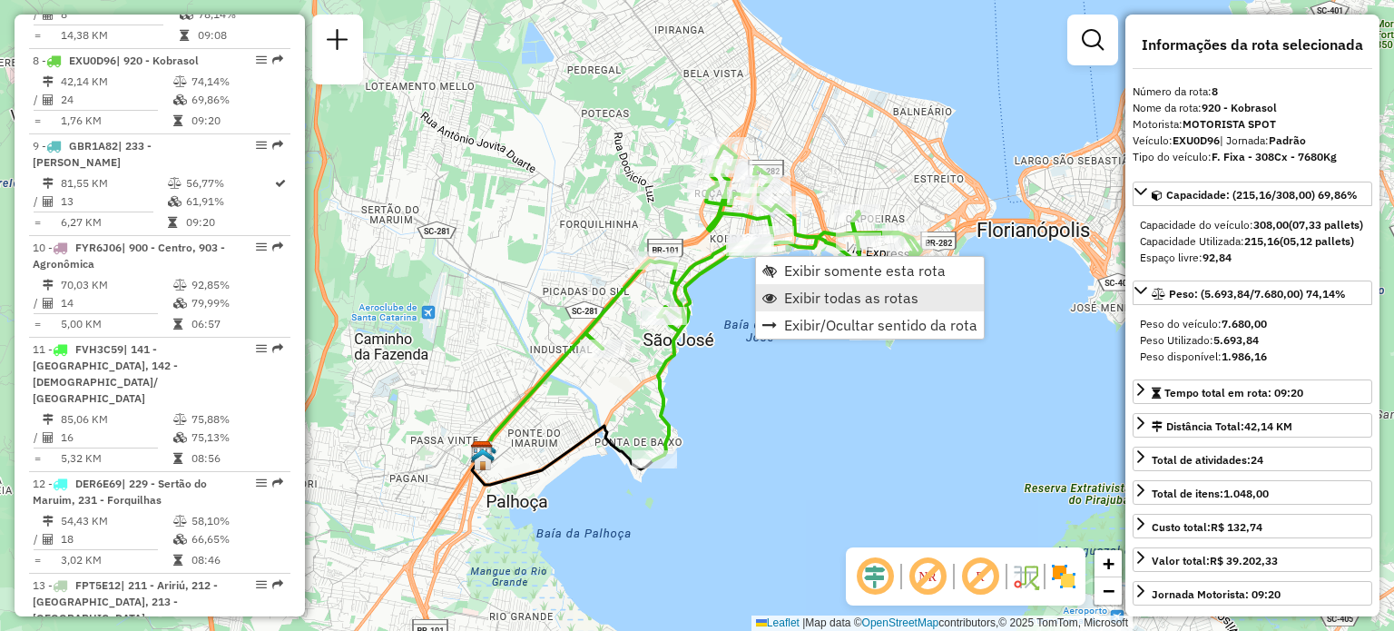
click at [809, 290] on span "Exibir todas as rotas" at bounding box center [851, 297] width 134 height 15
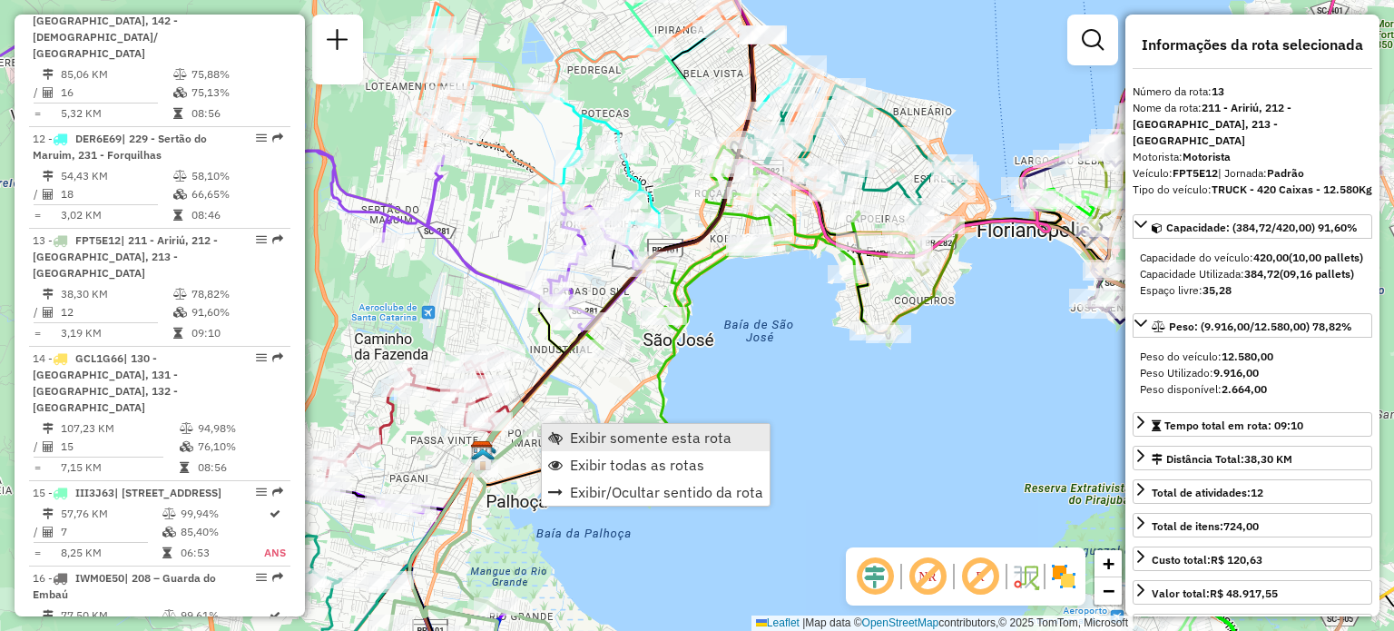
scroll to position [1928, 0]
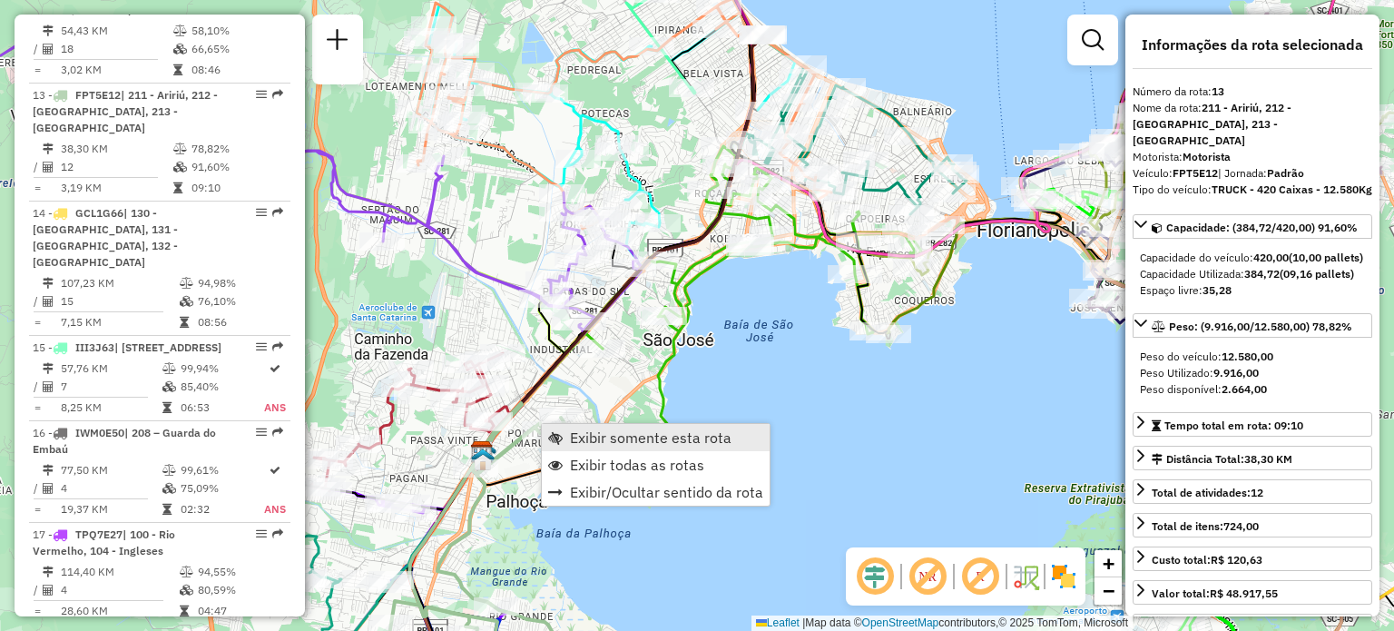
click at [570, 433] on span "Exibir somente esta rota" at bounding box center [651, 437] width 162 height 15
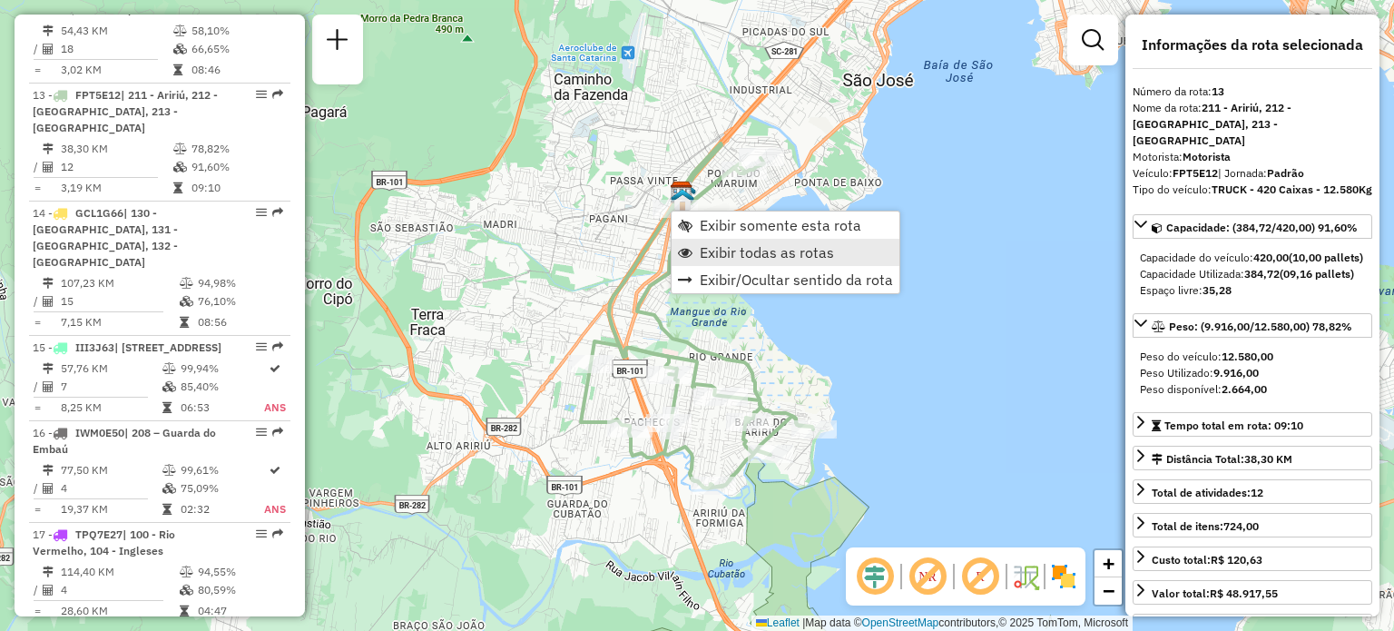
click at [720, 246] on span "Exibir todas as rotas" at bounding box center [767, 252] width 134 height 15
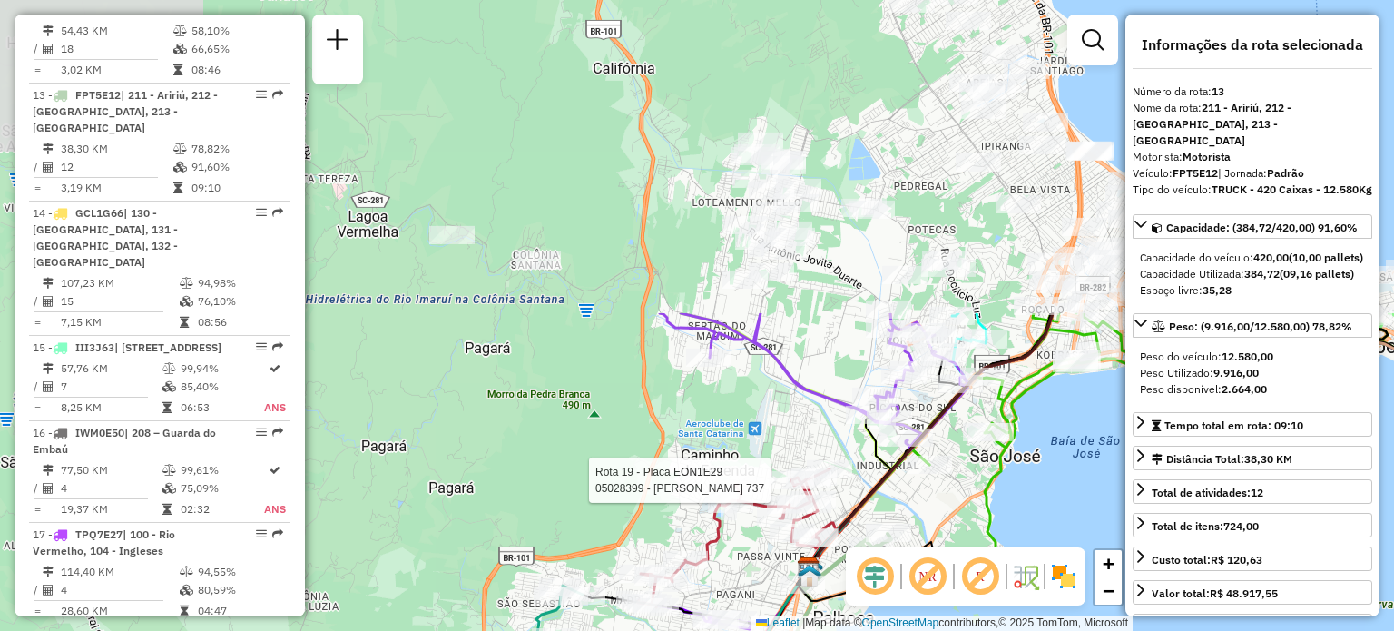
drag, startPoint x: 642, startPoint y: 117, endPoint x: 683, endPoint y: 337, distance: 223.4
click at [777, 489] on div at bounding box center [791, 480] width 45 height 18
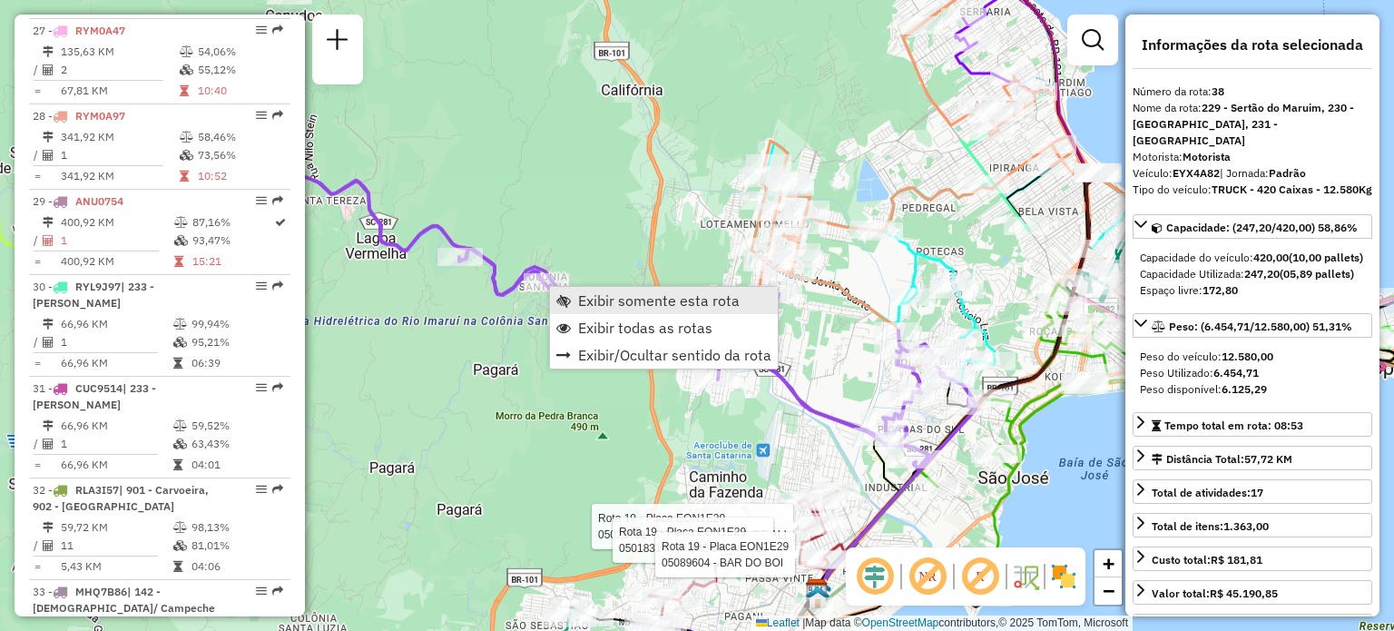
scroll to position [4596, 0]
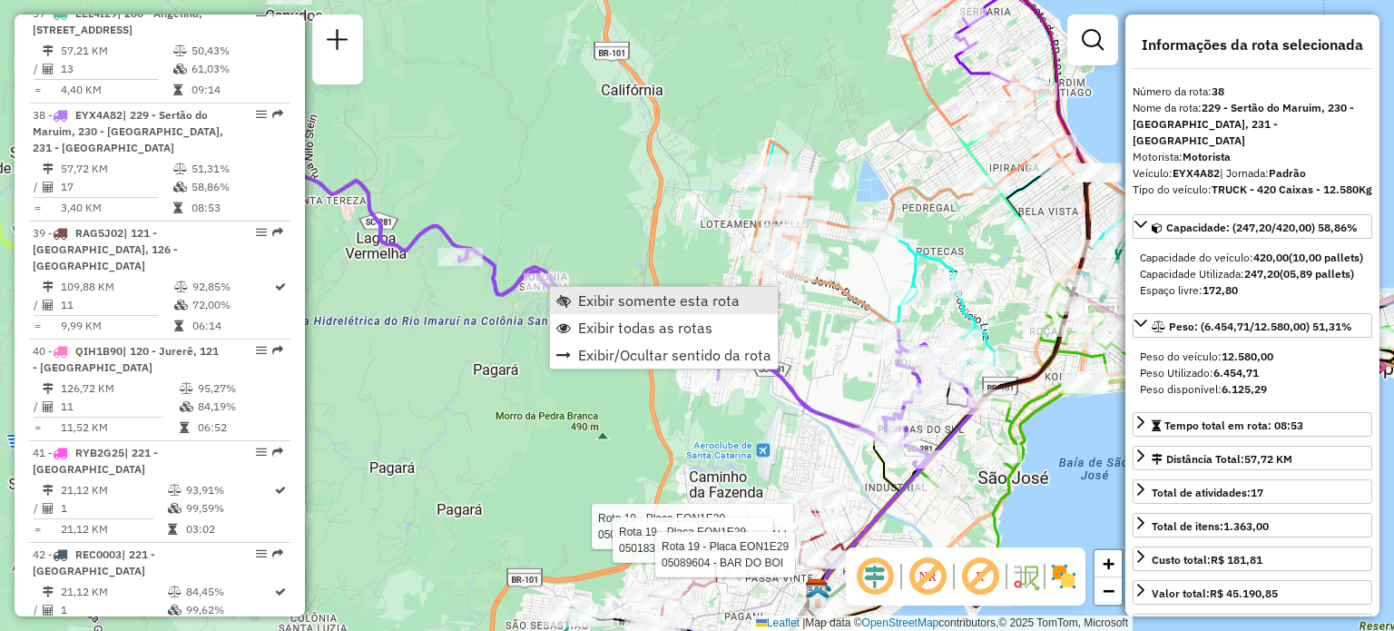
click at [581, 300] on span "Exibir somente esta rota" at bounding box center [659, 300] width 162 height 15
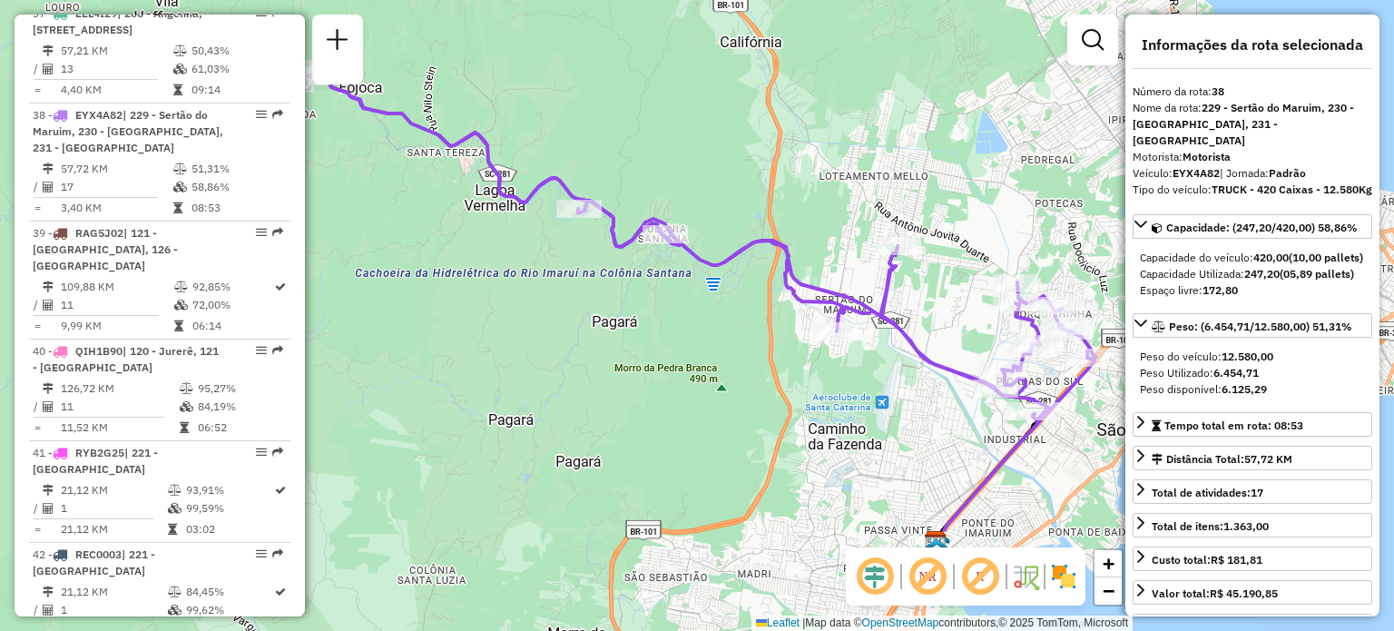
drag, startPoint x: 912, startPoint y: 302, endPoint x: 955, endPoint y: 317, distance: 45.1
click at [954, 316] on div "Janela de atendimento Grade de atendimento Capacidade Transportadoras Veículos …" at bounding box center [697, 315] width 1394 height 631
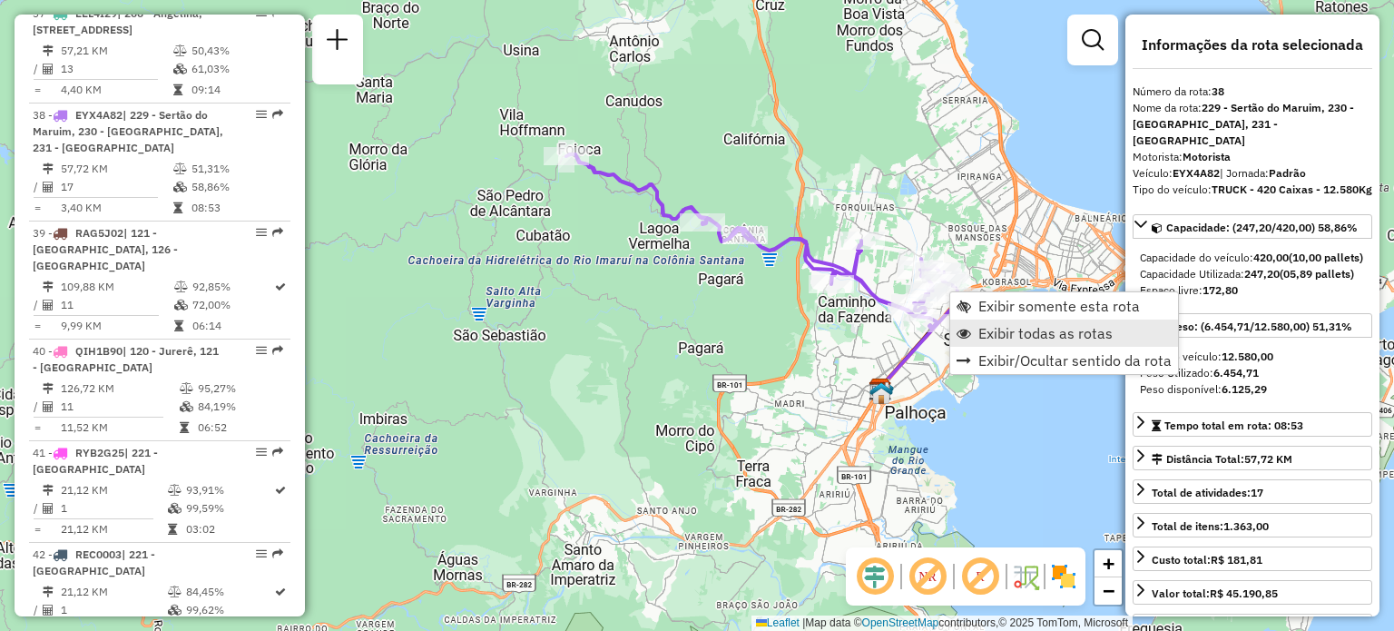
click at [996, 329] on span "Exibir todas as rotas" at bounding box center [1045, 333] width 134 height 15
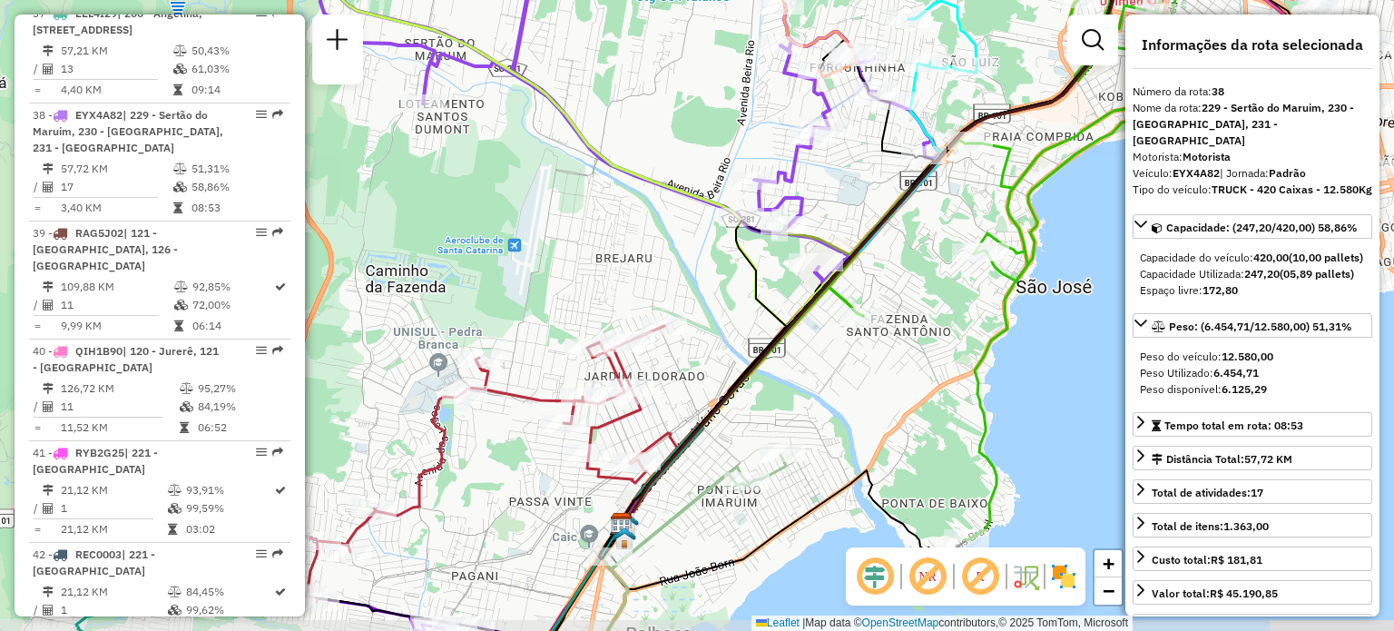
drag, startPoint x: 1005, startPoint y: 337, endPoint x: 718, endPoint y: 278, distance: 292.8
click at [719, 279] on icon at bounding box center [693, 390] width 188 height 339
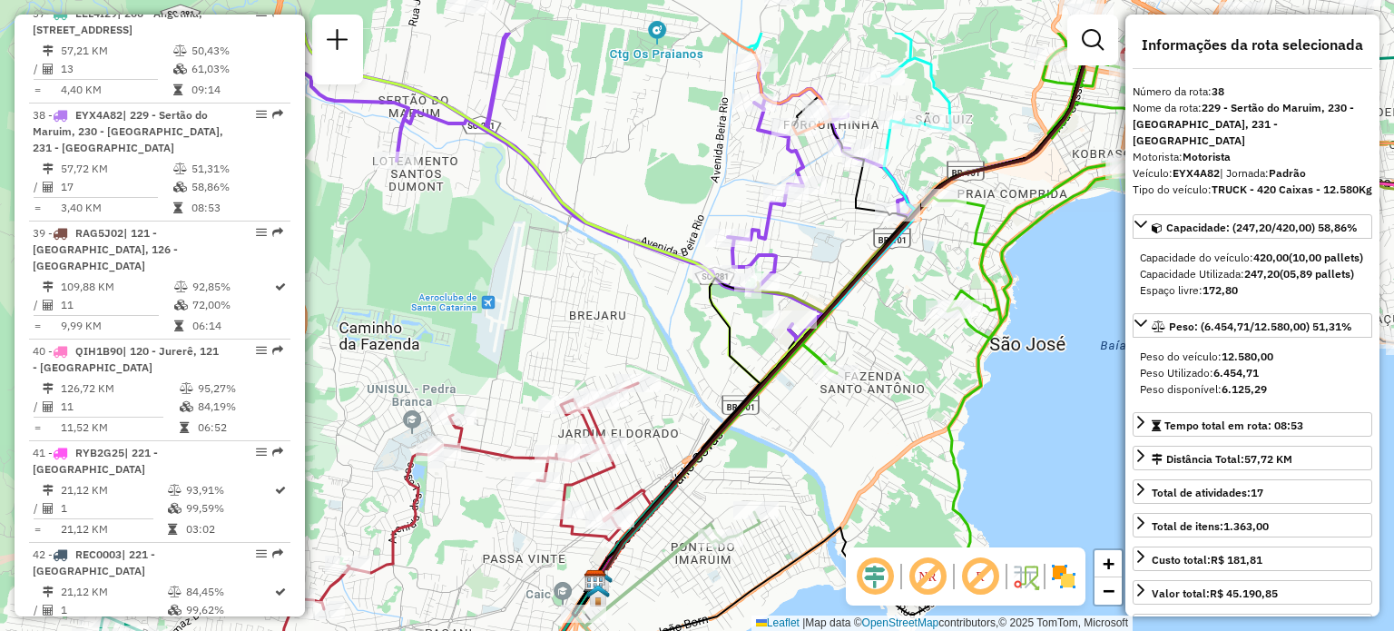
drag, startPoint x: 838, startPoint y: 205, endPoint x: 847, endPoint y: 307, distance: 102.1
click at [854, 315] on div "Janela de atendimento Grade de atendimento Capacidade Transportadoras Veículos …" at bounding box center [697, 315] width 1394 height 631
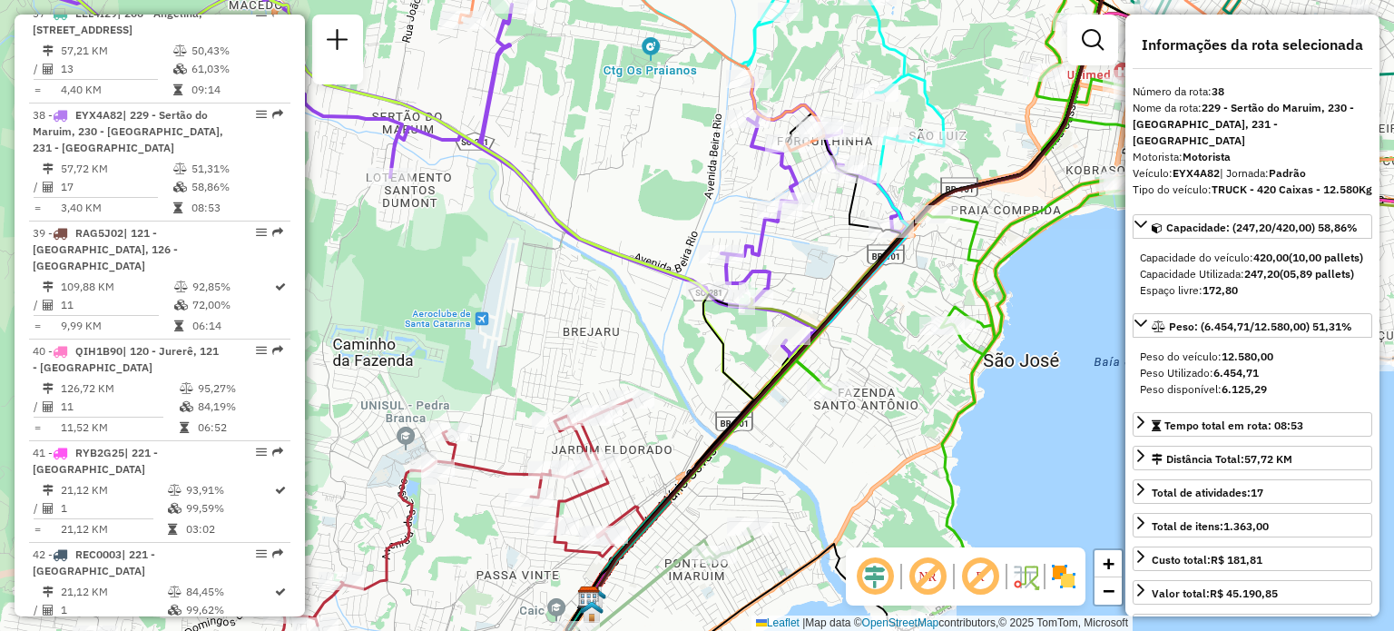
drag, startPoint x: 732, startPoint y: 182, endPoint x: 715, endPoint y: 267, distance: 86.2
click at [715, 267] on div "Janela de atendimento Grade de atendimento Capacidade Transportadoras Veículos …" at bounding box center [697, 315] width 1394 height 631
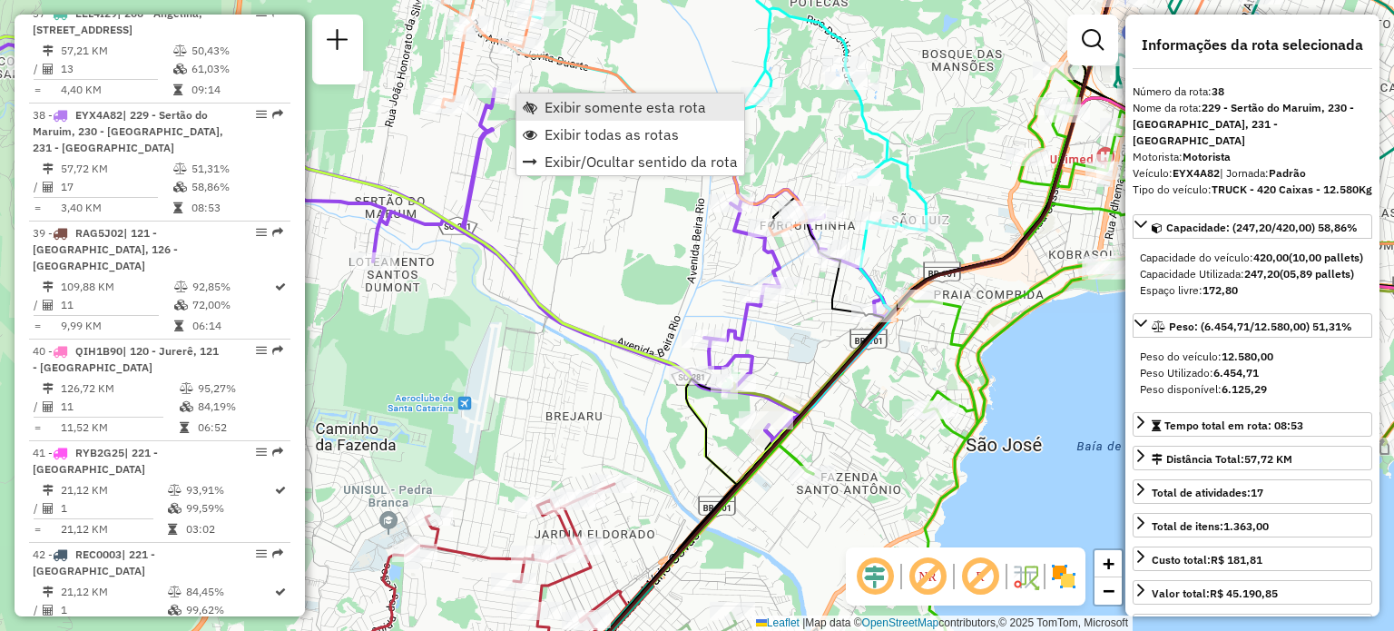
click at [530, 102] on span "Exibir somente esta rota" at bounding box center [530, 107] width 15 height 15
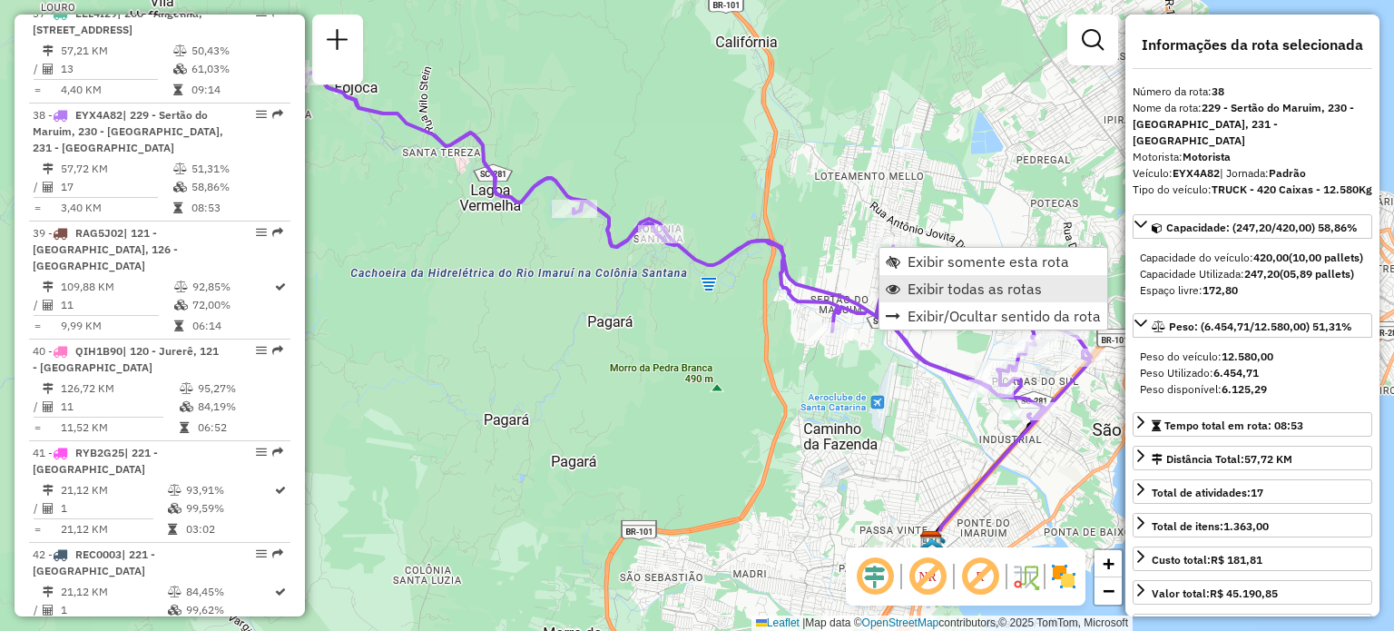
click at [927, 281] on span "Exibir todas as rotas" at bounding box center [975, 288] width 134 height 15
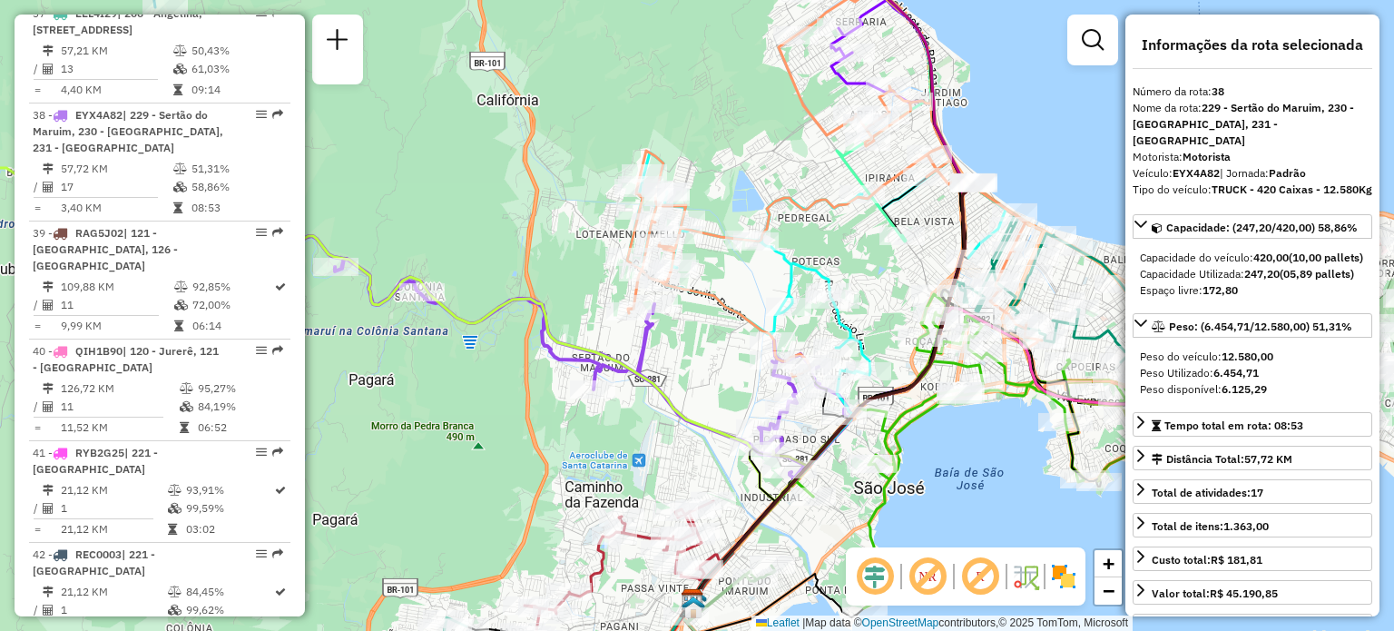
drag, startPoint x: 904, startPoint y: 321, endPoint x: 650, endPoint y: 362, distance: 257.4
click at [658, 378] on div "Janela de atendimento Grade de atendimento Capacidade Transportadoras Veículos …" at bounding box center [697, 315] width 1394 height 631
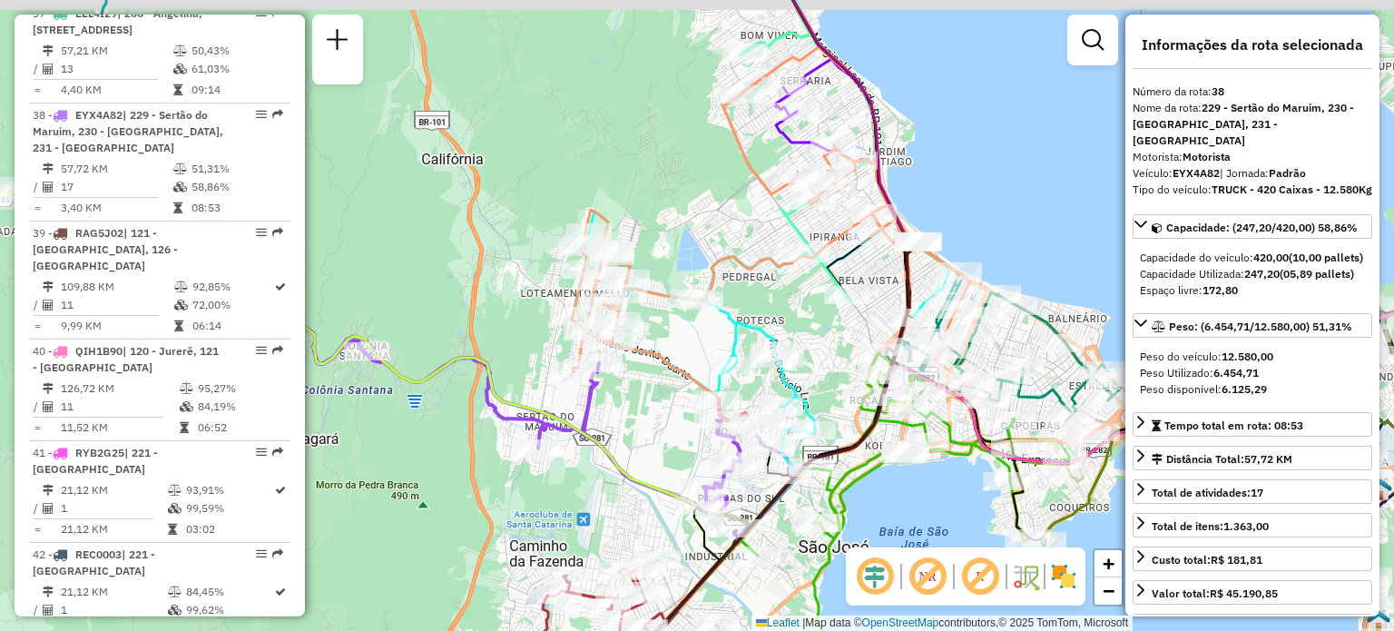
drag, startPoint x: 803, startPoint y: 246, endPoint x: 737, endPoint y: 319, distance: 99.0
click at [728, 335] on div "Janela de atendimento Grade de atendimento Capacidade Transportadoras Veículos …" at bounding box center [697, 315] width 1394 height 631
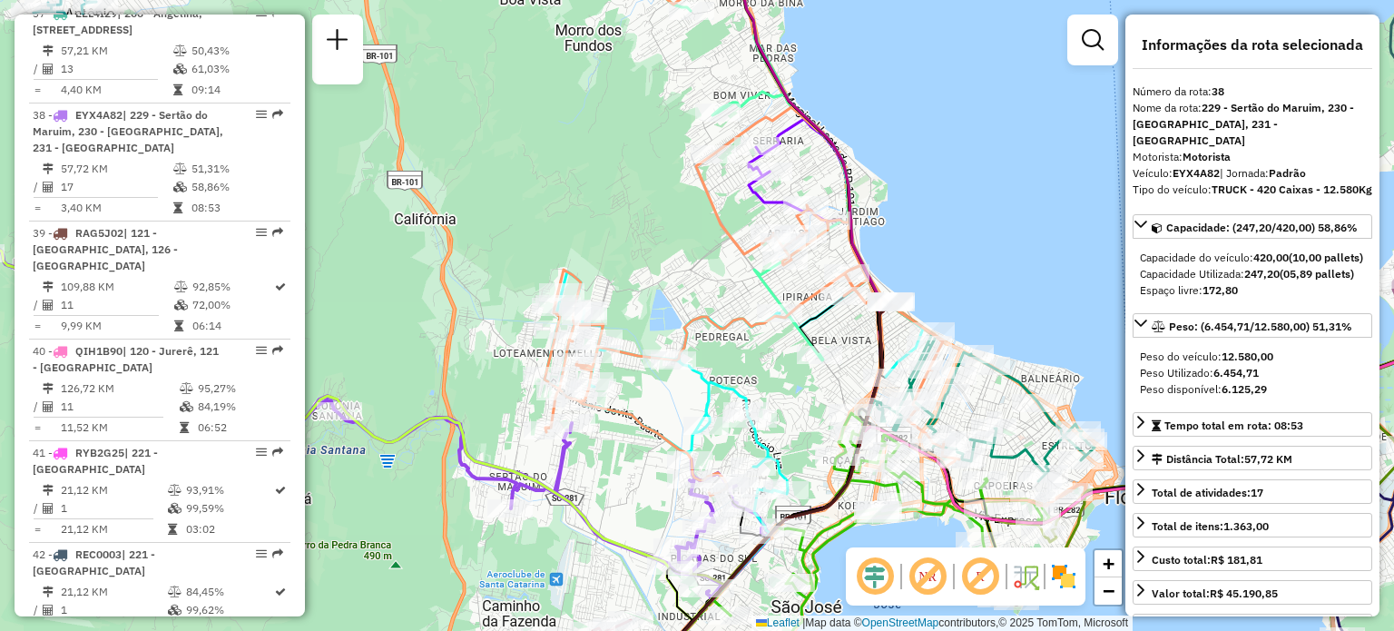
drag, startPoint x: 559, startPoint y: 177, endPoint x: 563, endPoint y: 251, distance: 73.6
click at [563, 235] on div "Janela de atendimento Grade de atendimento Capacidade Transportadoras Veículos …" at bounding box center [697, 315] width 1394 height 631
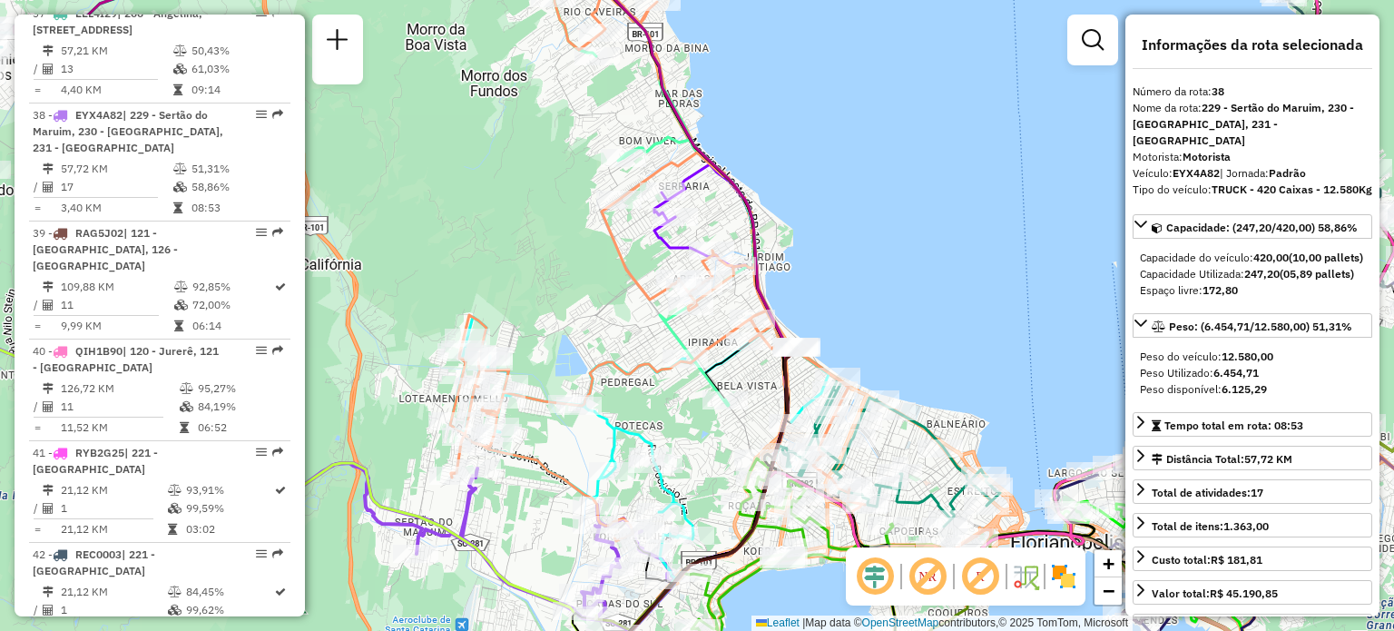
drag, startPoint x: 900, startPoint y: 188, endPoint x: 755, endPoint y: 25, distance: 218.6
click at [813, 118] on div "Janela de atendimento Grade de atendimento Capacidade Transportadoras Veículos …" at bounding box center [697, 315] width 1394 height 631
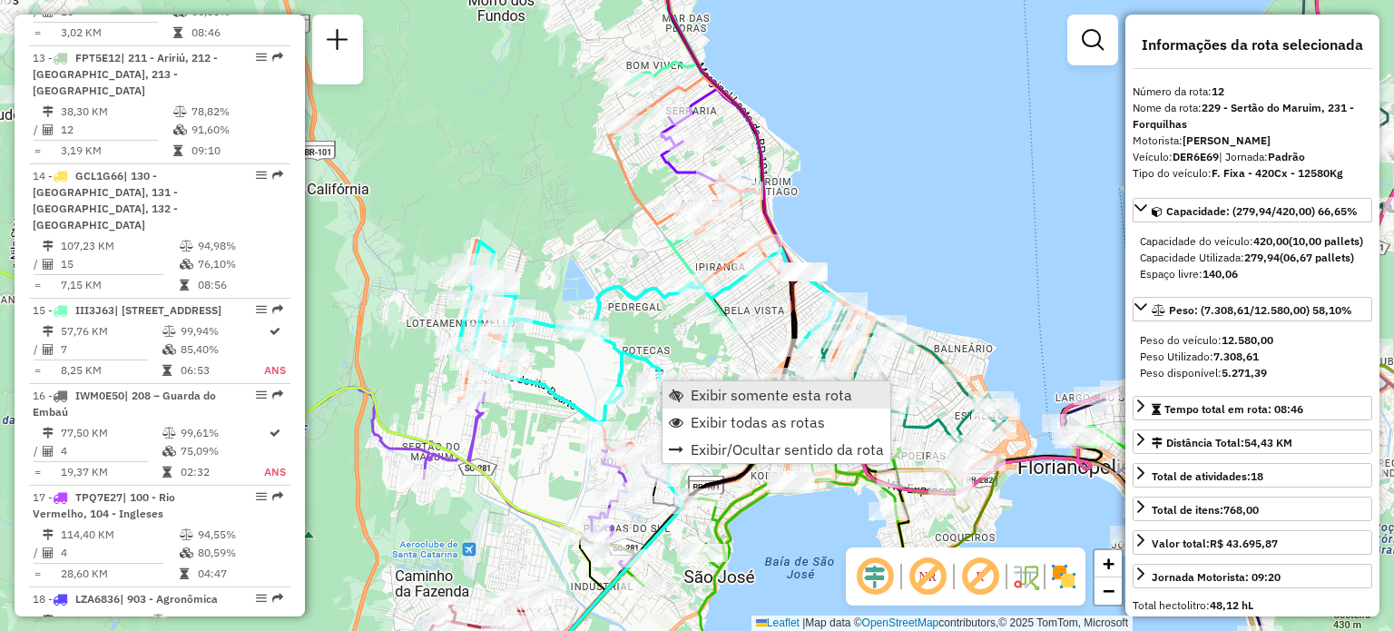
scroll to position [1826, 0]
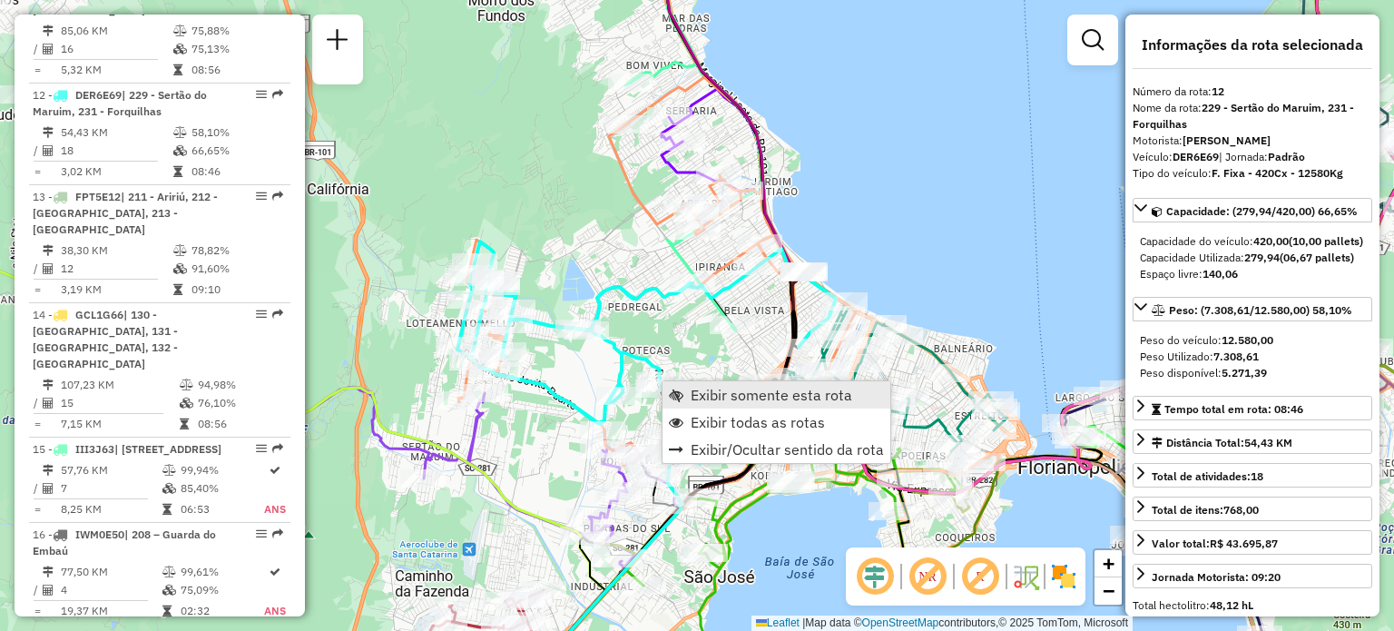
click at [683, 387] on link "Exibir somente esta rota" at bounding box center [777, 394] width 228 height 27
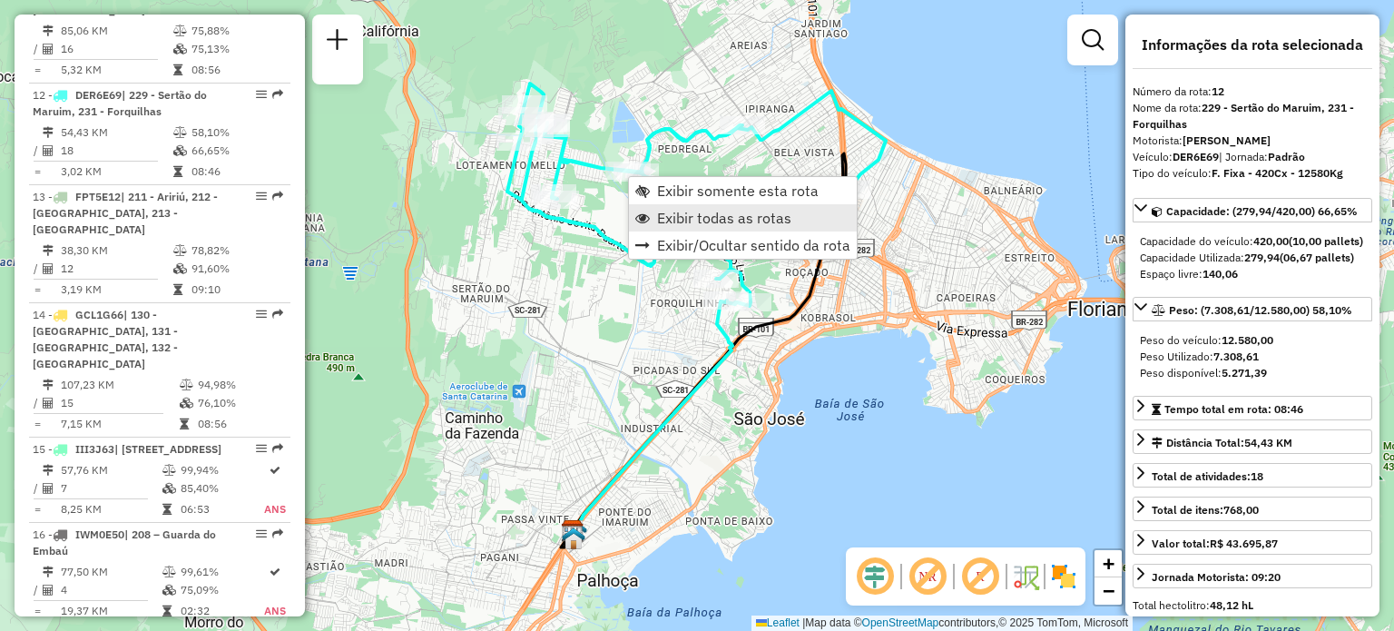
click at [660, 215] on span "Exibir todas as rotas" at bounding box center [724, 218] width 134 height 15
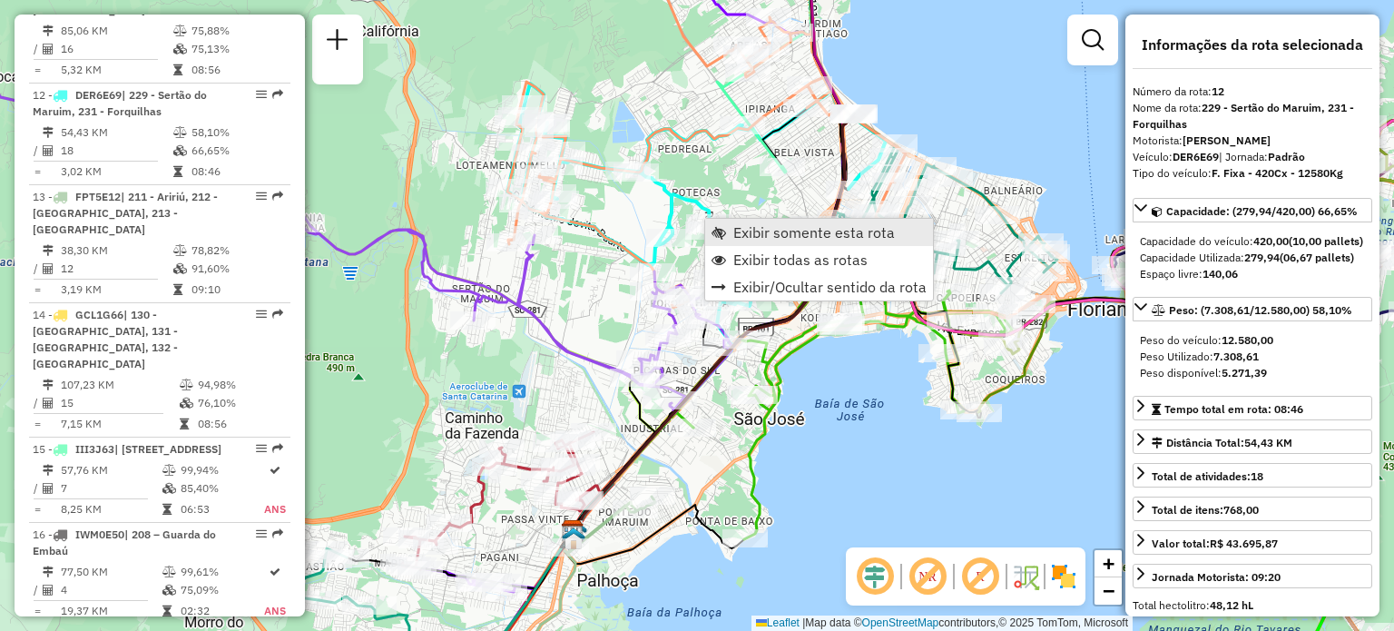
click at [755, 231] on span "Exibir somente esta rota" at bounding box center [814, 232] width 162 height 15
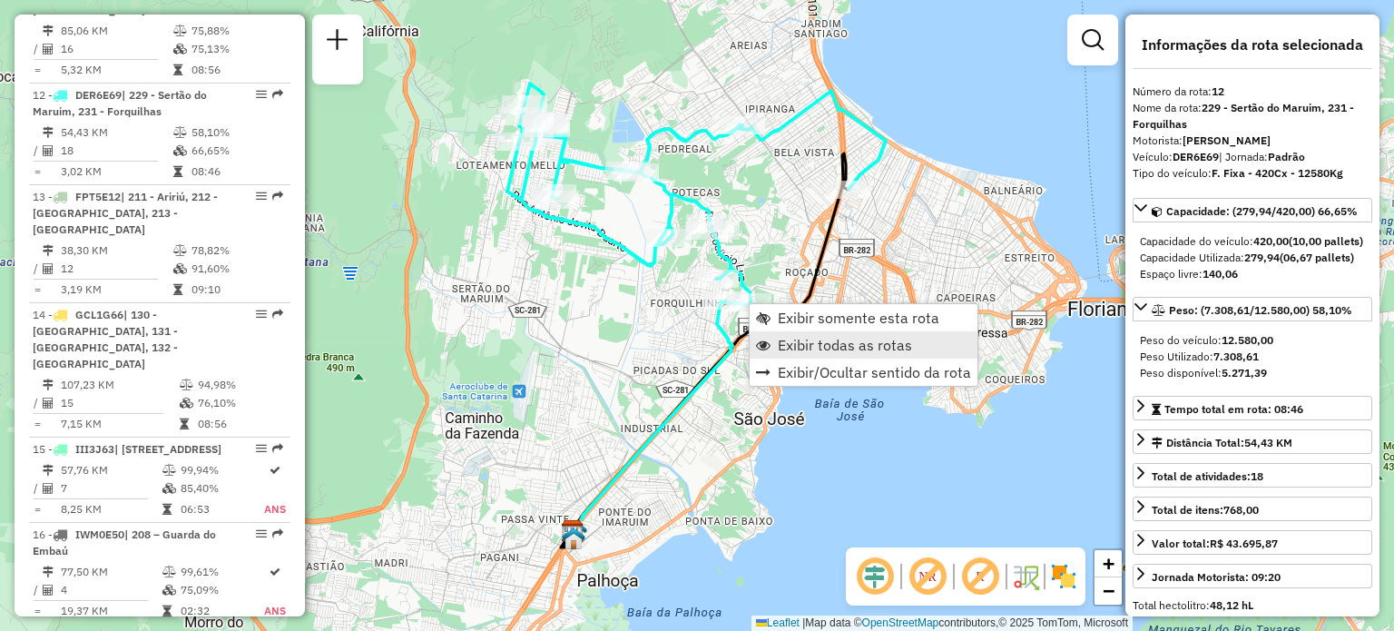
click at [781, 333] on link "Exibir todas as rotas" at bounding box center [864, 344] width 228 height 27
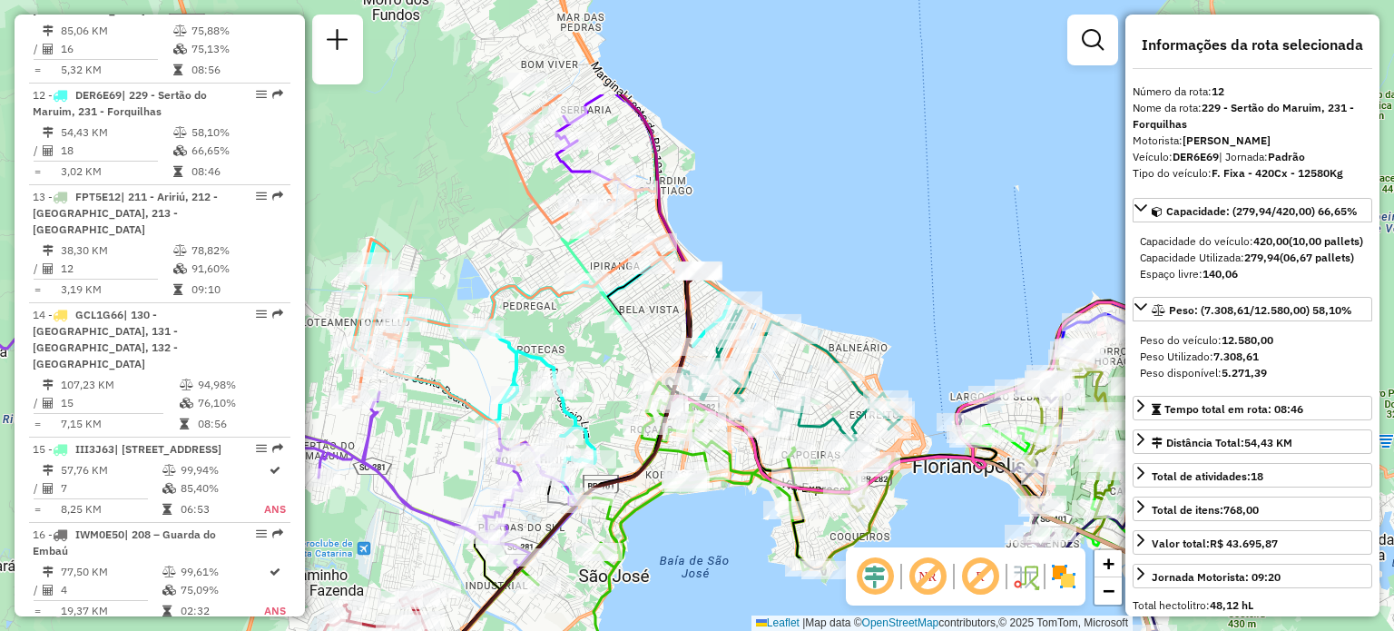
drag, startPoint x: 831, startPoint y: 371, endPoint x: 675, endPoint y: 528, distance: 220.8
click at [675, 528] on div "Janela de atendimento Grade de atendimento Capacidade Transportadoras Veículos …" at bounding box center [697, 315] width 1394 height 631
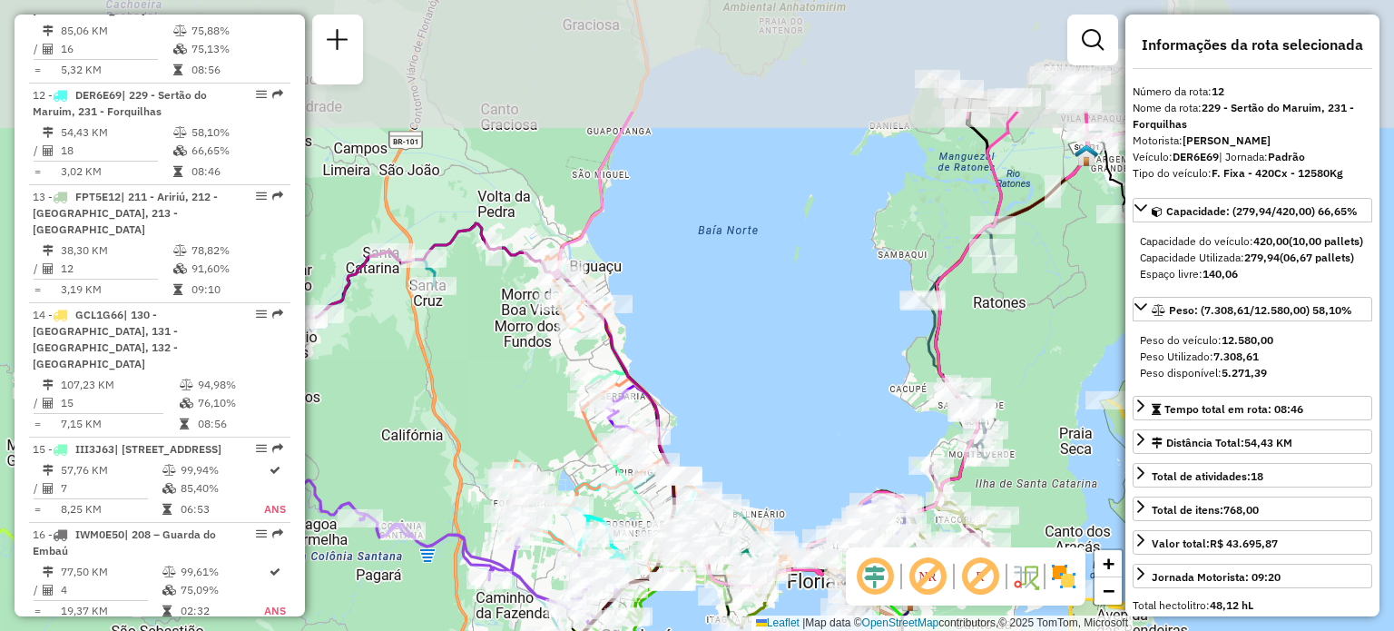
drag, startPoint x: 823, startPoint y: 229, endPoint x: 726, endPoint y: 367, distance: 168.7
click at [762, 387] on div "Janela de atendimento Grade de atendimento Capacidade Transportadoras Veículos …" at bounding box center [697, 315] width 1394 height 631
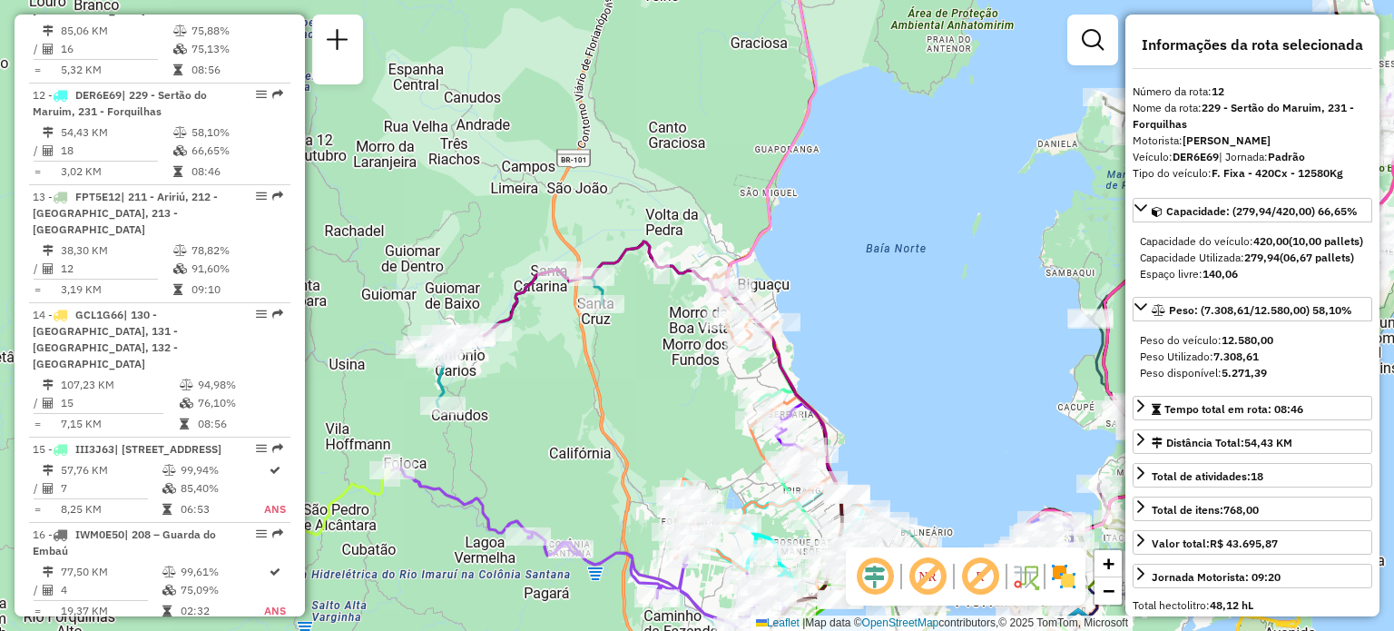
drag, startPoint x: 453, startPoint y: 332, endPoint x: 664, endPoint y: 347, distance: 212.0
click at [664, 347] on div "Janela de atendimento Grade de atendimento Capacidade Transportadoras Veículos …" at bounding box center [697, 315] width 1394 height 631
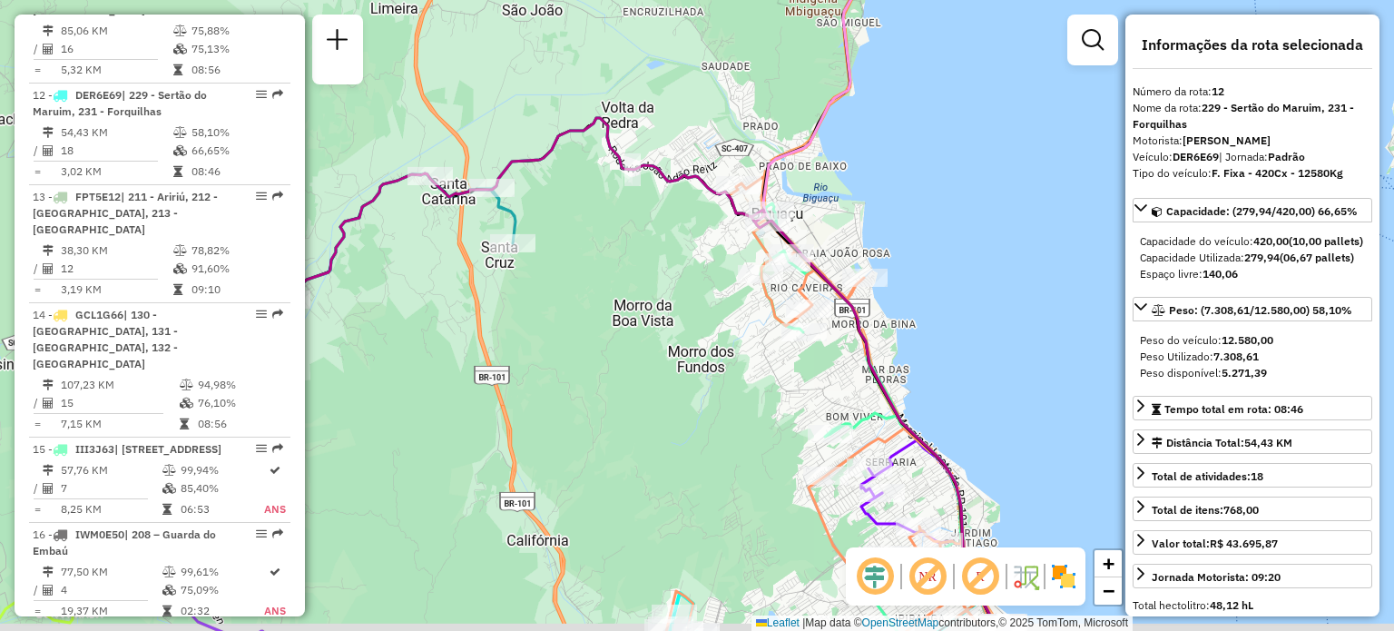
drag, startPoint x: 856, startPoint y: 399, endPoint x: 670, endPoint y: 217, distance: 260.6
click at [676, 221] on div "Janela de atendimento Grade de atendimento Capacidade Transportadoras Veículos …" at bounding box center [697, 315] width 1394 height 631
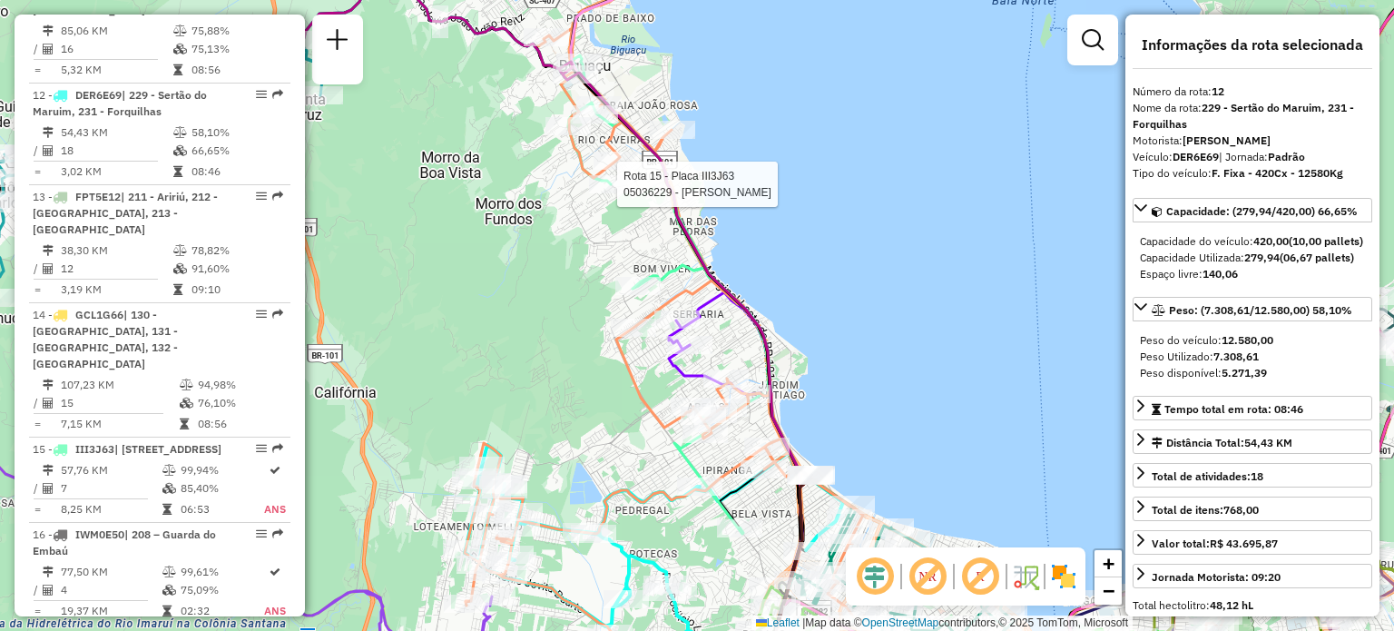
drag, startPoint x: 878, startPoint y: 235, endPoint x: 850, endPoint y: 320, distance: 89.8
click at [850, 320] on div "Rota 15 - Placa III3J63 05036229 - ANDERSON LUIS GOULAR Janela de atendimento G…" at bounding box center [697, 315] width 1394 height 631
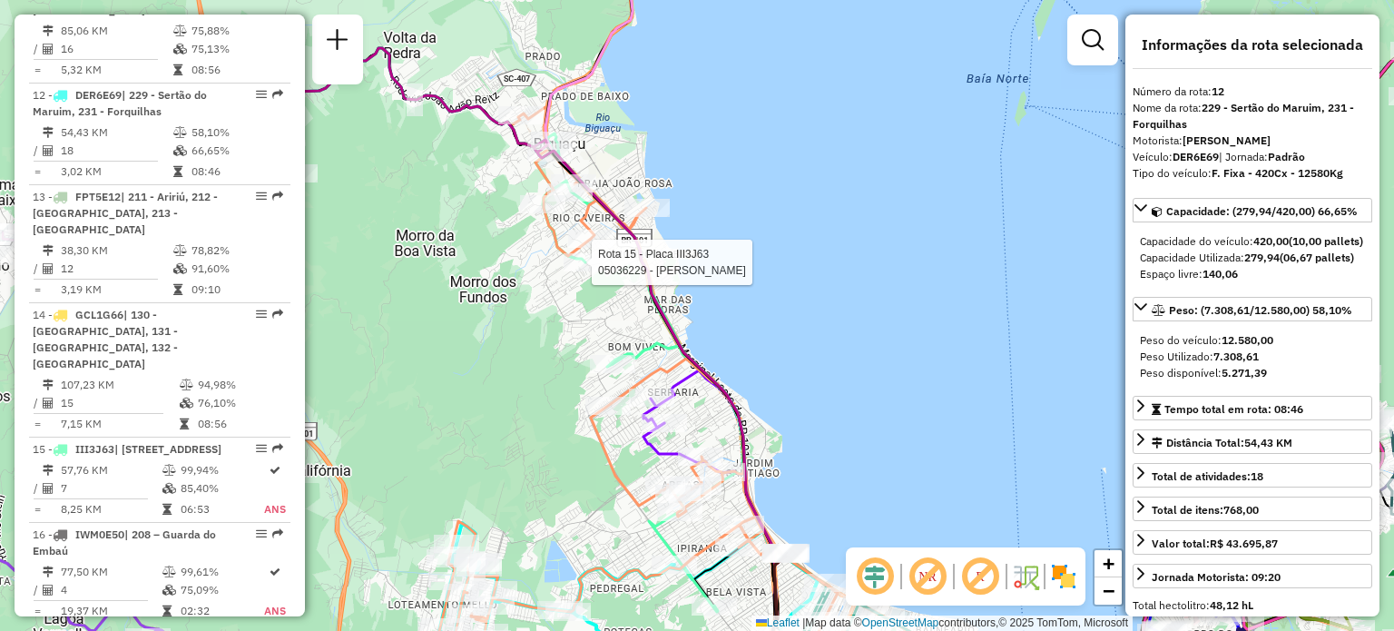
click at [720, 161] on div "Rota 15 - Placa III3J63 05036229 - ANDERSON LUIS GOULAR Janela de atendimento G…" at bounding box center [697, 315] width 1394 height 631
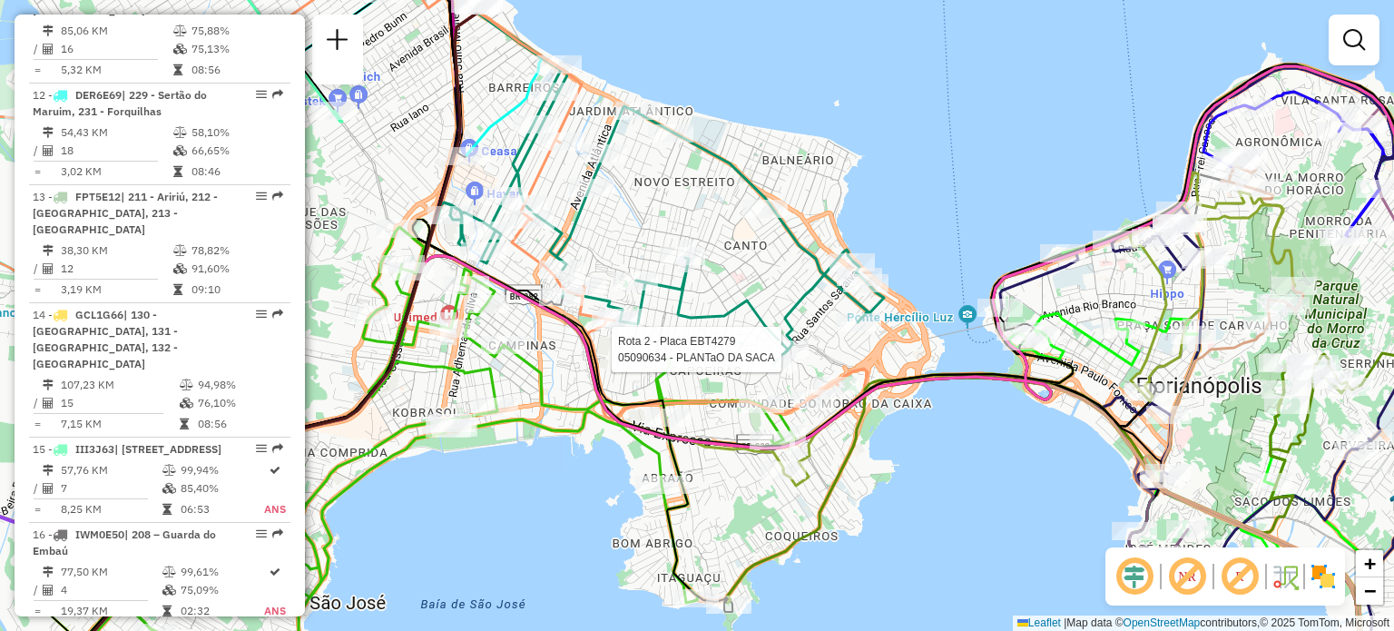
select select "**********"
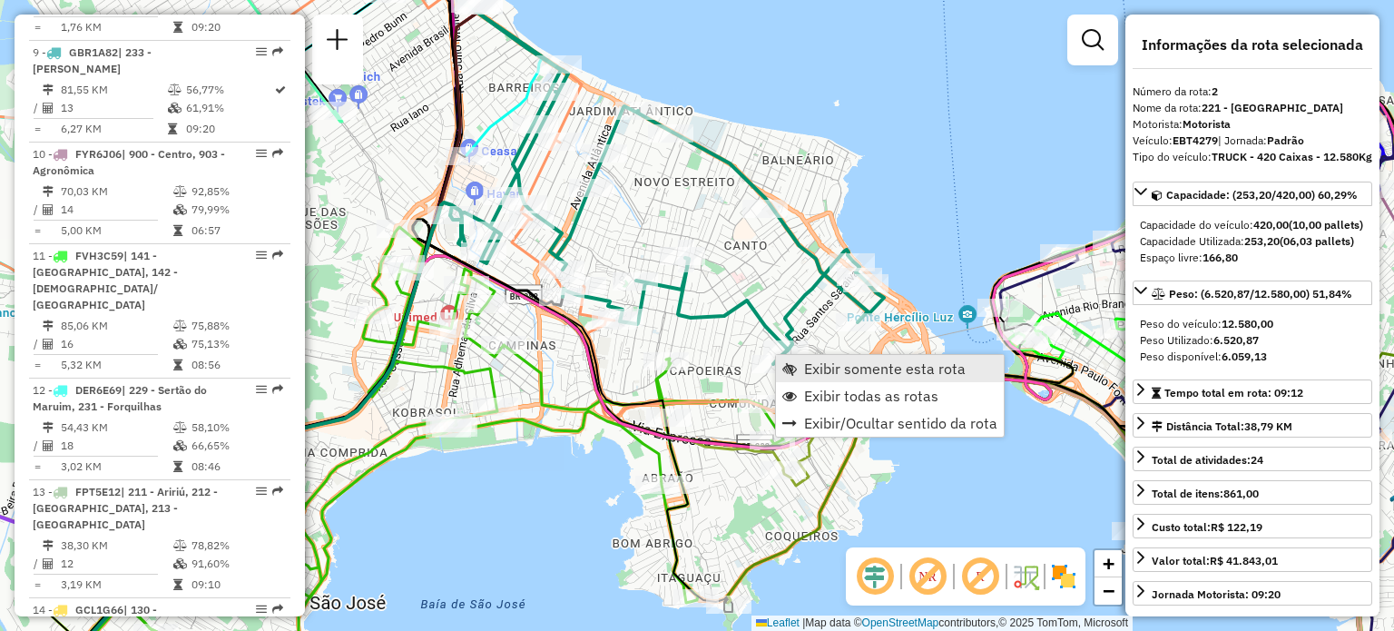
scroll to position [845, 0]
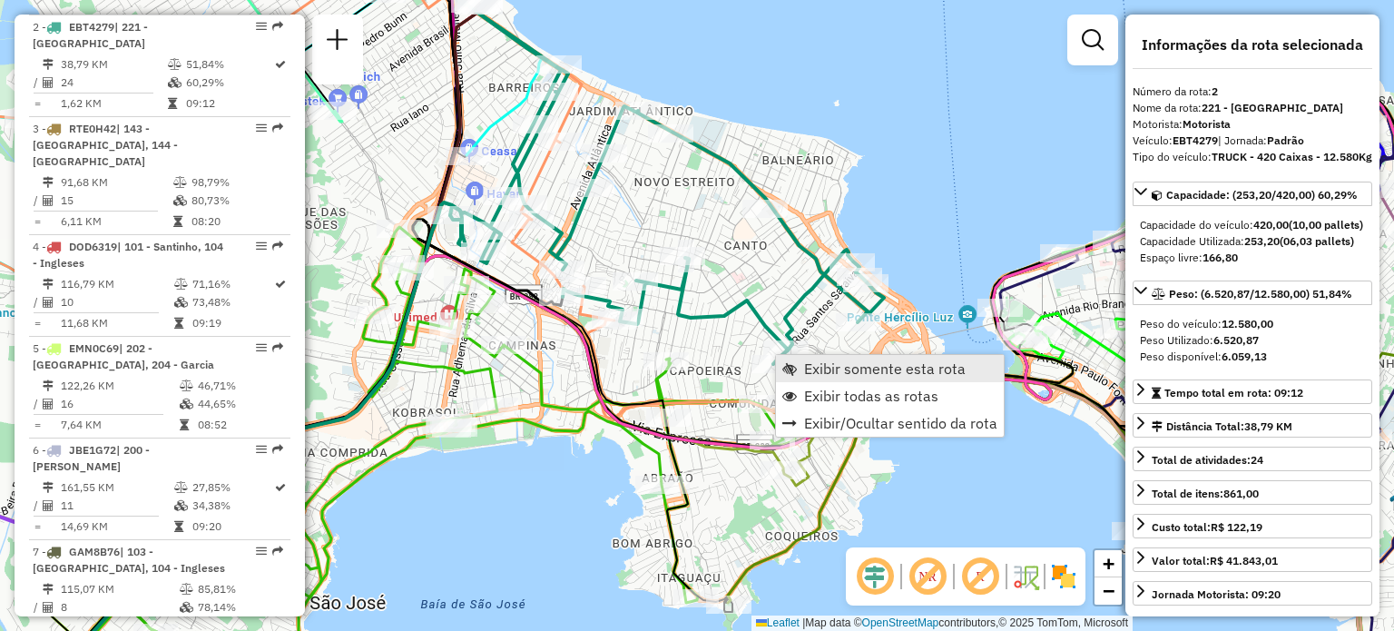
click at [802, 363] on link "Exibir somente esta rota" at bounding box center [890, 368] width 228 height 27
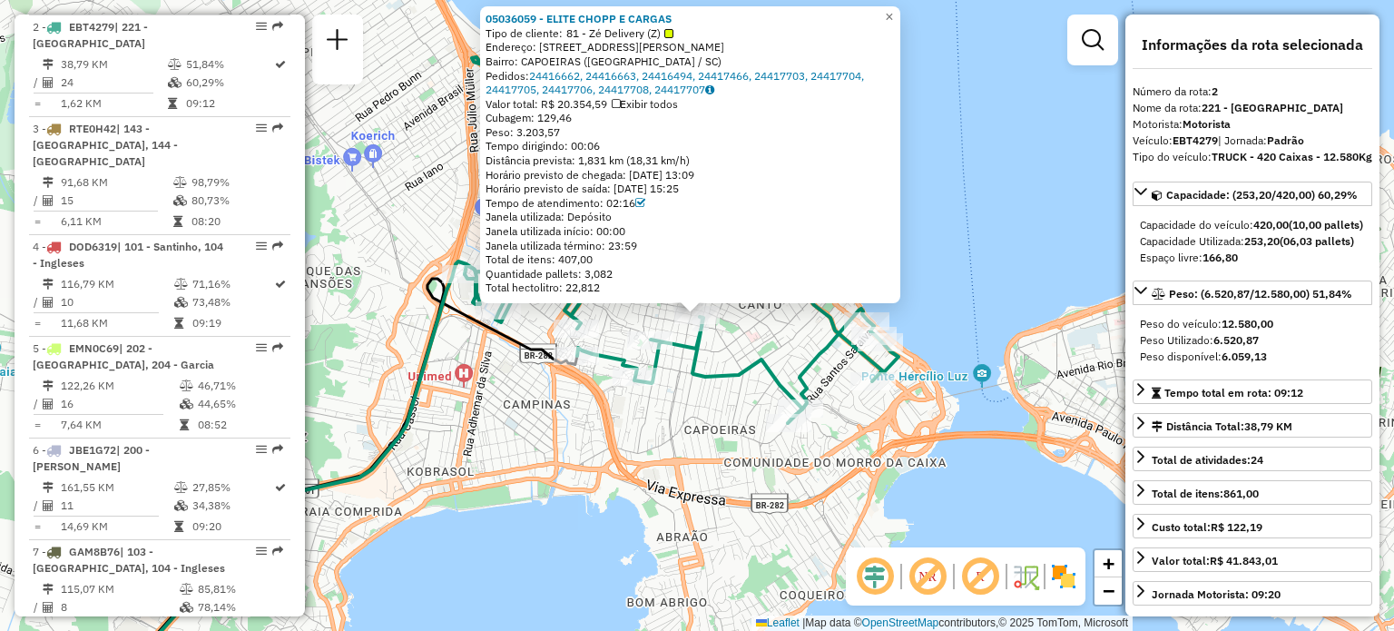
click at [709, 425] on div "05036059 - ELITE CHOPP E CARGAS Tipo de cliente: 81 - Zé Delivery (Z) Endereço:…" at bounding box center [697, 315] width 1394 height 631
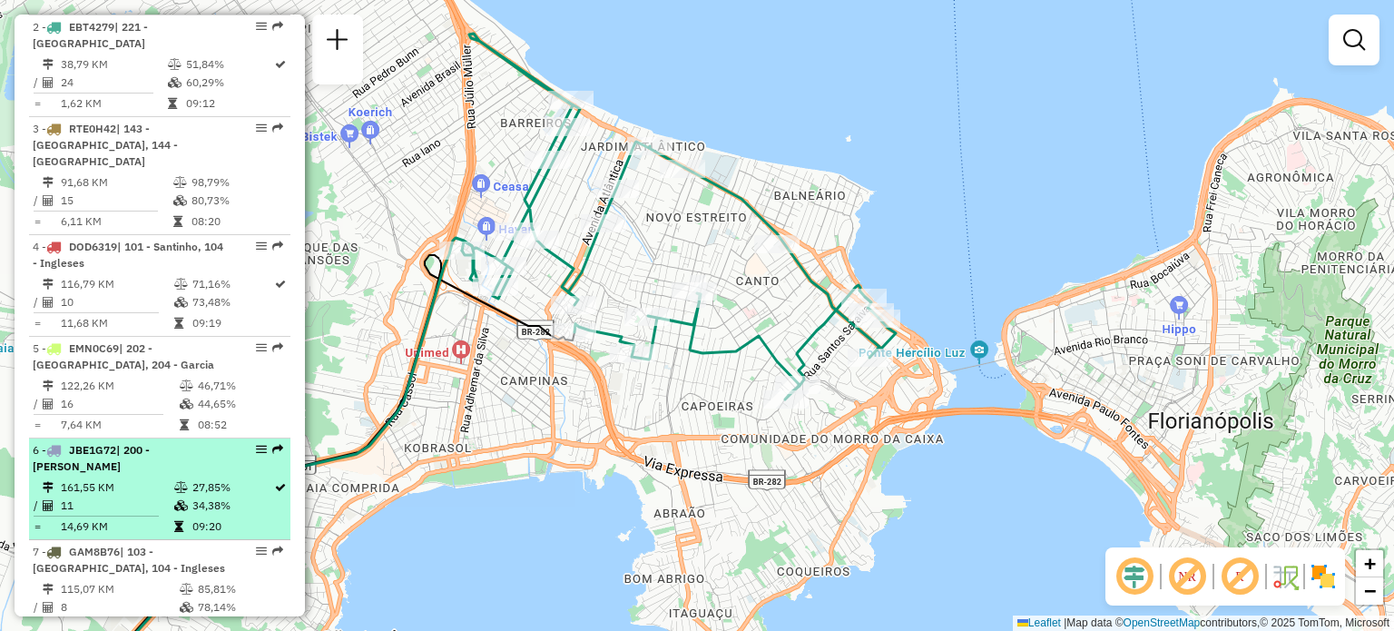
click at [130, 443] on span "| 200 - [PERSON_NAME]" at bounding box center [91, 458] width 117 height 30
select select "**********"
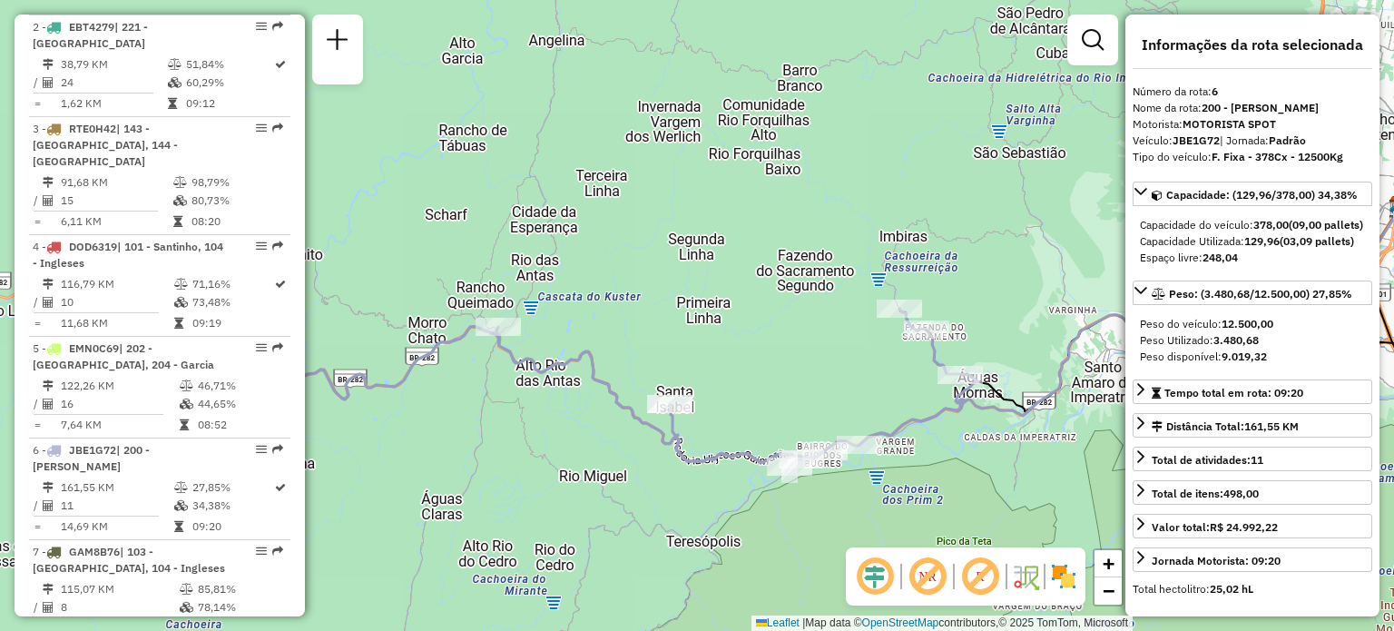
drag, startPoint x: 470, startPoint y: 375, endPoint x: 530, endPoint y: 384, distance: 60.6
click at [530, 384] on div "Janela de atendimento Grade de atendimento Capacidade Transportadoras Veículos …" at bounding box center [697, 315] width 1394 height 631
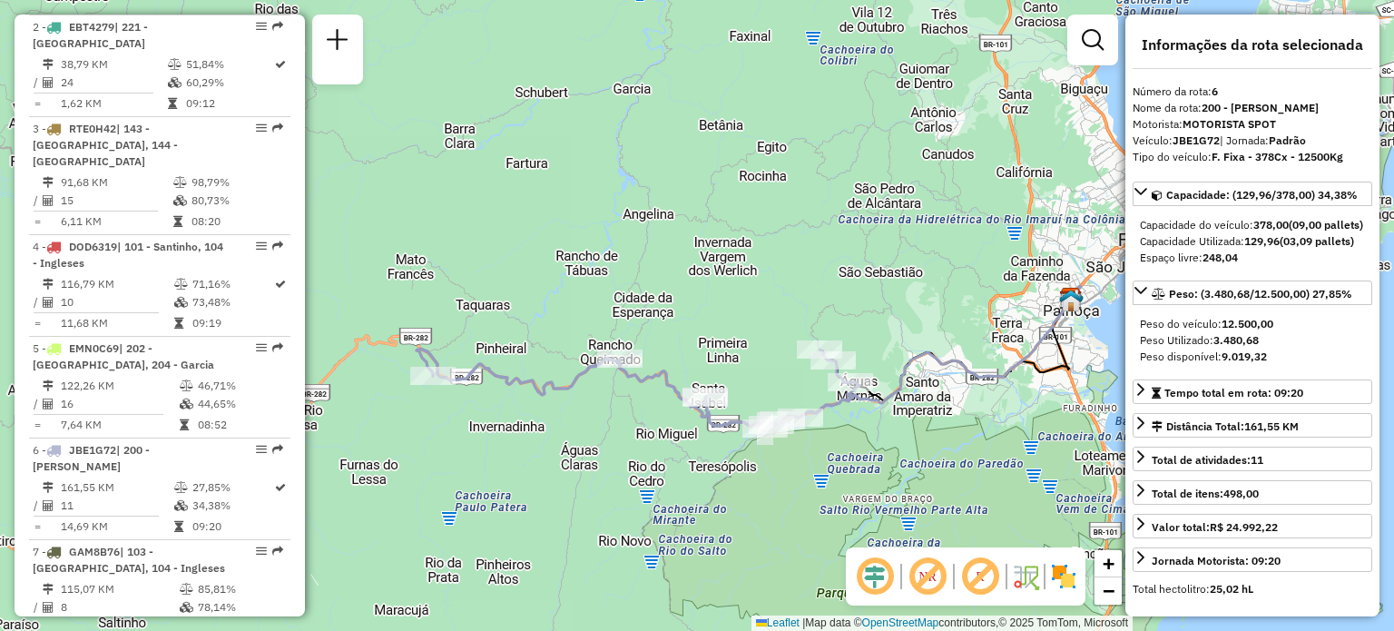
drag, startPoint x: 523, startPoint y: 384, endPoint x: 653, endPoint y: 388, distance: 129.8
click at [653, 388] on icon at bounding box center [638, 388] width 443 height 79
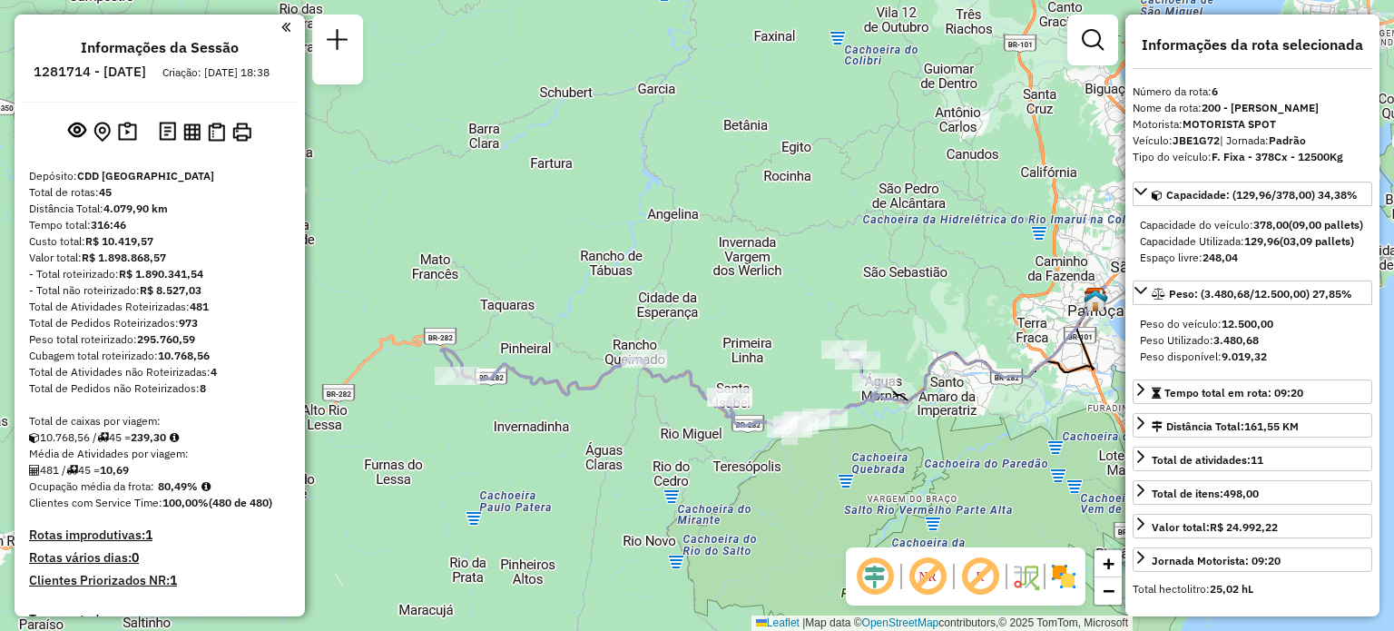
select select "**********"
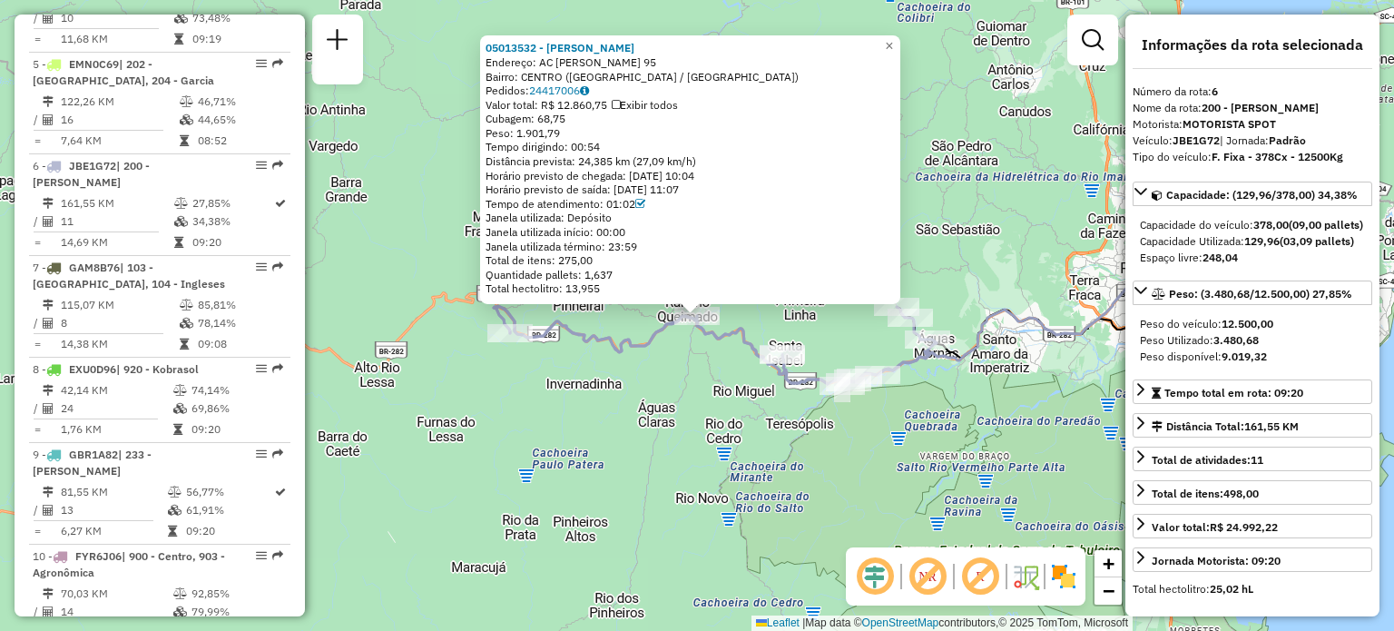
scroll to position [1252, 0]
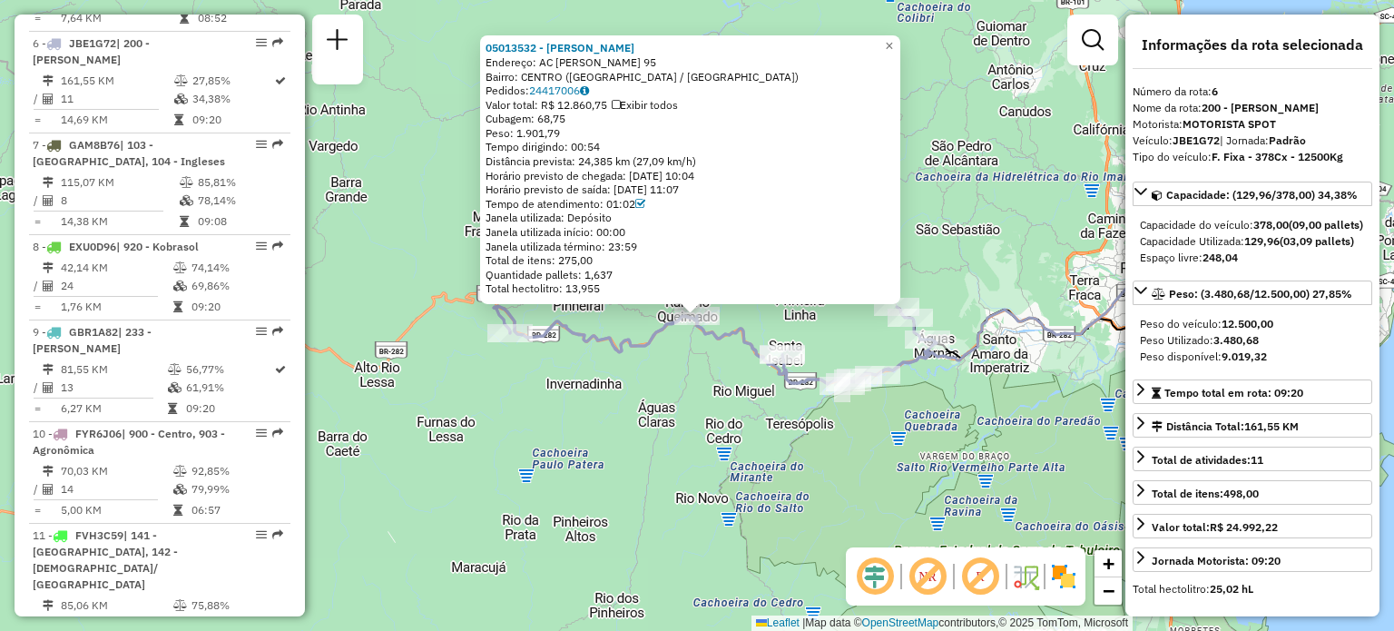
click at [668, 397] on div "05013532 - [PERSON_NAME]: AC [PERSON_NAME] 95 Bairro: [GEOGRAPHIC_DATA] ([GEOGR…" at bounding box center [697, 315] width 1394 height 631
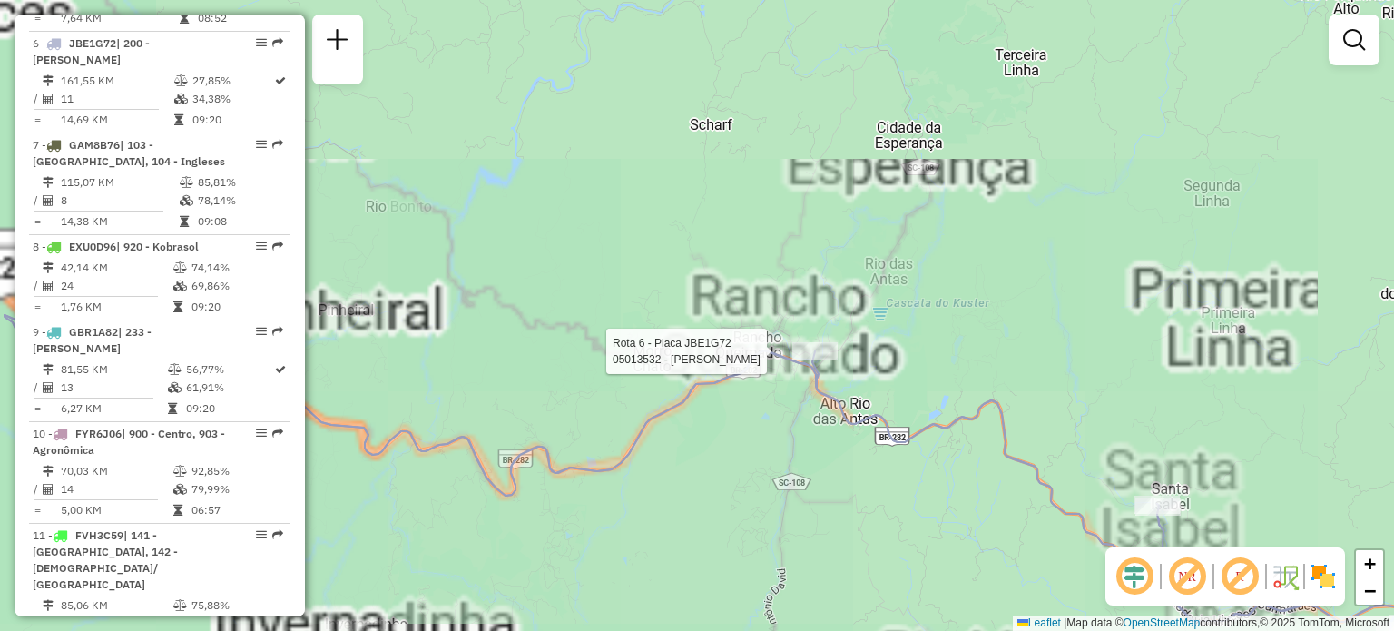
select select "**********"
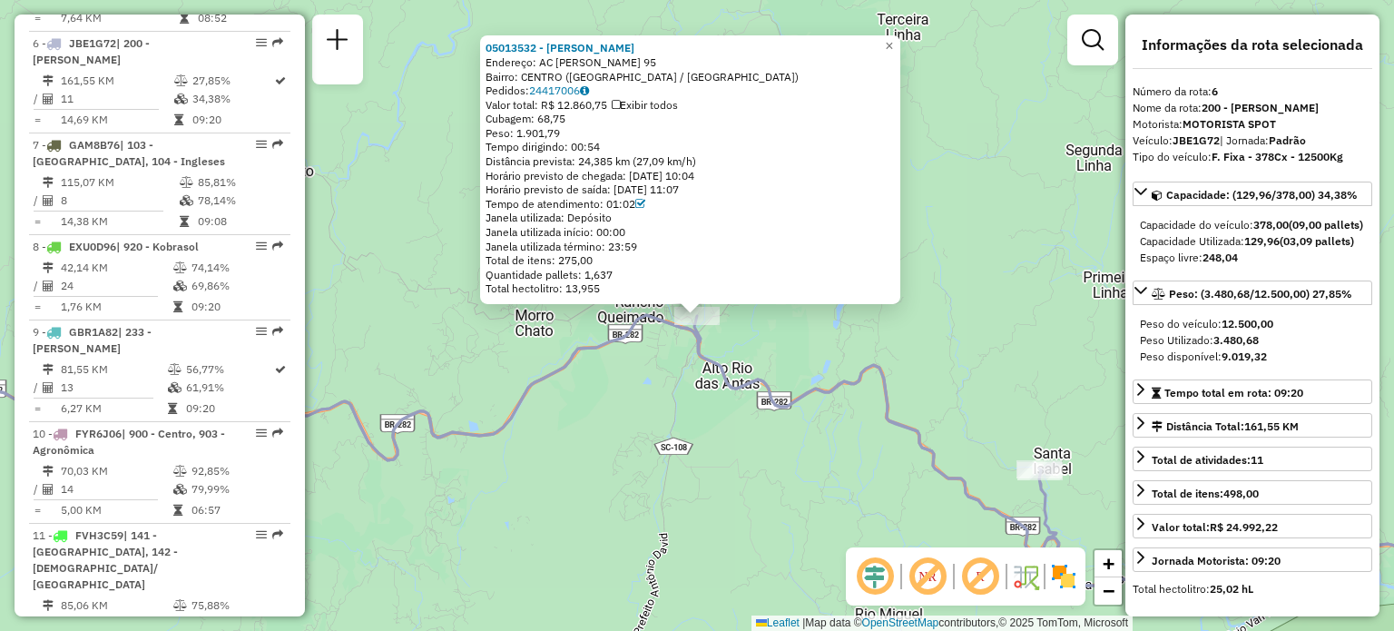
click at [711, 375] on div "05013532 - [PERSON_NAME]: AC [PERSON_NAME] 95 Bairro: [GEOGRAPHIC_DATA] ([GEOGR…" at bounding box center [697, 315] width 1394 height 631
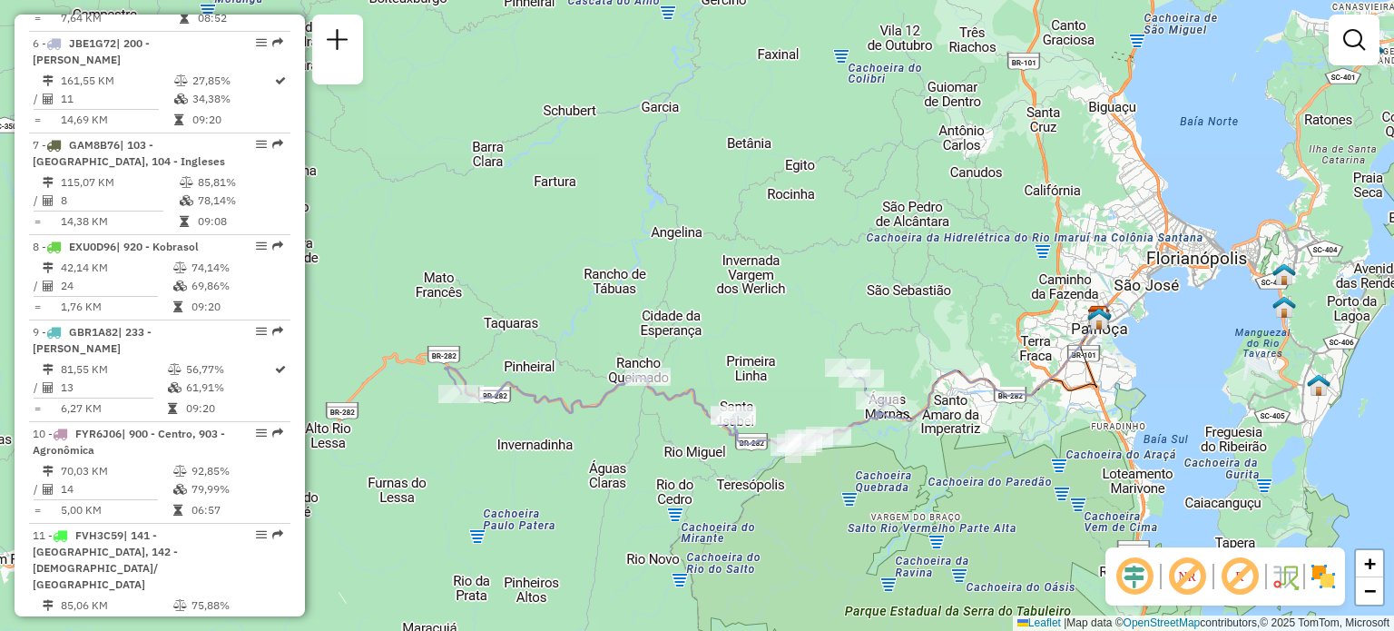
drag, startPoint x: 844, startPoint y: 391, endPoint x: 795, endPoint y: 401, distance: 50.0
click at [795, 401] on div "Janela de atendimento Grade de atendimento Capacidade Transportadoras Veículos …" at bounding box center [697, 315] width 1394 height 631
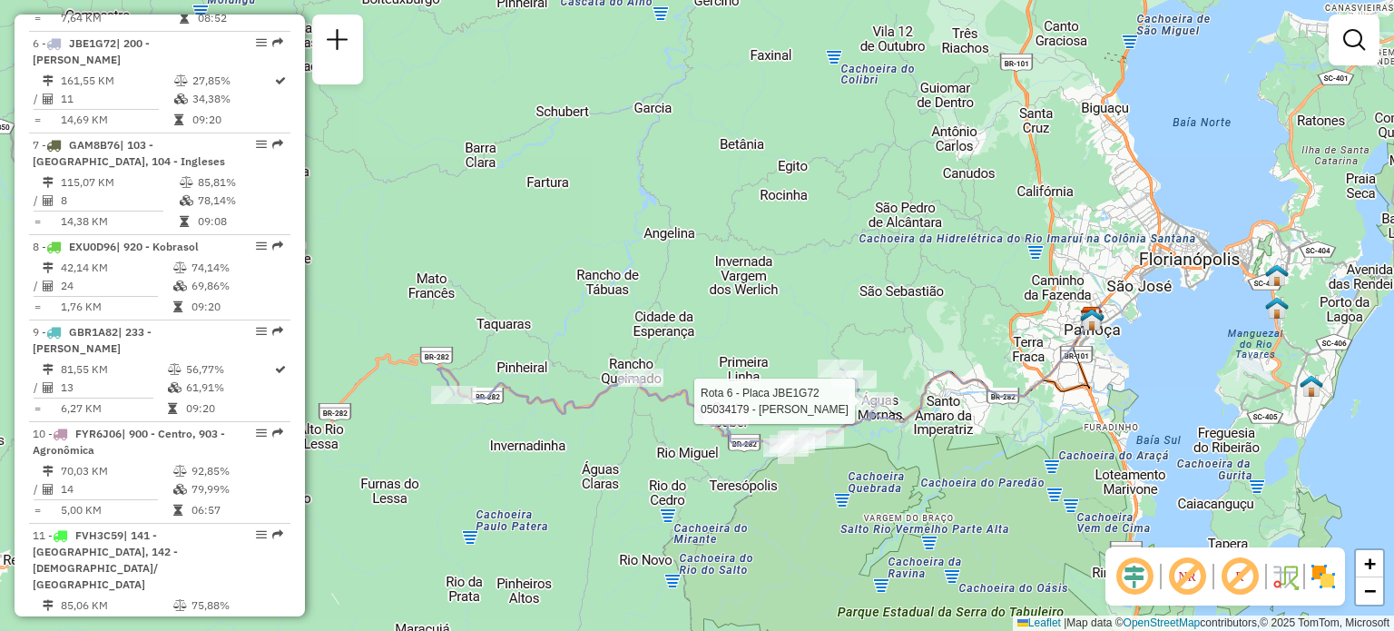
select select "**********"
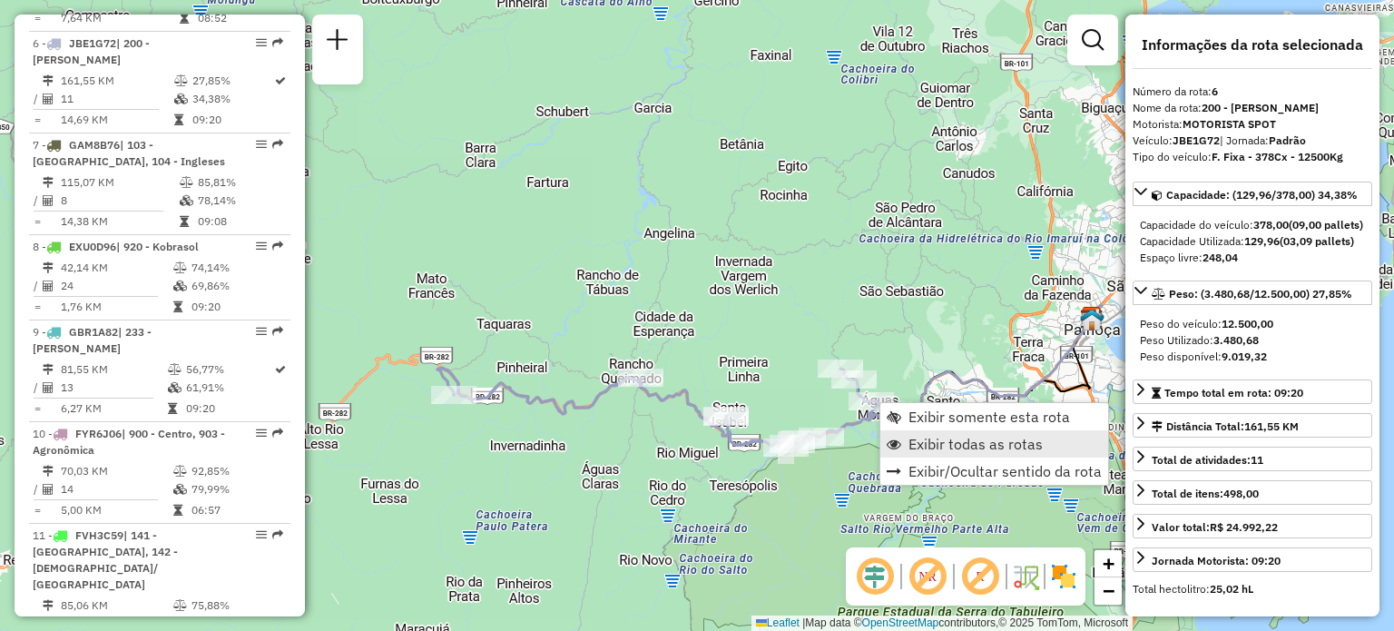
click at [917, 437] on span "Exibir todas as rotas" at bounding box center [976, 444] width 134 height 15
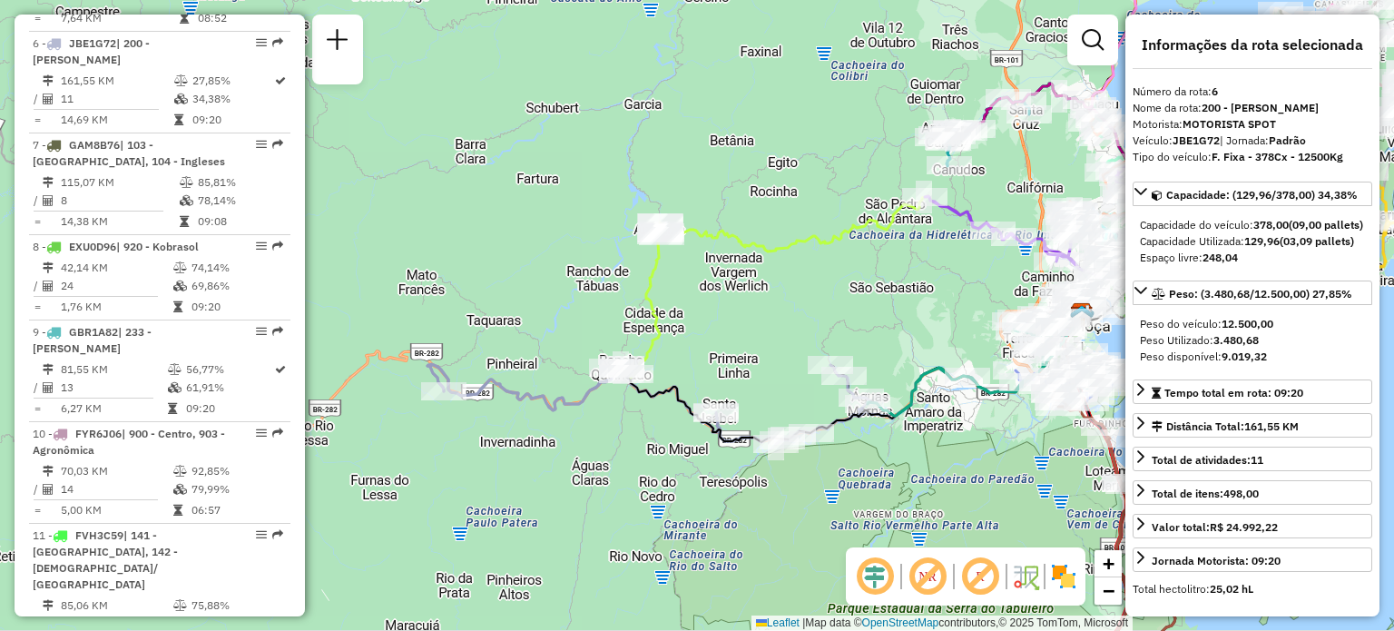
drag, startPoint x: 924, startPoint y: 363, endPoint x: 821, endPoint y: 349, distance: 104.5
click at [820, 348] on div "Janela de atendimento Grade de atendimento Capacidade Transportadoras Veículos …" at bounding box center [697, 315] width 1394 height 631
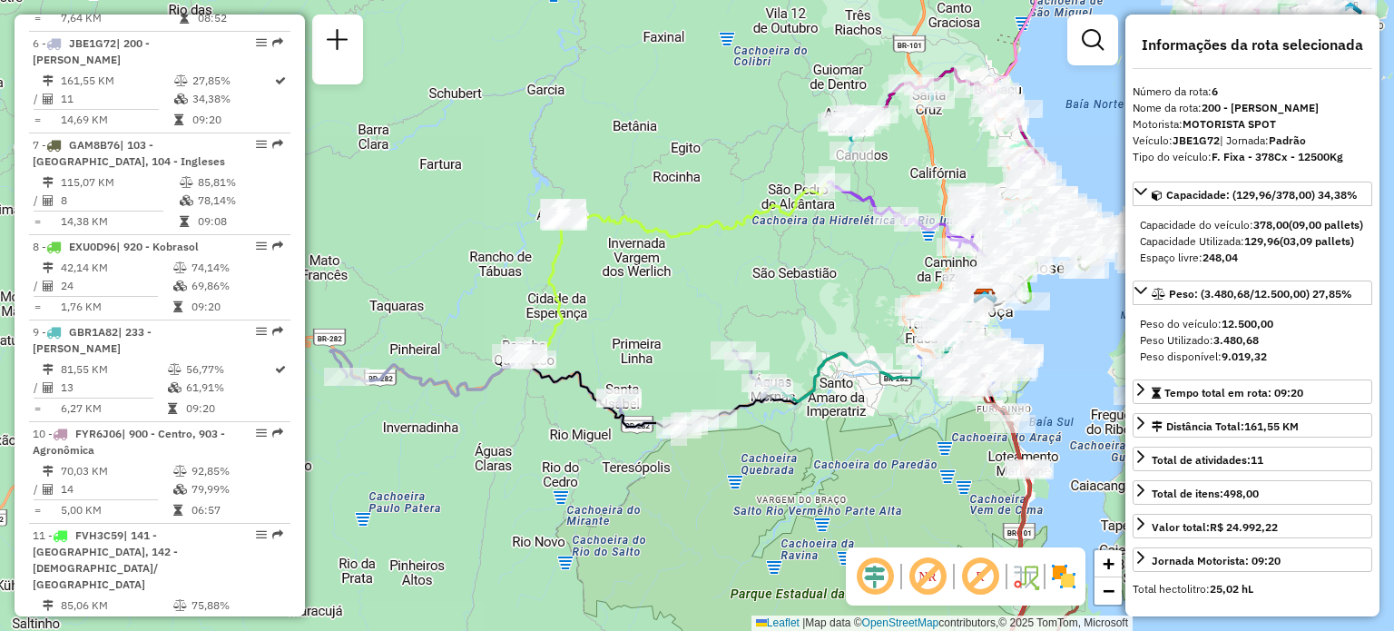
click at [862, 317] on div "Janela de atendimento Grade de atendimento Capacidade Transportadoras Veículos …" at bounding box center [697, 315] width 1394 height 631
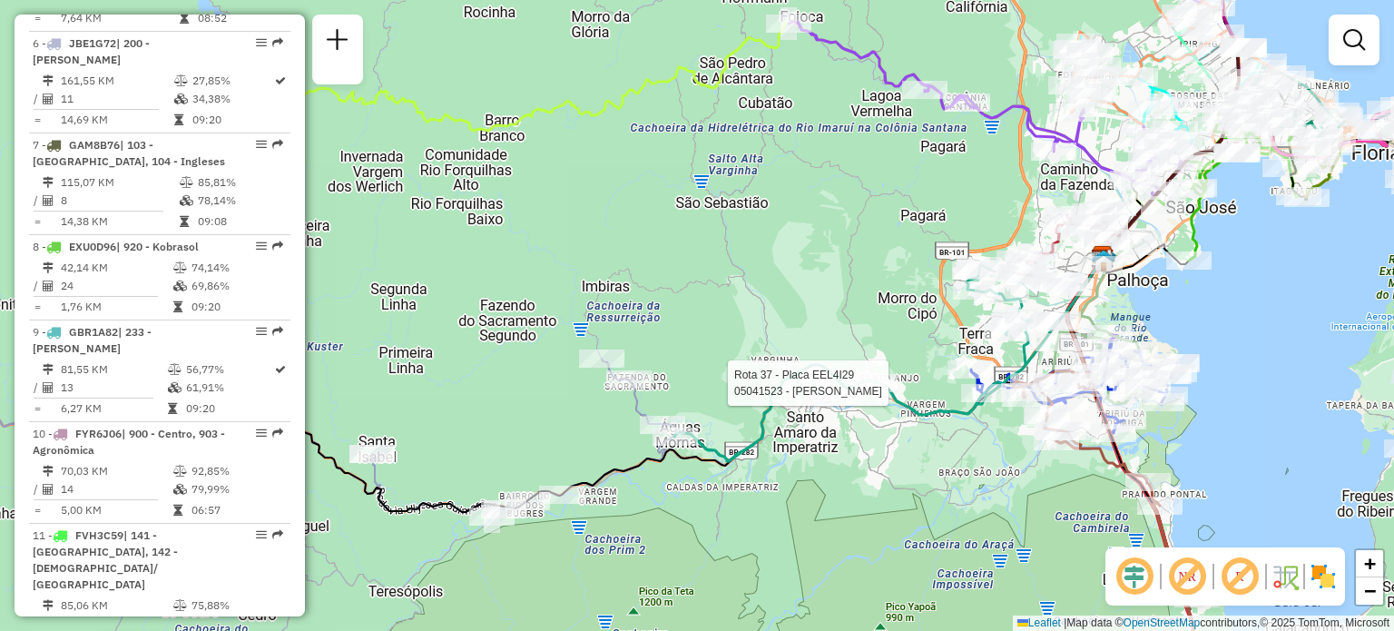
select select "**********"
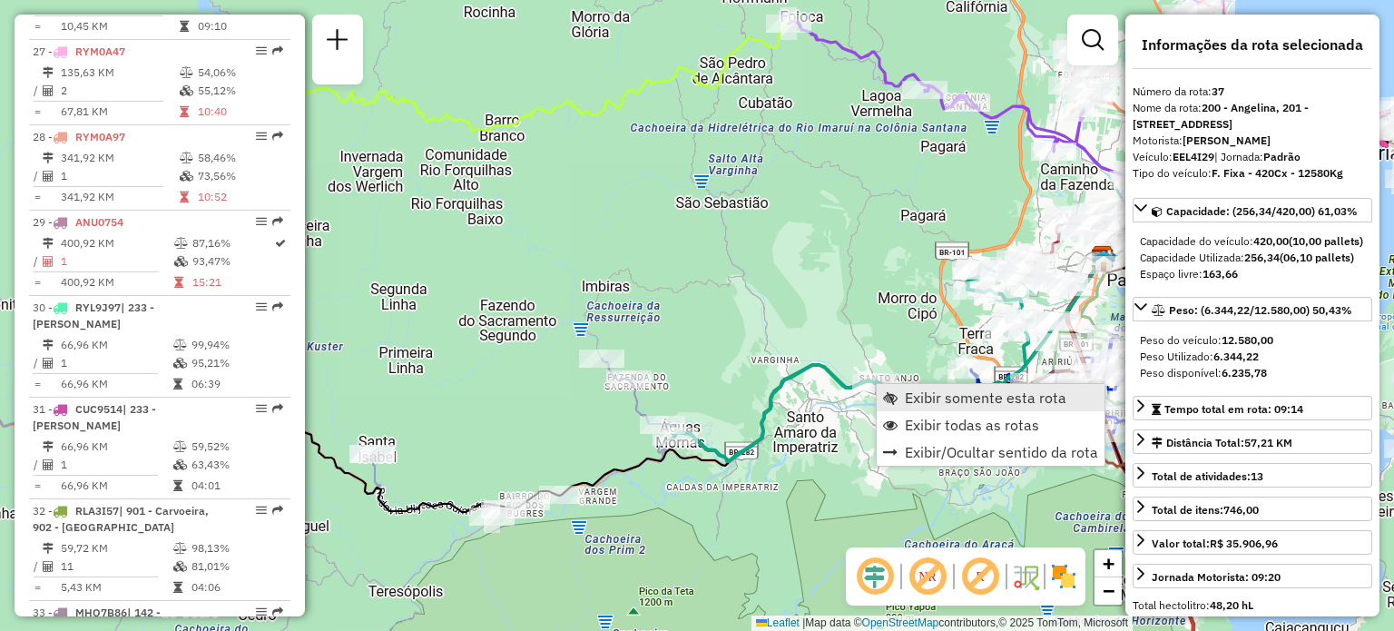
scroll to position [4478, 0]
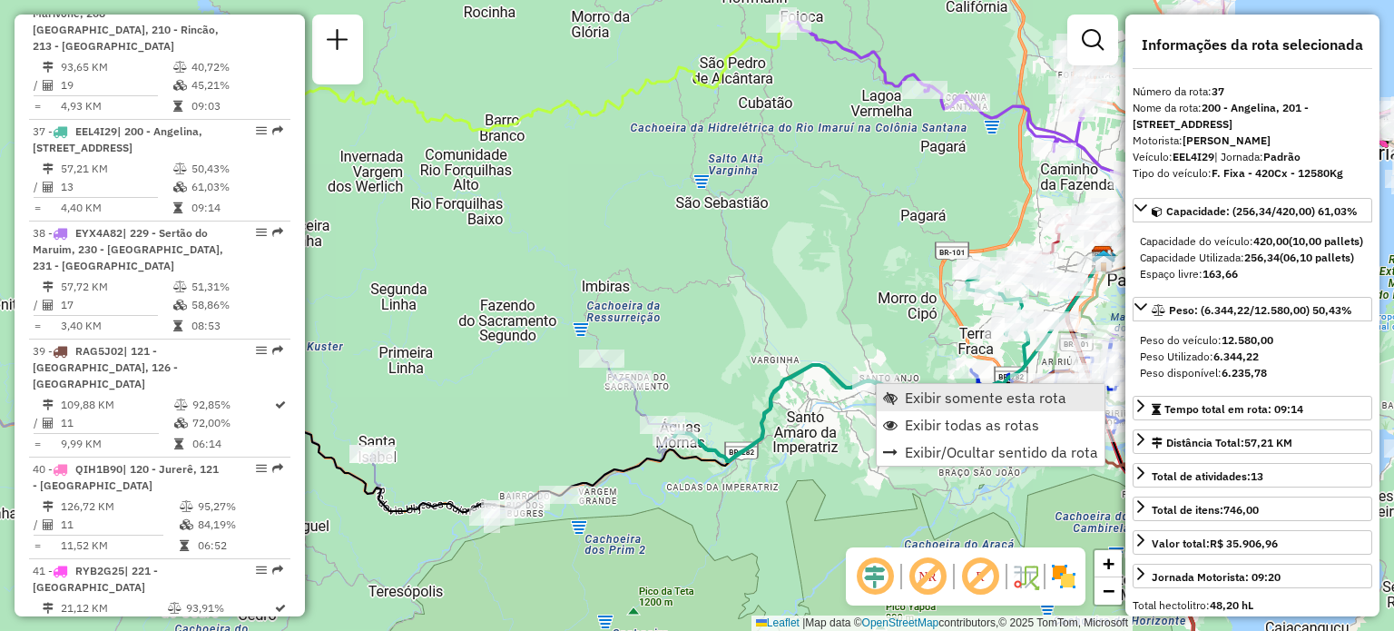
click at [903, 388] on link "Exibir somente esta rota" at bounding box center [991, 397] width 228 height 27
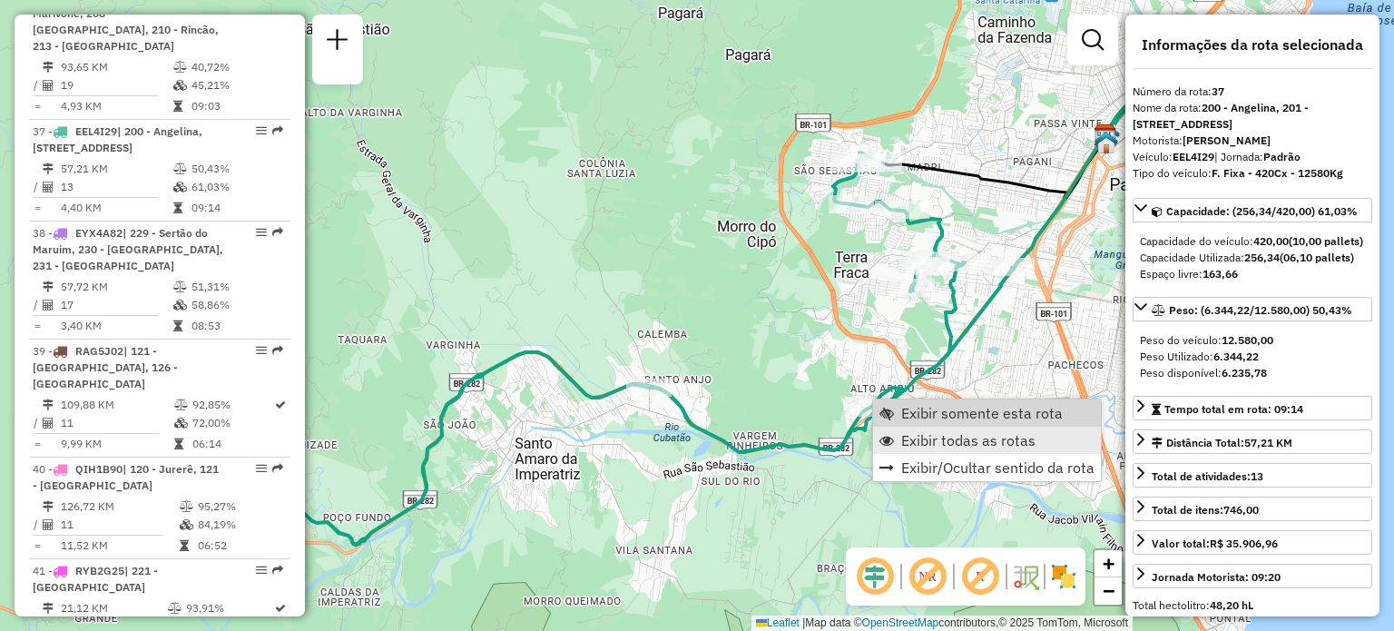
click at [908, 433] on span "Exibir todas as rotas" at bounding box center [968, 440] width 134 height 15
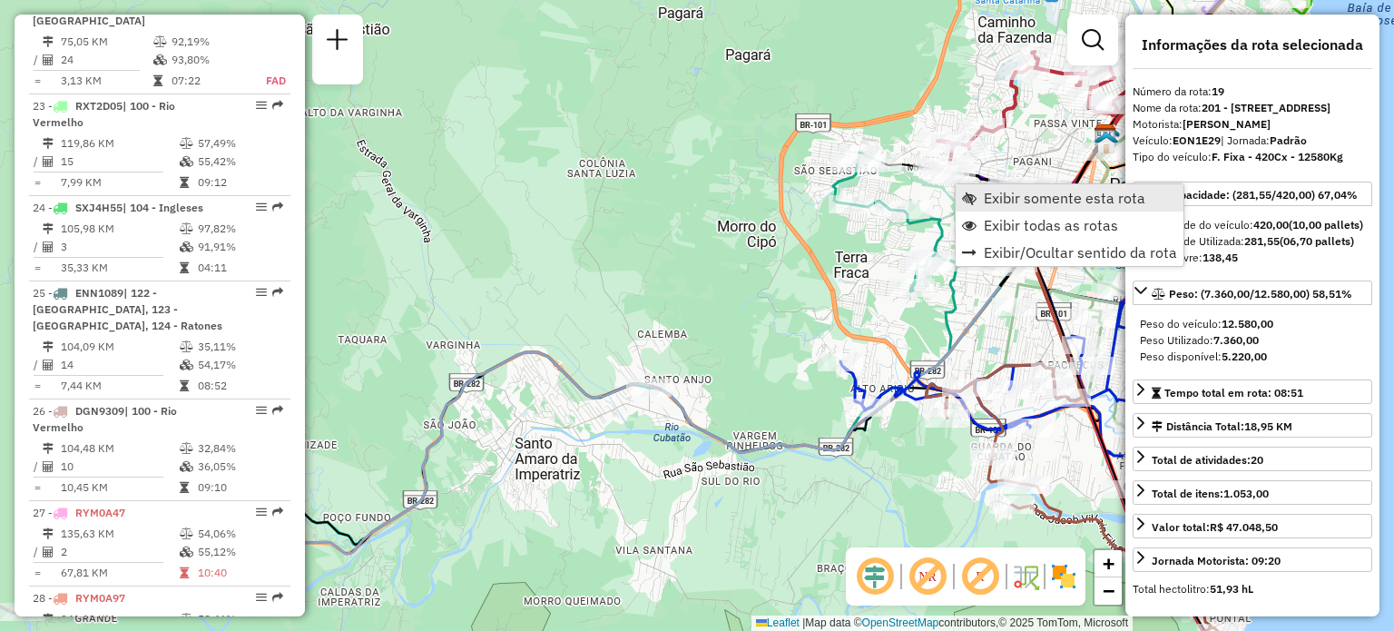
scroll to position [2570, 0]
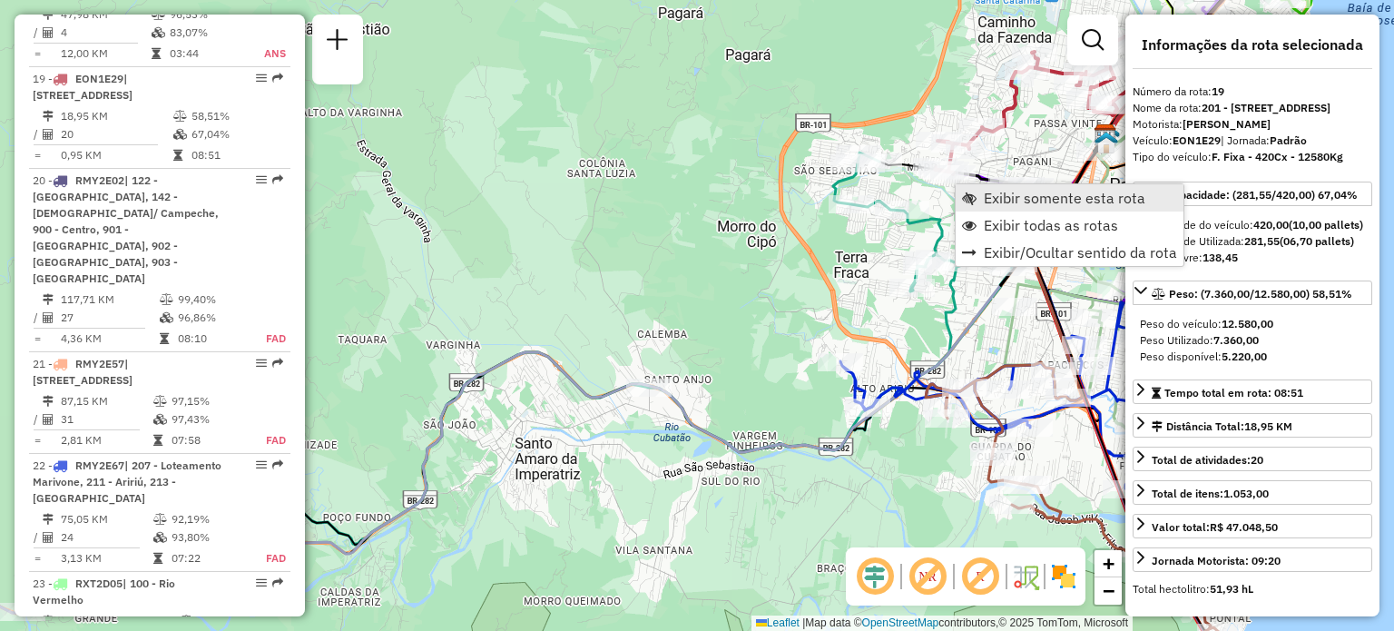
click at [978, 195] on link "Exibir somente esta rota" at bounding box center [1070, 197] width 228 height 27
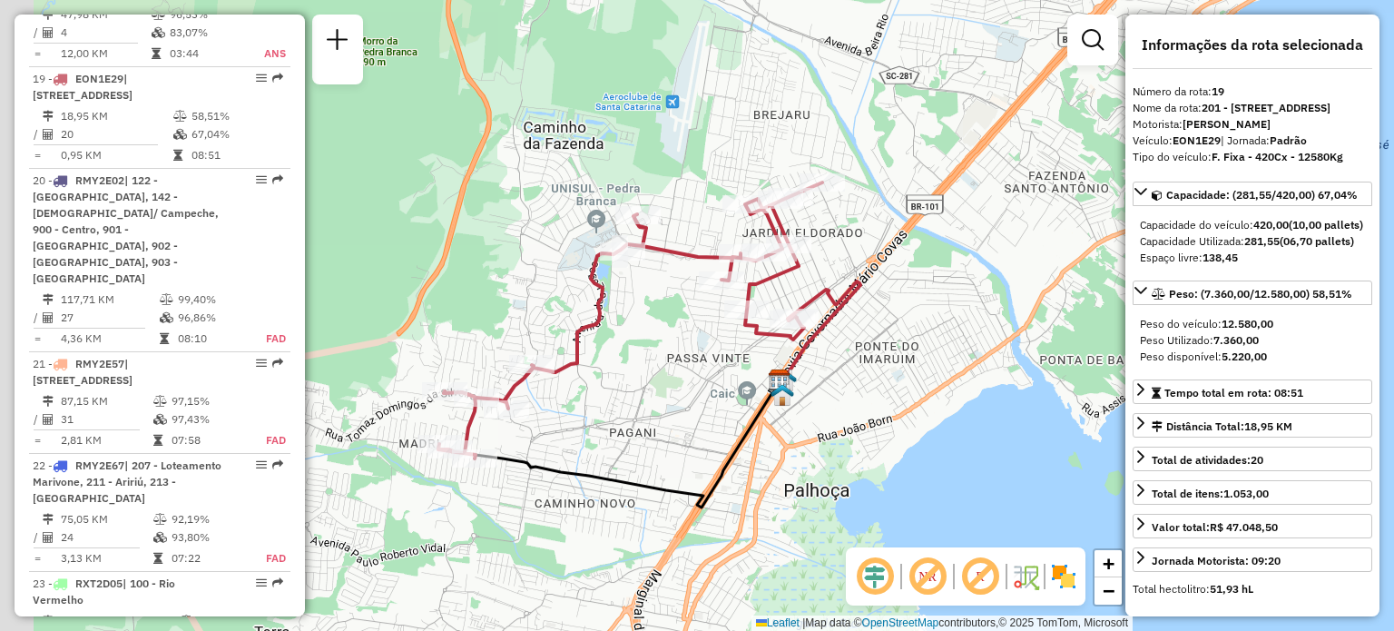
drag, startPoint x: 621, startPoint y: 369, endPoint x: 703, endPoint y: 334, distance: 89.5
click at [679, 345] on div "Janela de atendimento Grade de atendimento Capacidade Transportadoras Veículos …" at bounding box center [697, 315] width 1394 height 631
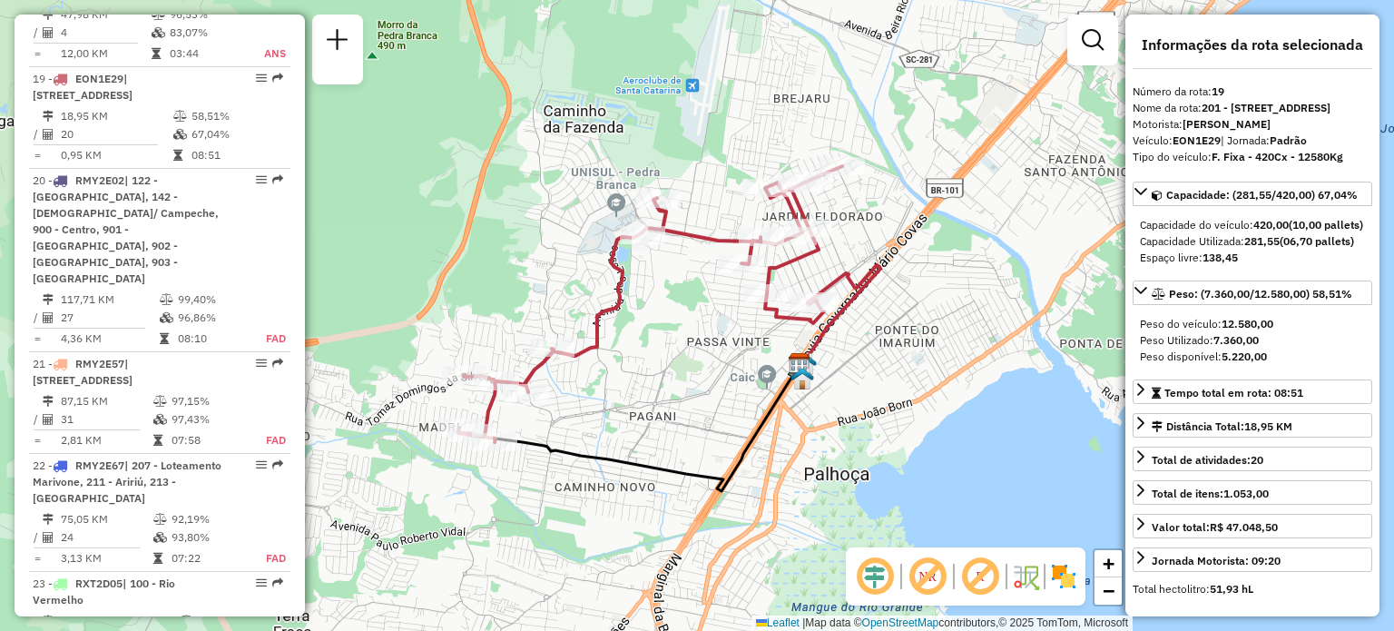
drag, startPoint x: 593, startPoint y: 439, endPoint x: 676, endPoint y: 370, distance: 108.3
click at [676, 372] on div "Janela de atendimento Grade de atendimento Capacidade Transportadoras Veículos …" at bounding box center [697, 315] width 1394 height 631
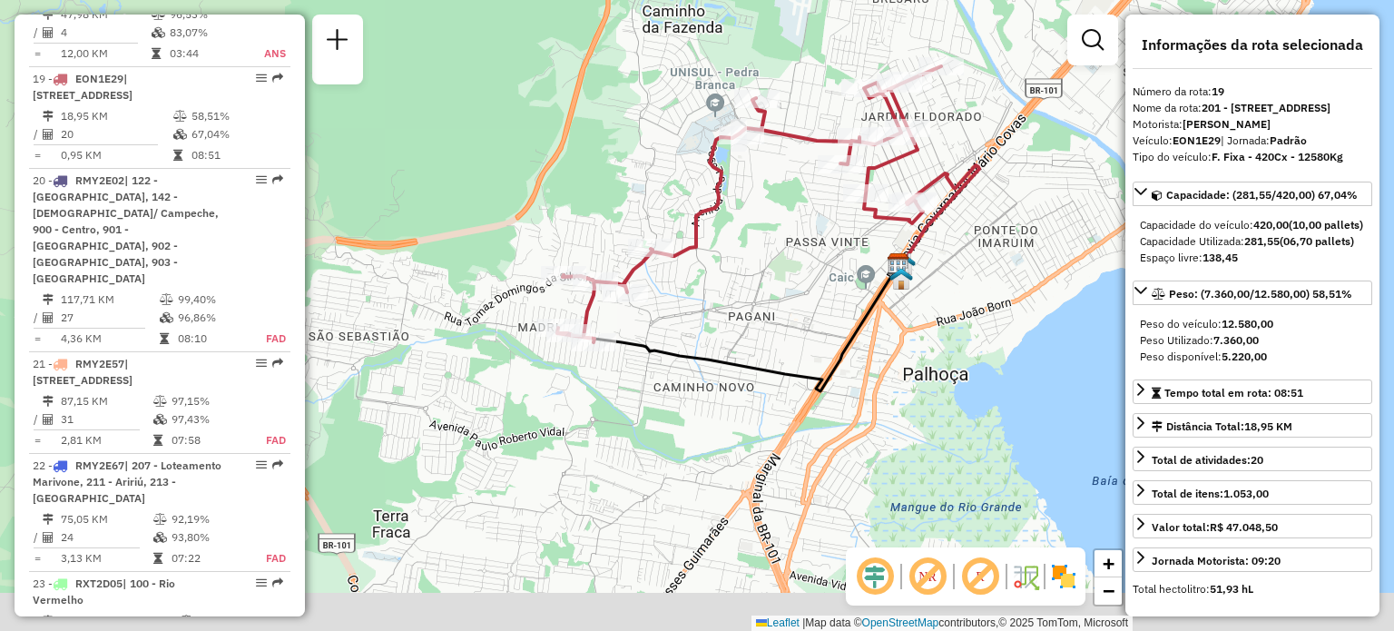
drag, startPoint x: 669, startPoint y: 391, endPoint x: 734, endPoint y: 294, distance: 117.1
click at [733, 294] on icon at bounding box center [749, 327] width 310 height 127
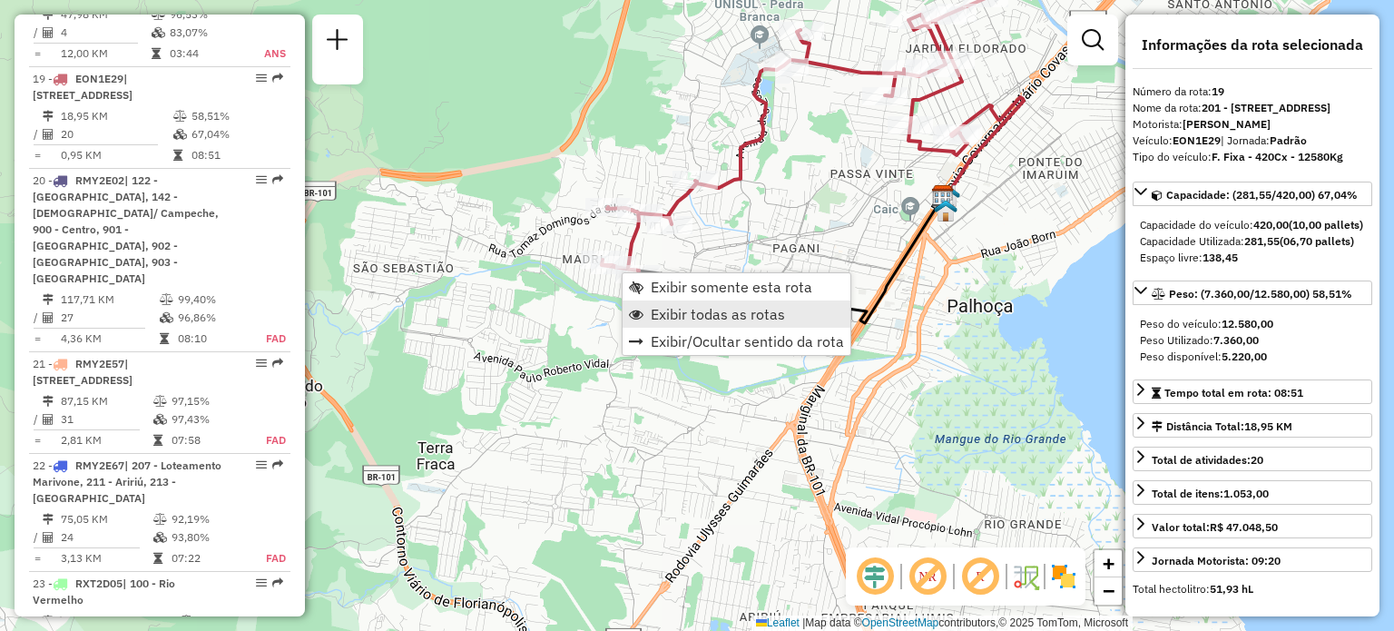
click at [678, 319] on span "Exibir todas as rotas" at bounding box center [718, 314] width 134 height 15
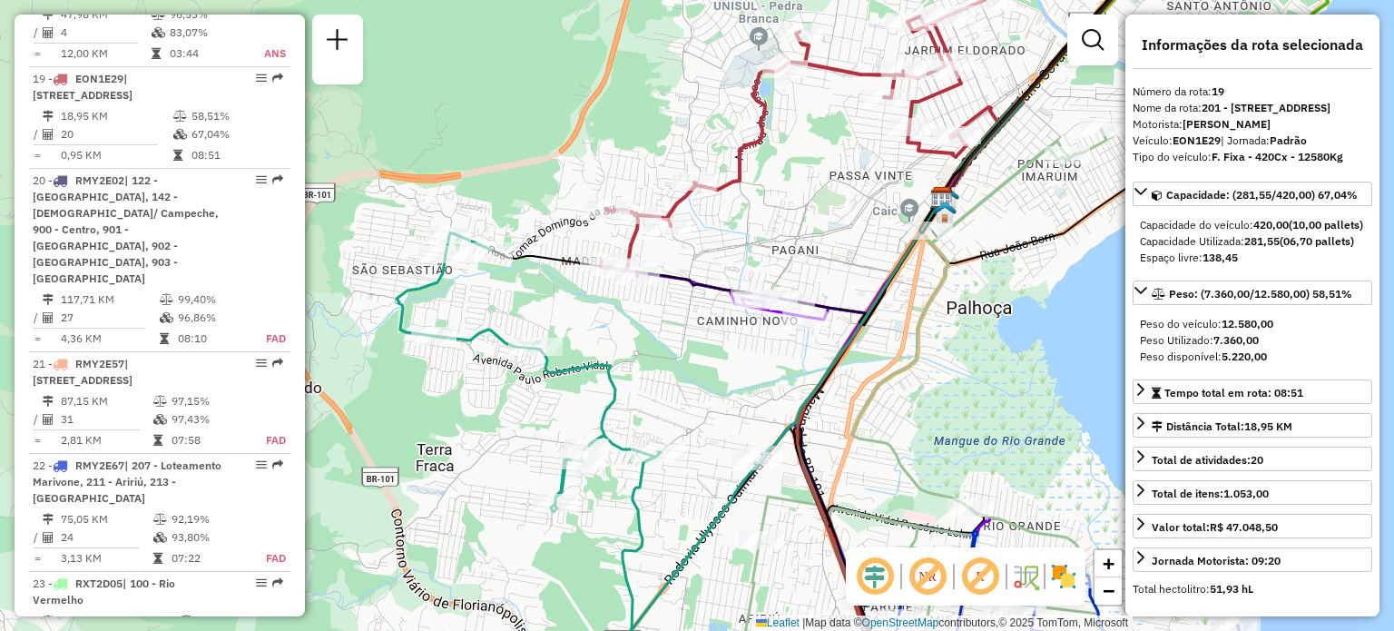
drag, startPoint x: 763, startPoint y: 231, endPoint x: 742, endPoint y: 266, distance: 40.3
click at [742, 266] on div "Janela de atendimento Grade de atendimento Capacidade Transportadoras Veículos …" at bounding box center [697, 315] width 1394 height 631
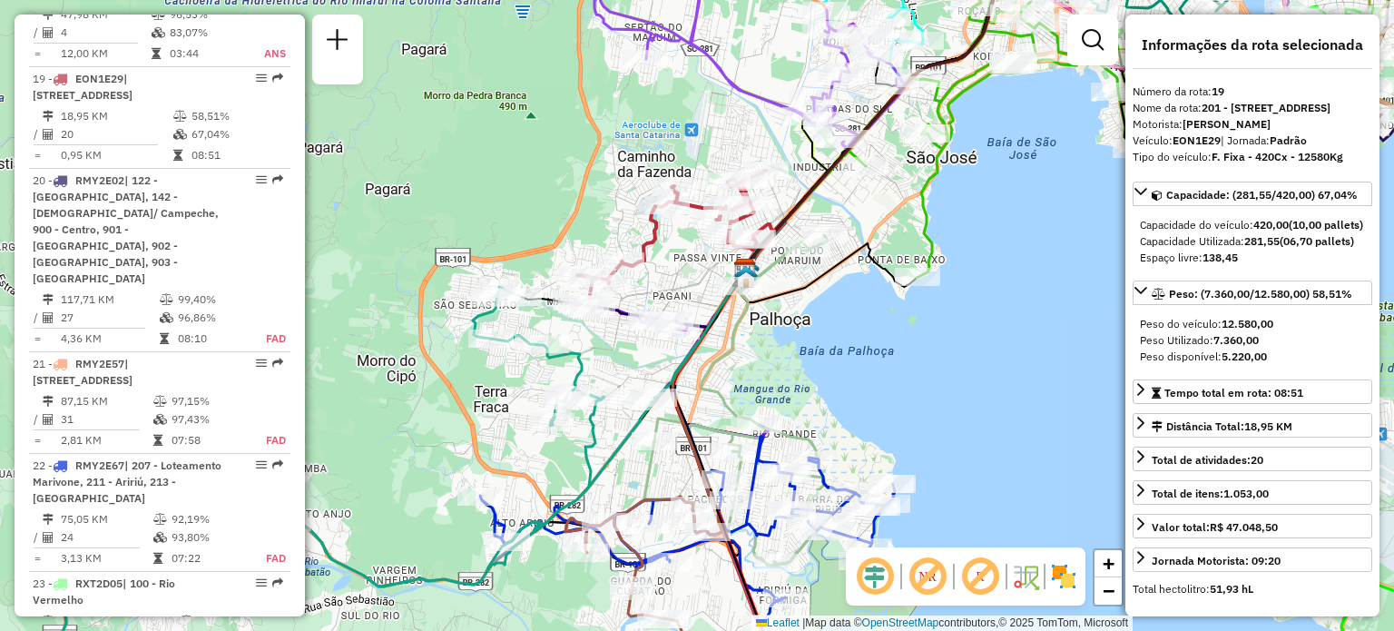
drag, startPoint x: 741, startPoint y: 363, endPoint x: 734, endPoint y: 306, distance: 57.5
click at [737, 304] on div "Janela de atendimento Grade de atendimento Capacidade Transportadoras Veículos …" at bounding box center [697, 315] width 1394 height 631
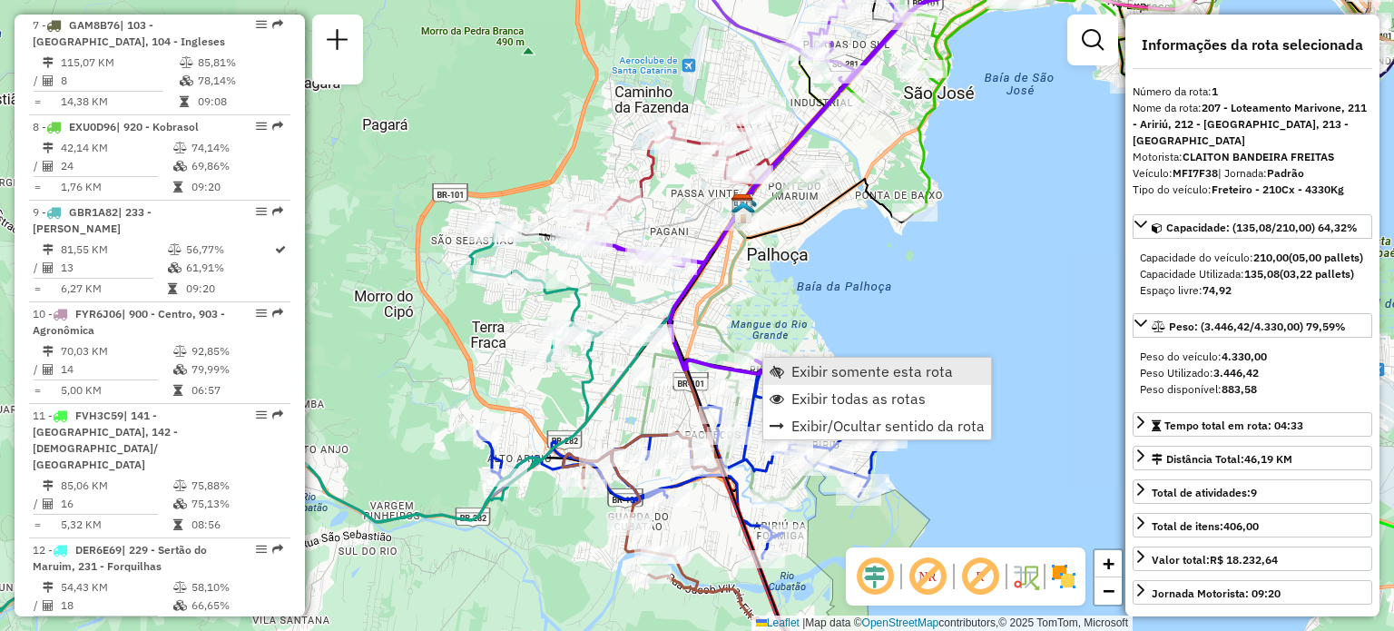
scroll to position [728, 0]
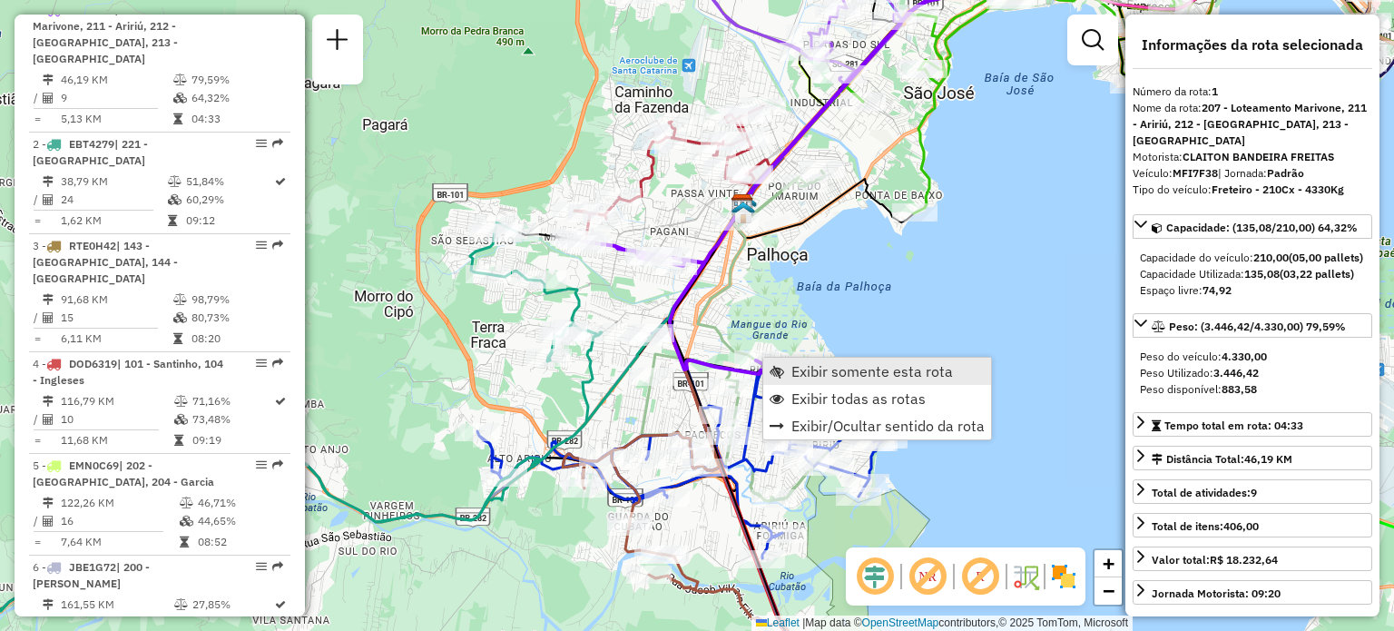
click at [796, 366] on span "Exibir somente esta rota" at bounding box center [872, 371] width 162 height 15
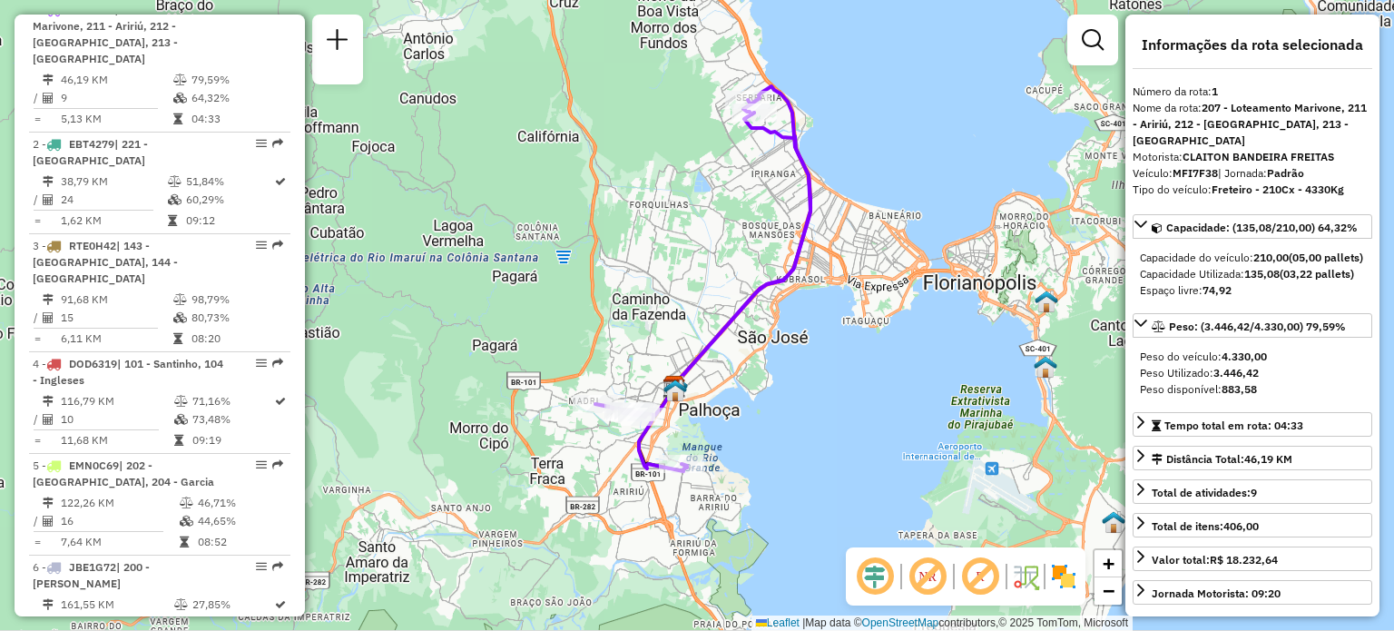
drag, startPoint x: 748, startPoint y: 421, endPoint x: 777, endPoint y: 307, distance: 118.0
click at [776, 315] on div "Janela de atendimento Grade de atendimento Capacidade Transportadoras Veículos …" at bounding box center [697, 315] width 1394 height 631
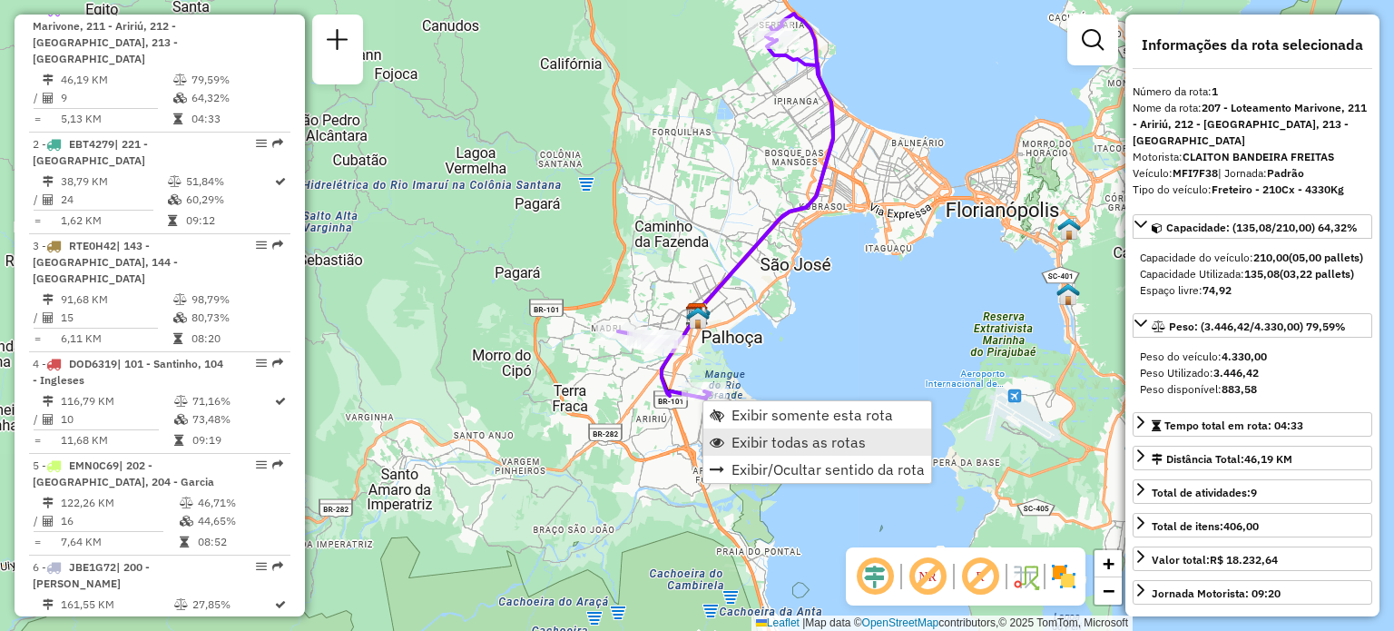
click at [759, 442] on span "Exibir todas as rotas" at bounding box center [799, 442] width 134 height 15
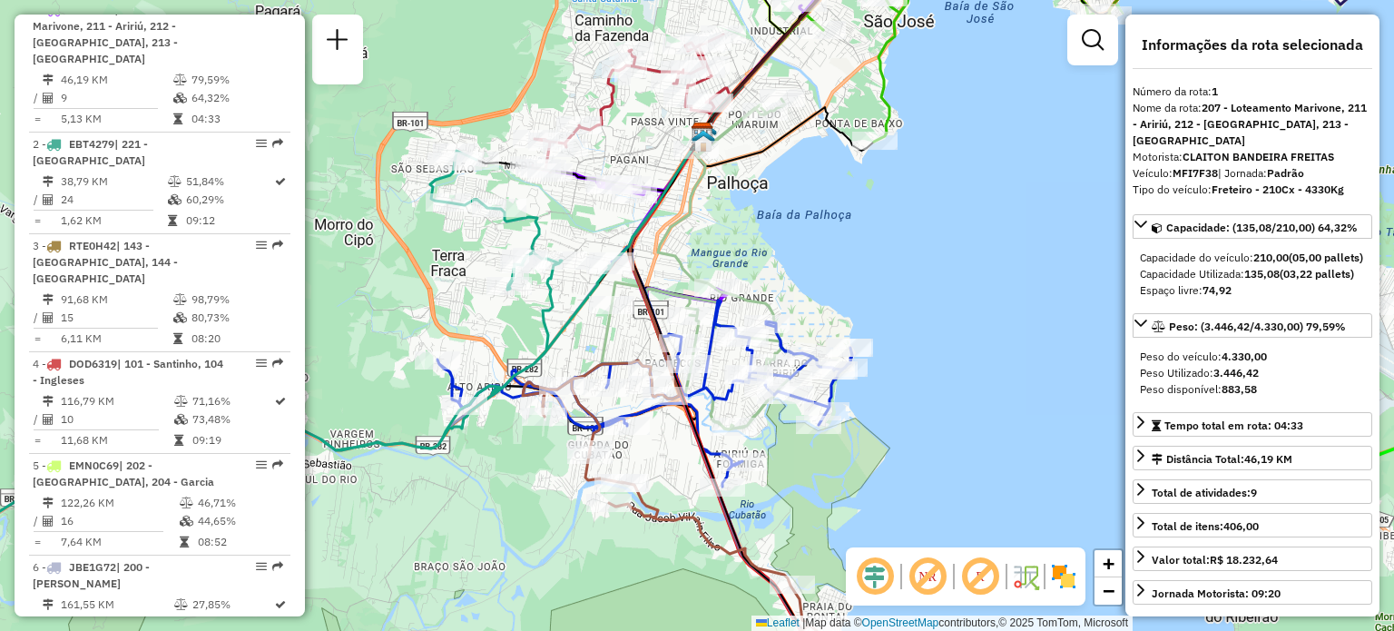
drag, startPoint x: 811, startPoint y: 264, endPoint x: 826, endPoint y: 210, distance: 56.4
click at [831, 208] on div "Janela de atendimento Grade de atendimento Capacidade Transportadoras Veículos …" at bounding box center [697, 315] width 1394 height 631
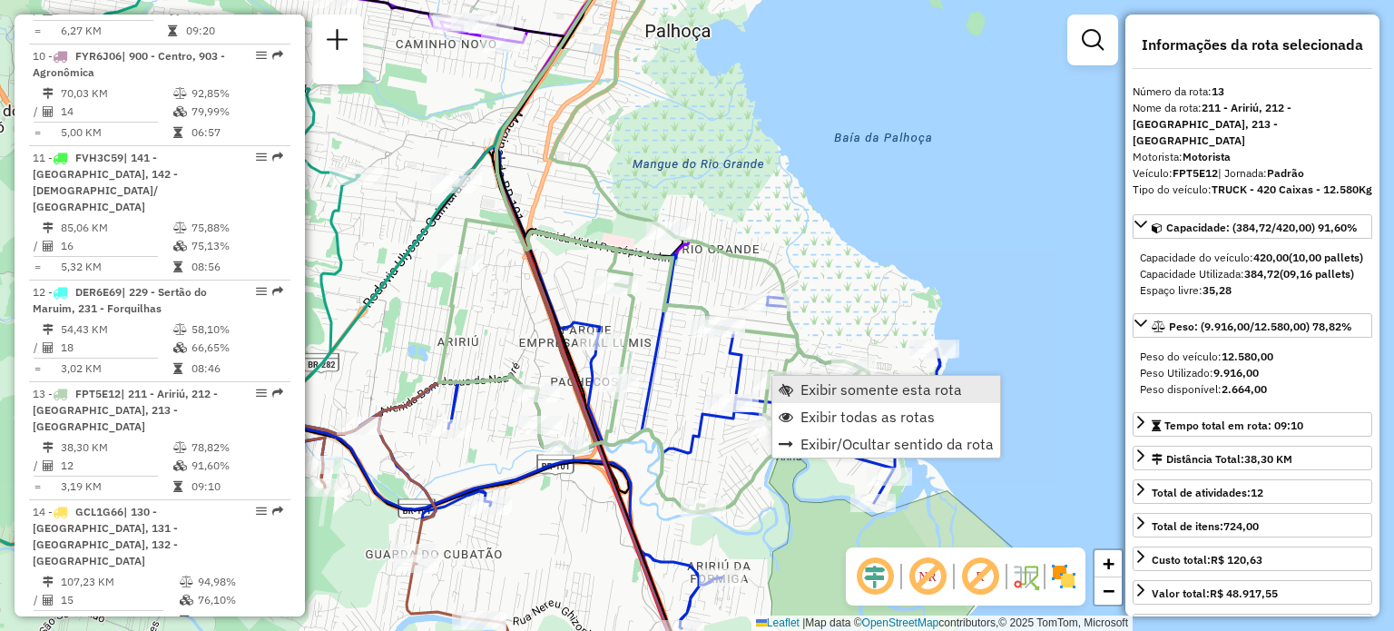
scroll to position [1928, 0]
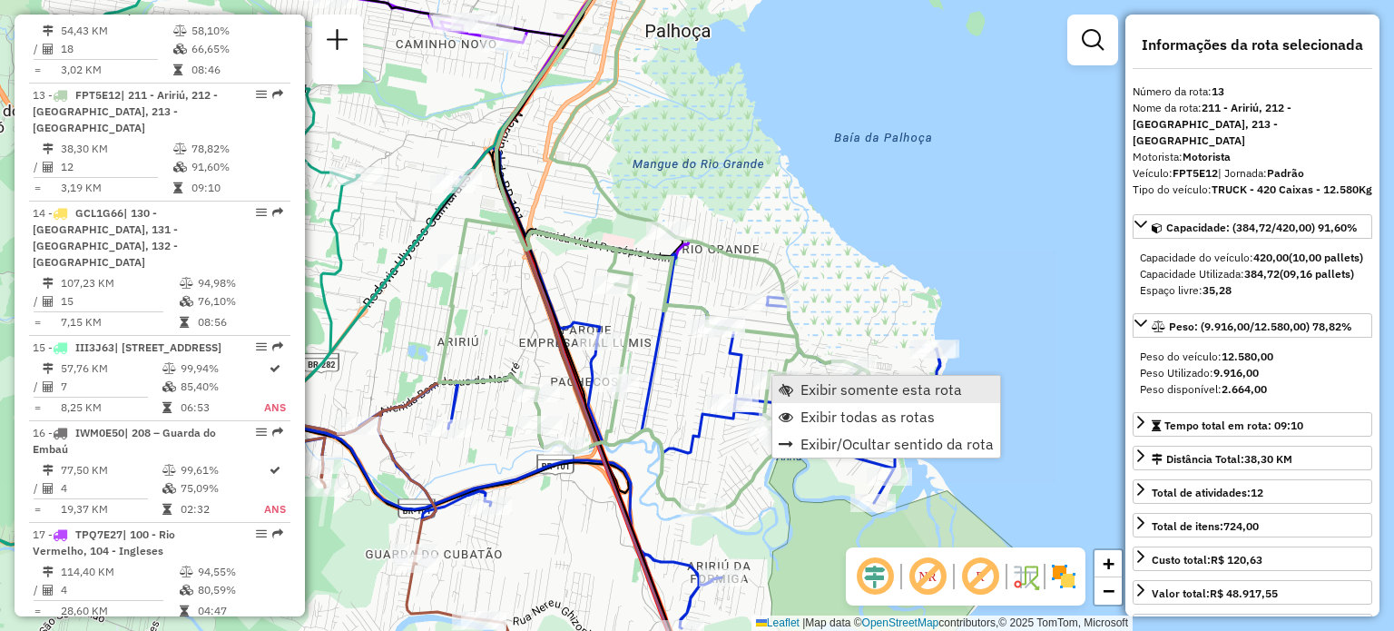
click at [807, 377] on link "Exibir somente esta rota" at bounding box center [886, 389] width 228 height 27
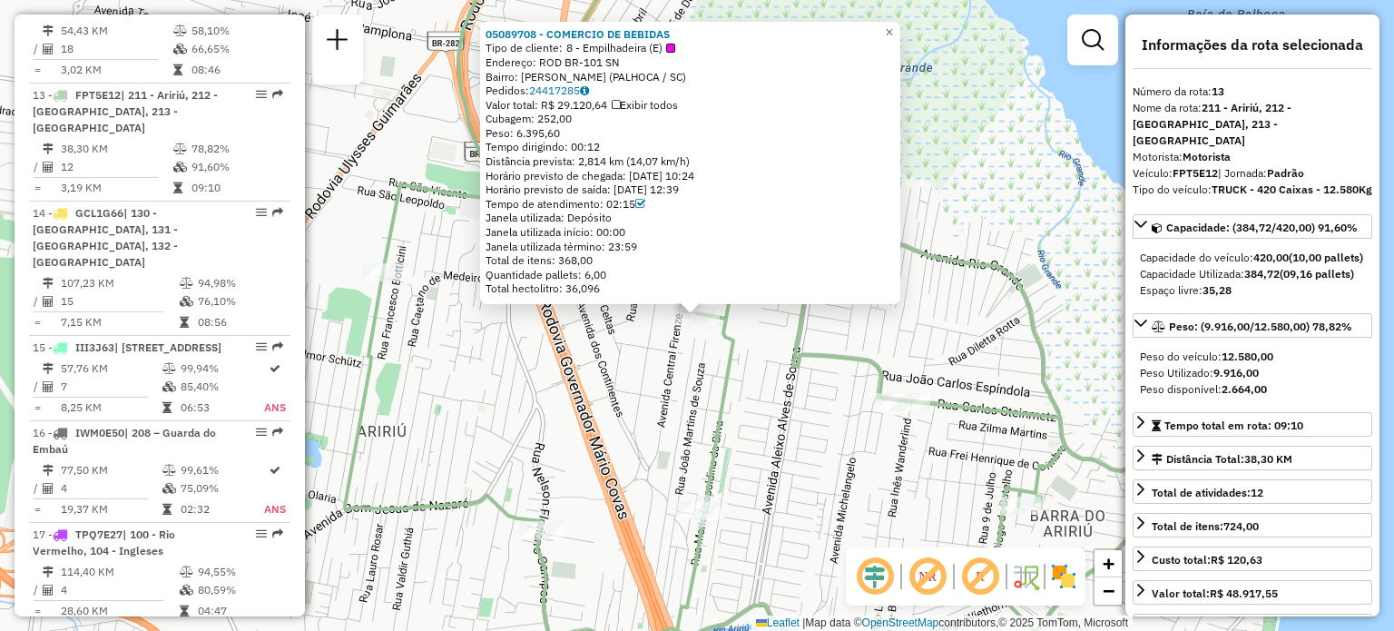
click at [717, 382] on icon at bounding box center [809, 314] width 928 height 757
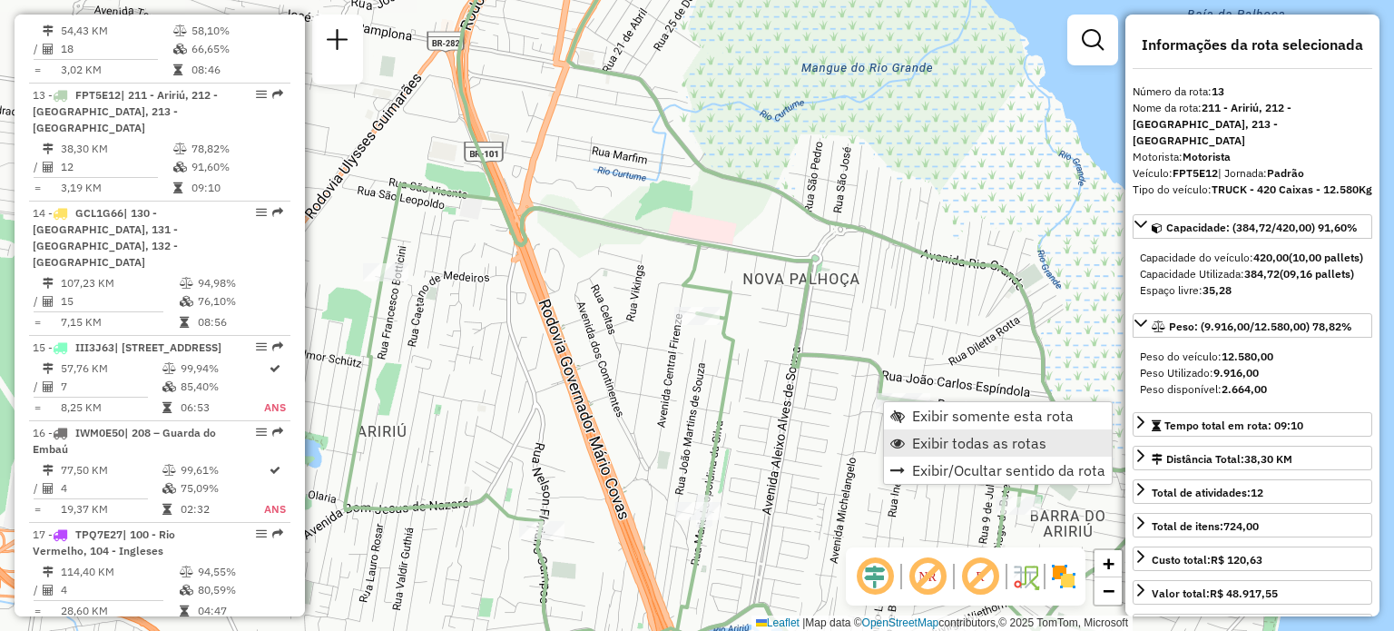
click at [949, 436] on span "Exibir todas as rotas" at bounding box center [979, 443] width 134 height 15
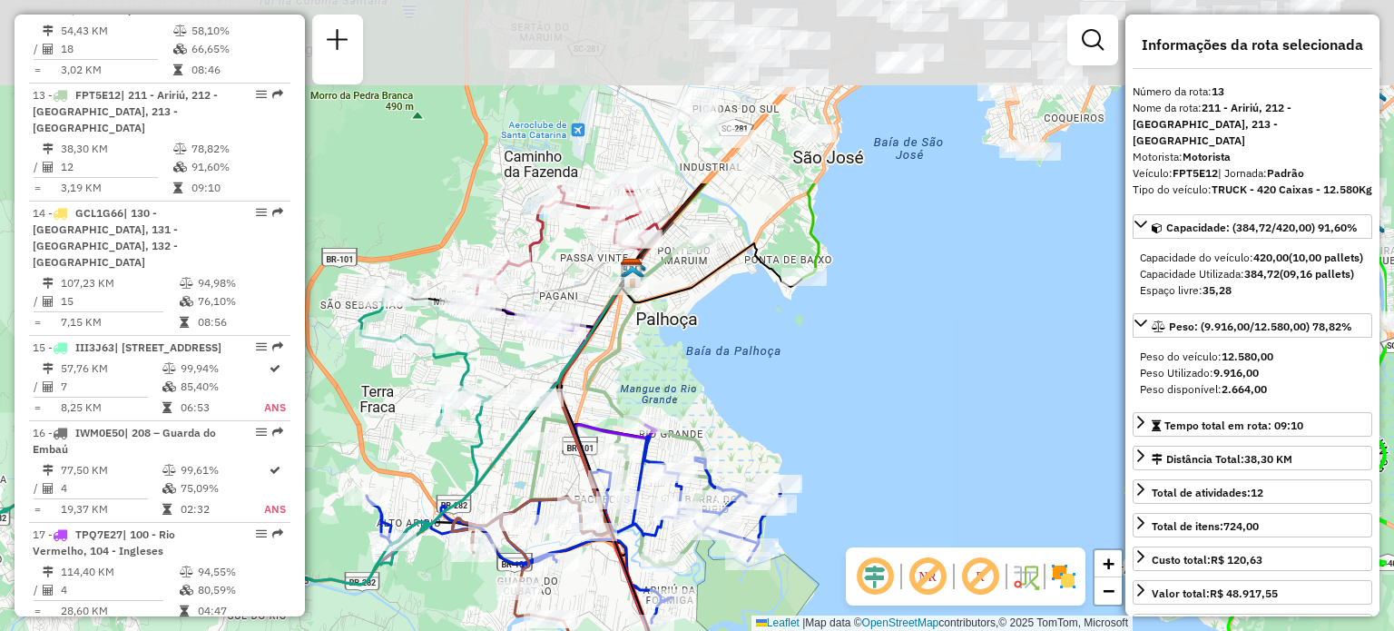
drag, startPoint x: 880, startPoint y: 124, endPoint x: 759, endPoint y: 339, distance: 246.7
click at [731, 380] on div "Janela de atendimento Grade de atendimento Capacidade Transportadoras Veículos …" at bounding box center [697, 315] width 1394 height 631
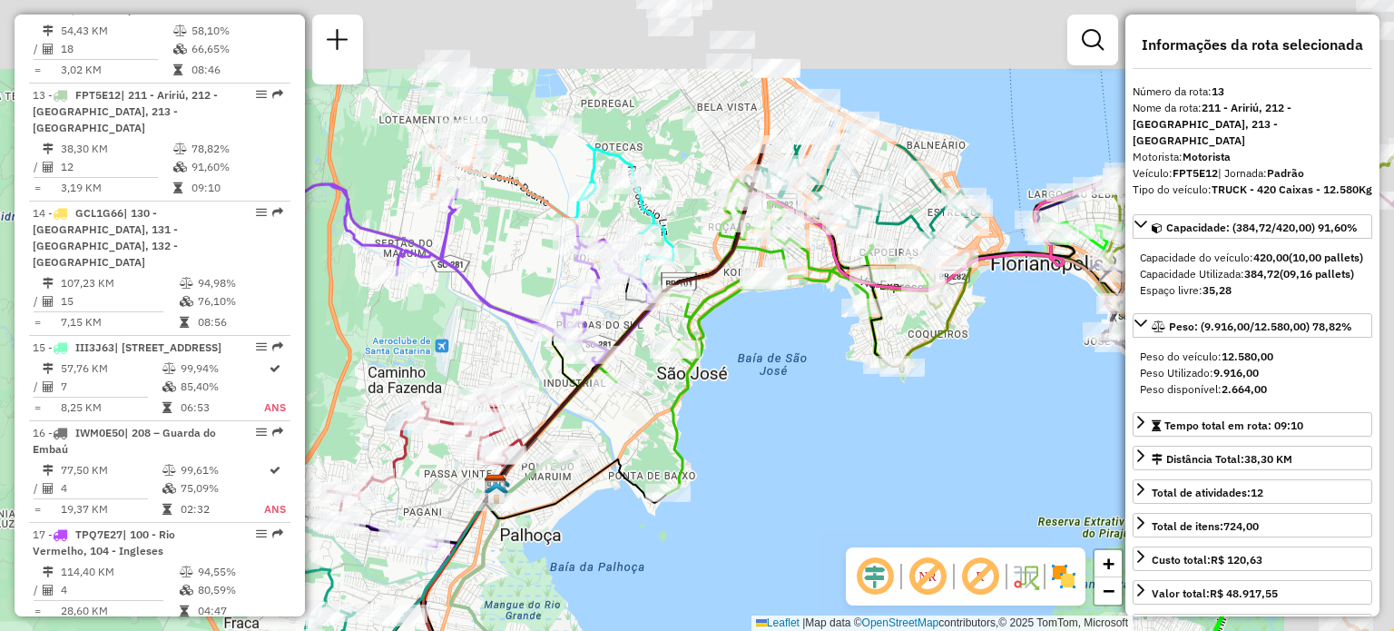
drag, startPoint x: 906, startPoint y: 151, endPoint x: 795, endPoint y: 303, distance: 188.5
click at [755, 375] on div "Janela de atendimento Grade de atendimento Capacidade Transportadoras Veículos …" at bounding box center [697, 315] width 1394 height 631
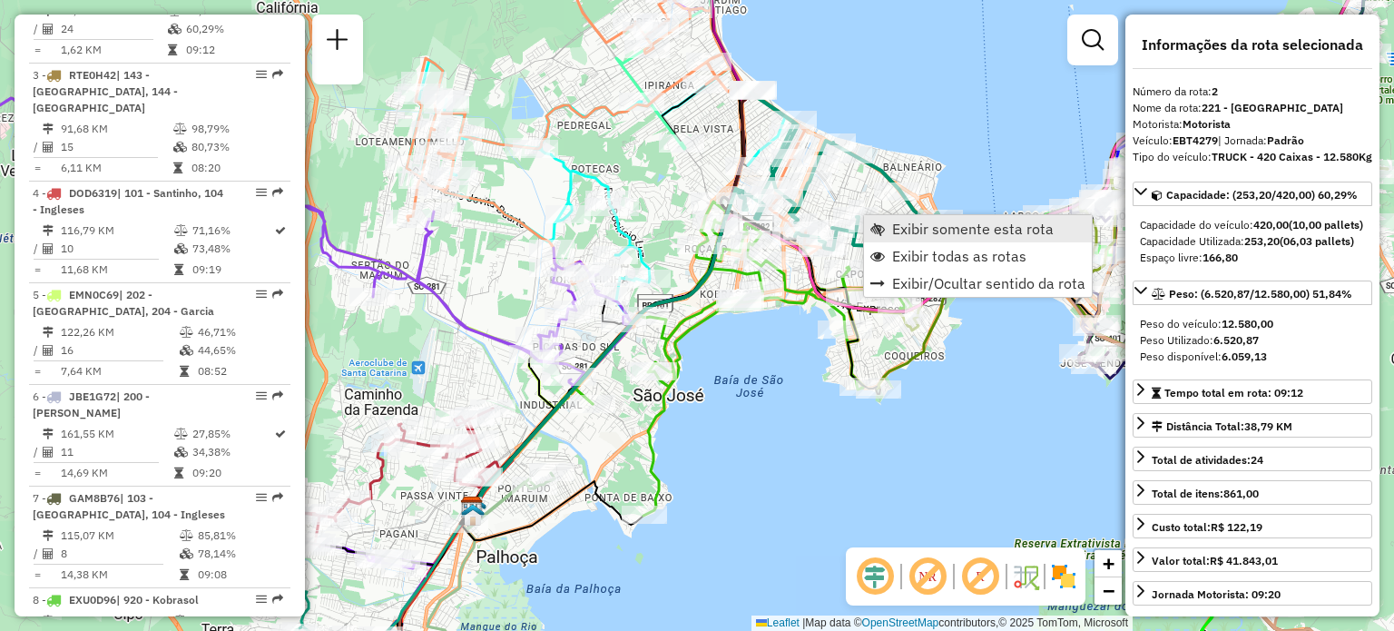
scroll to position [845, 0]
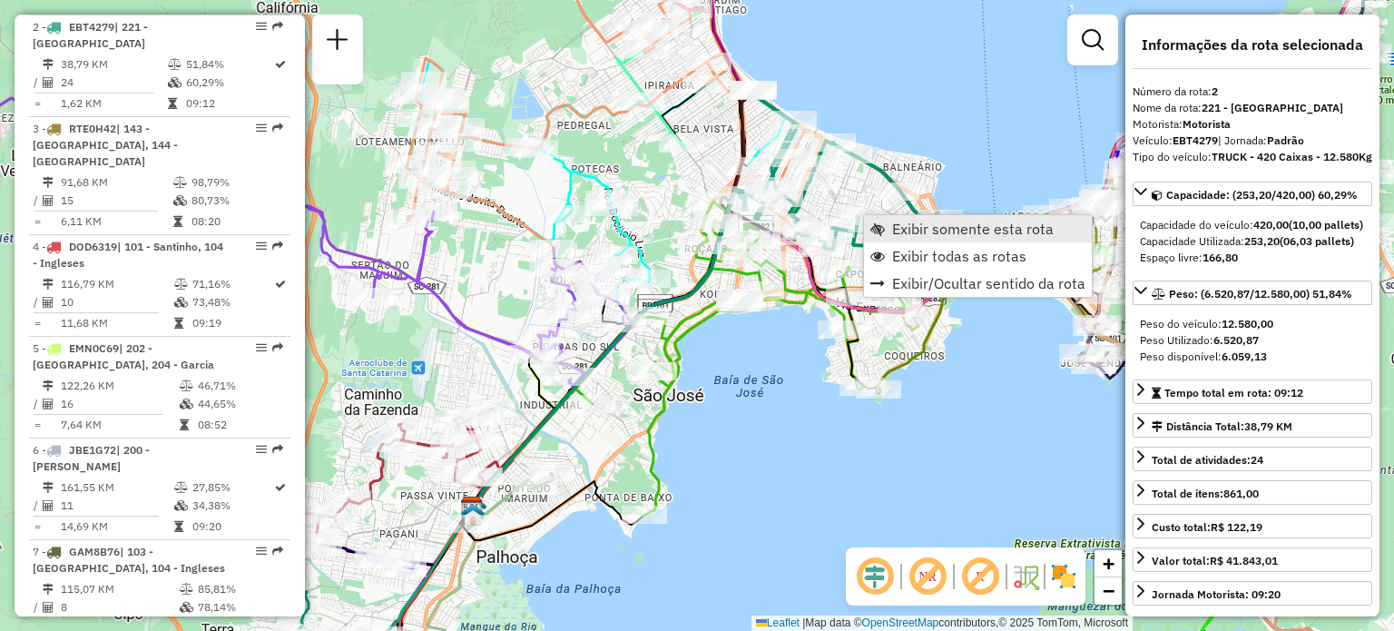
click at [879, 224] on span "Exibir somente esta rota" at bounding box center [877, 228] width 15 height 15
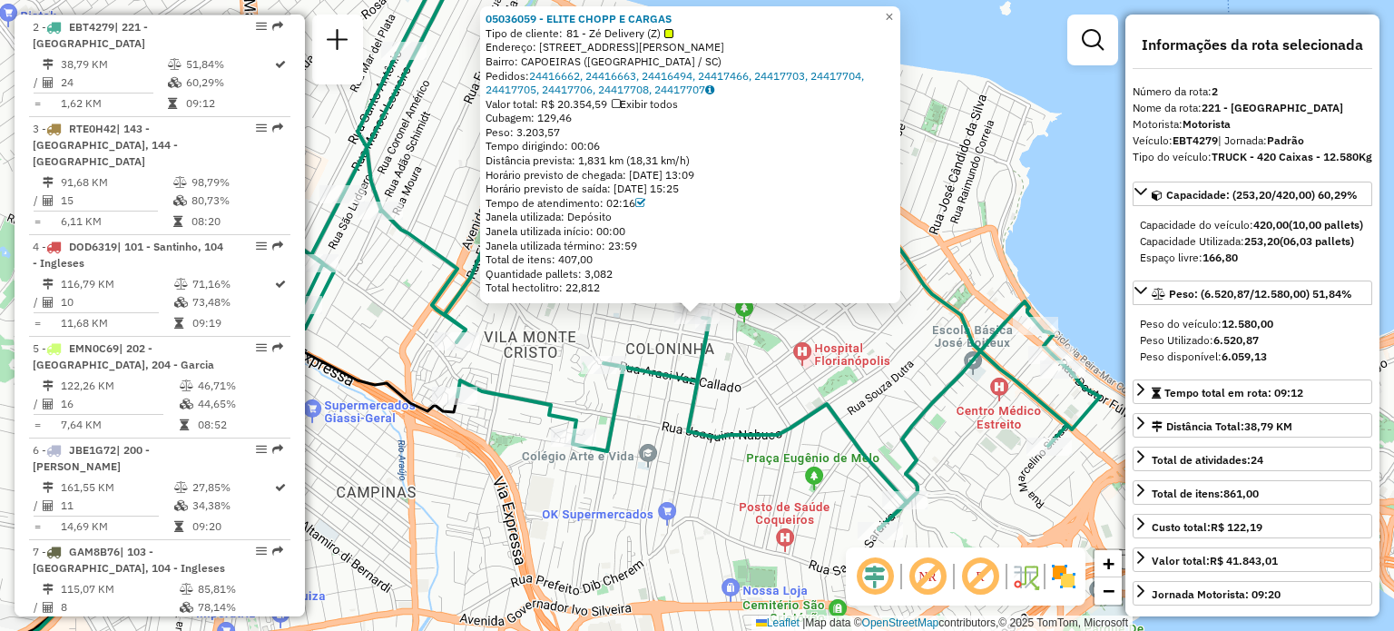
click at [762, 397] on div "05036059 - ELITE CHOPP E CARGAS Tipo de cliente: 81 - Zé Delivery (Z) Endereço:…" at bounding box center [697, 315] width 1394 height 631
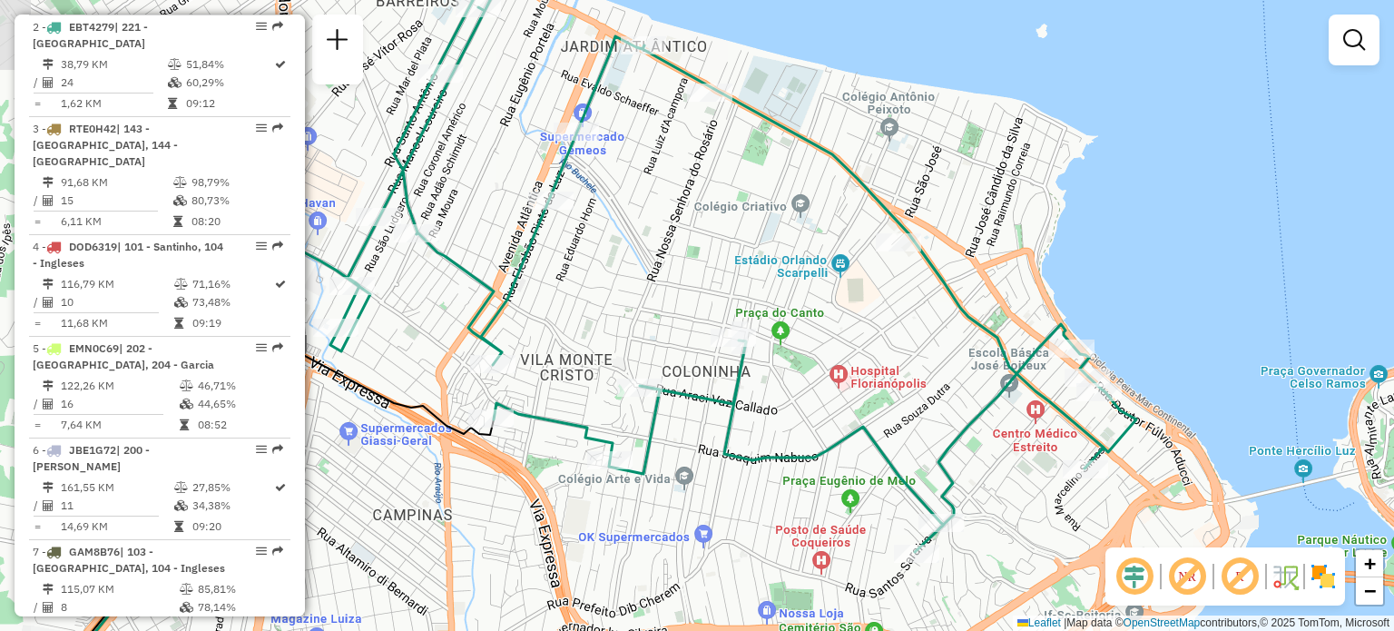
drag, startPoint x: 688, startPoint y: 269, endPoint x: 735, endPoint y: 292, distance: 52.8
click at [735, 292] on div "Janela de atendimento Grade de atendimento Capacidade Transportadoras Veículos …" at bounding box center [697, 315] width 1394 height 631
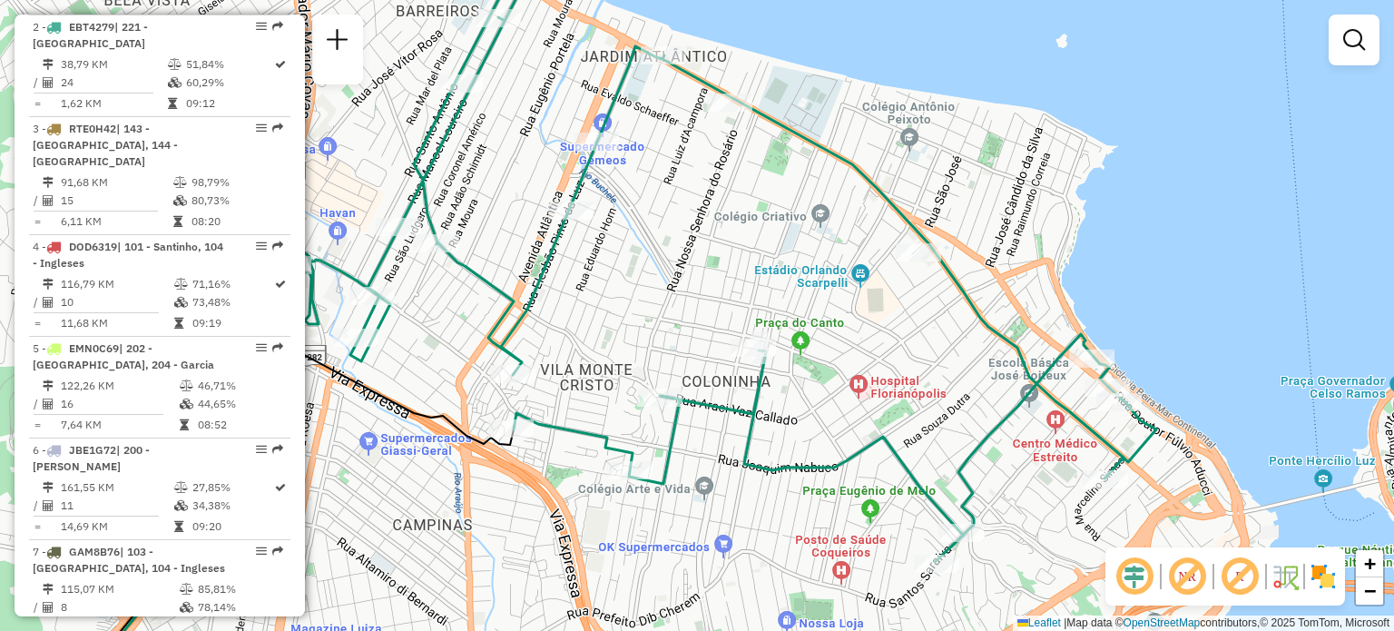
drag, startPoint x: 724, startPoint y: 279, endPoint x: 777, endPoint y: 303, distance: 58.1
click at [775, 302] on div "Janela de atendimento Grade de atendimento Capacidade Transportadoras Veículos …" at bounding box center [697, 315] width 1394 height 631
